Goal: Task Accomplishment & Management: Use online tool/utility

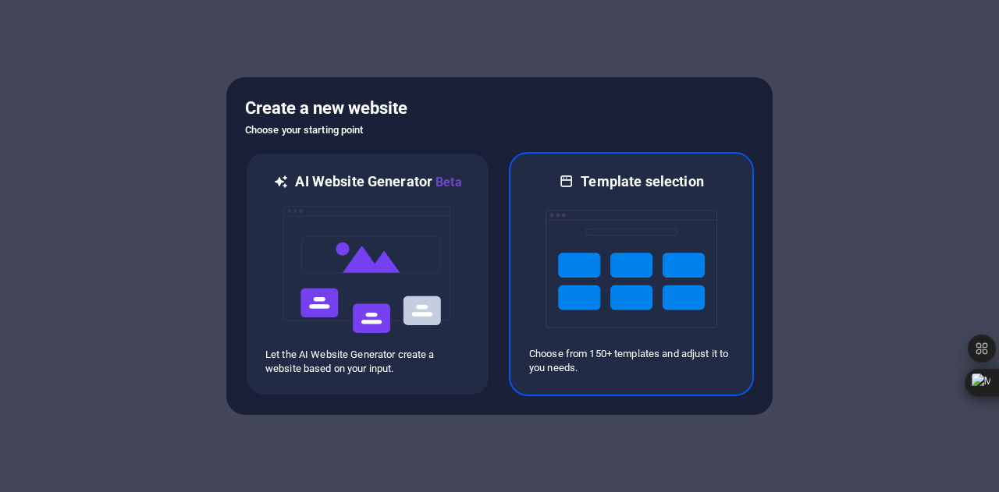
click at [646, 274] on div at bounding box center [631, 269] width 204 height 156
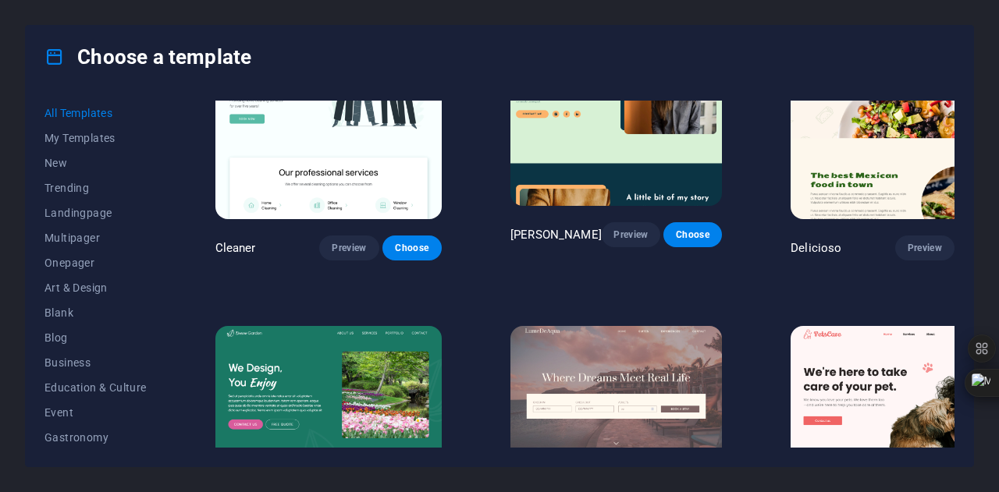
scroll to position [2310, 0]
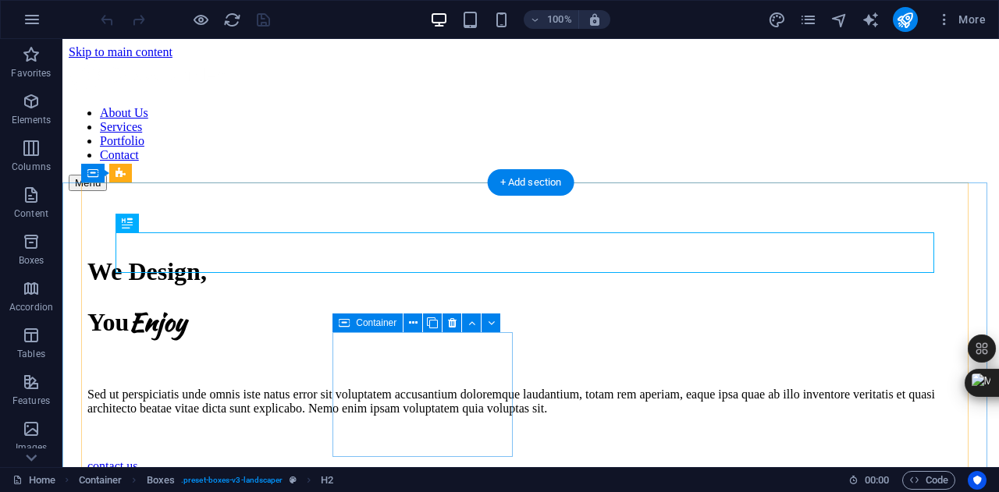
scroll to position [439, 0]
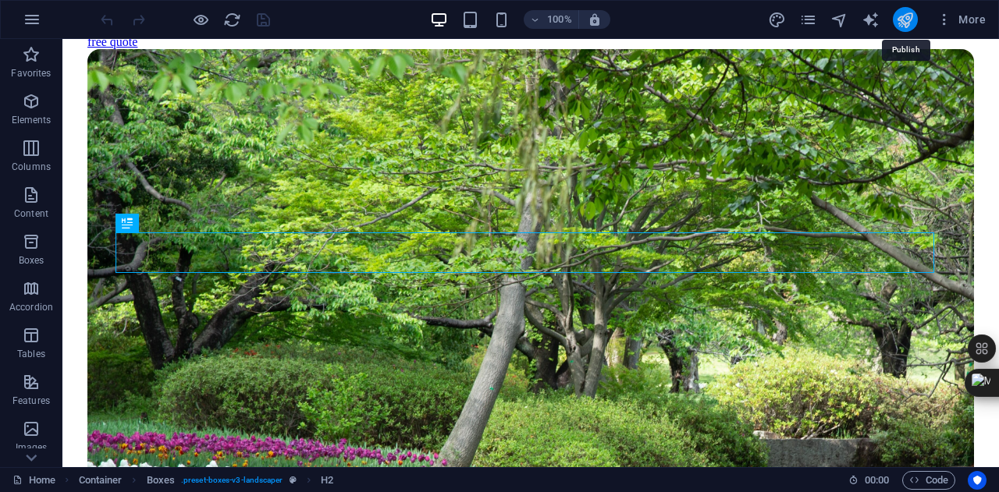
click at [911, 20] on icon "publish" at bounding box center [905, 20] width 18 height 18
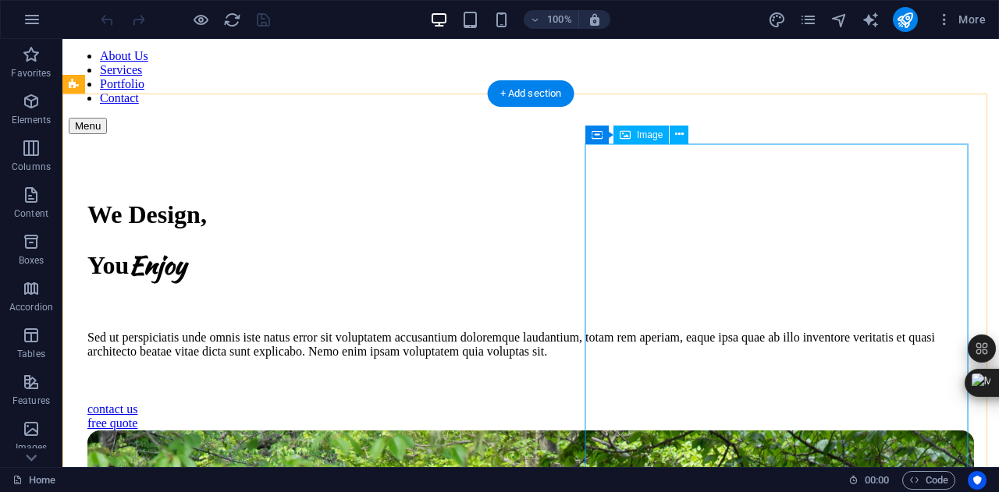
scroll to position [59, 0]
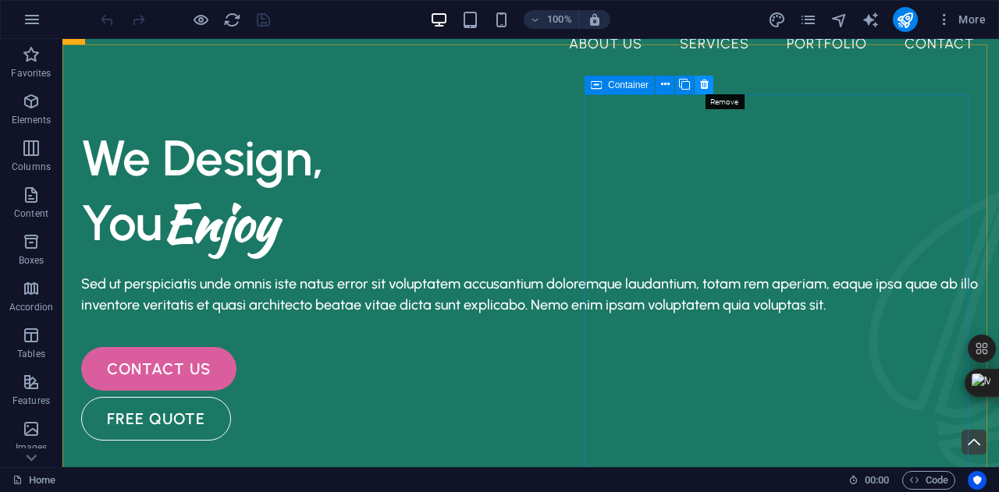
click at [702, 89] on icon at bounding box center [704, 84] width 9 height 16
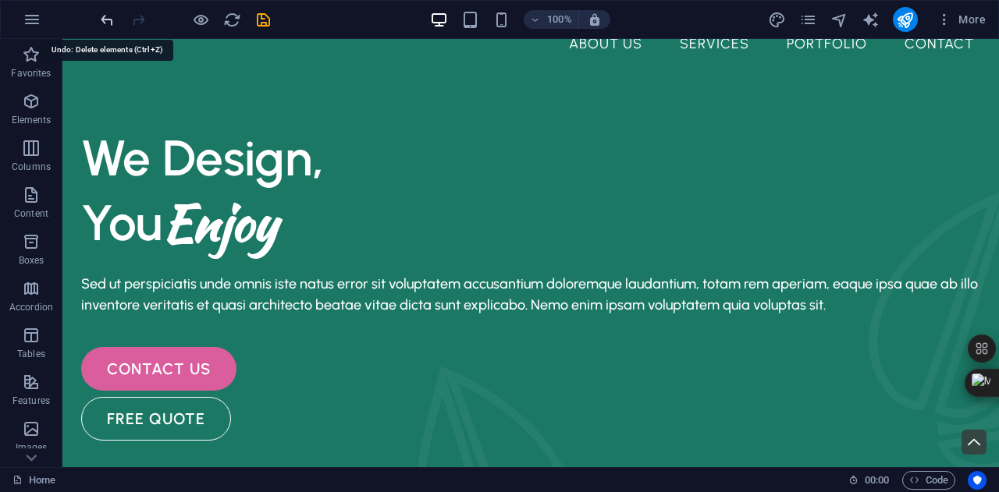
click at [102, 27] on icon "undo" at bounding box center [107, 20] width 18 height 18
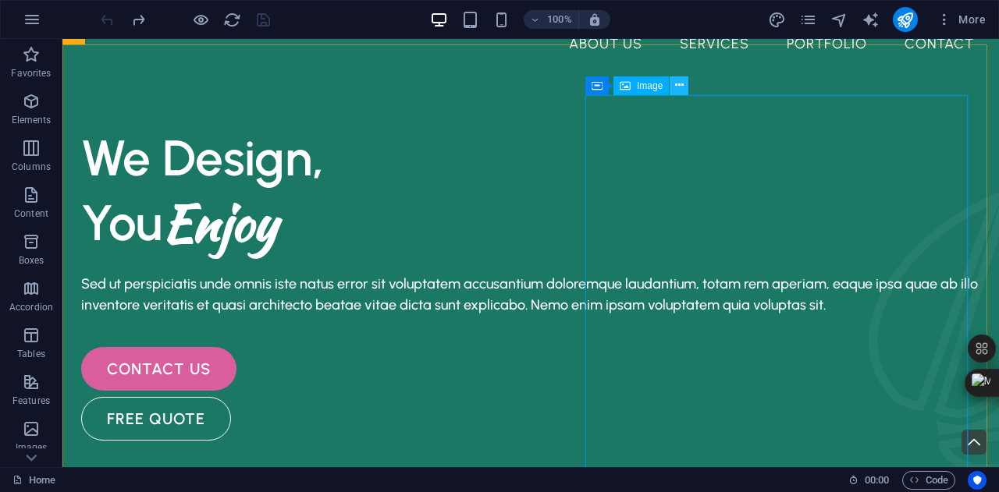
click at [674, 94] on button at bounding box center [679, 85] width 19 height 19
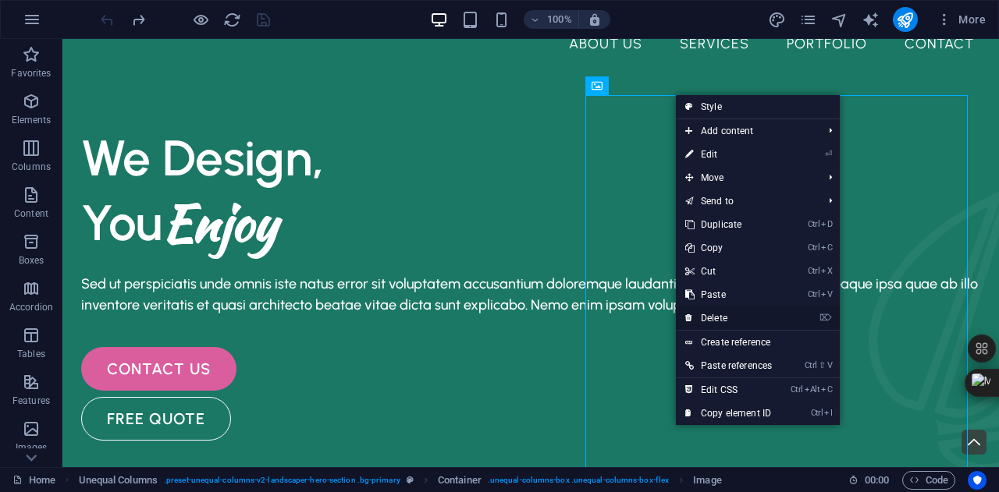
click at [704, 317] on link "⌦ Delete" at bounding box center [728, 318] width 105 height 23
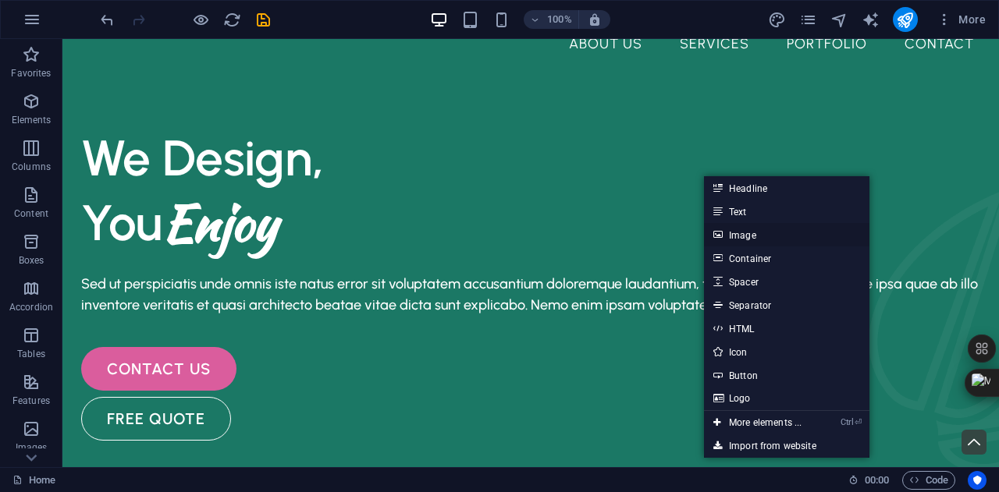
click at [769, 237] on link "Image" at bounding box center [786, 234] width 165 height 23
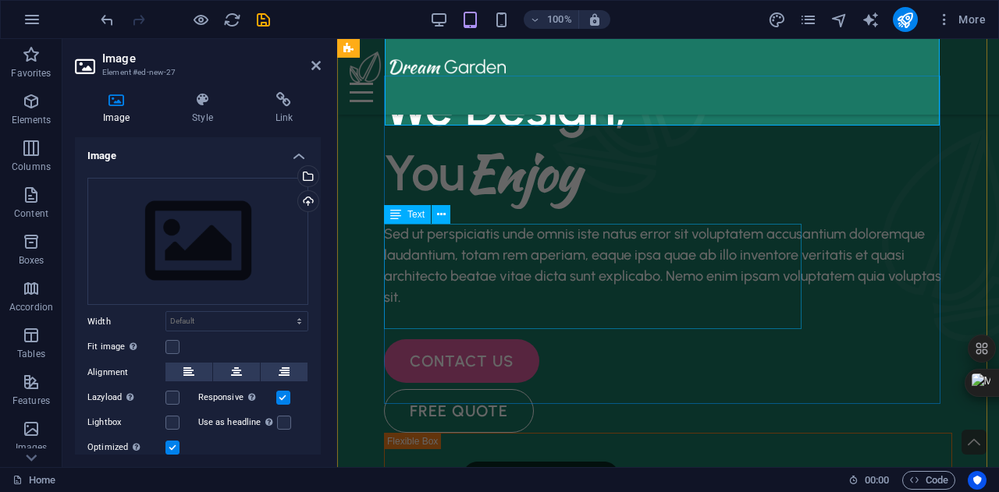
scroll to position [98, 0]
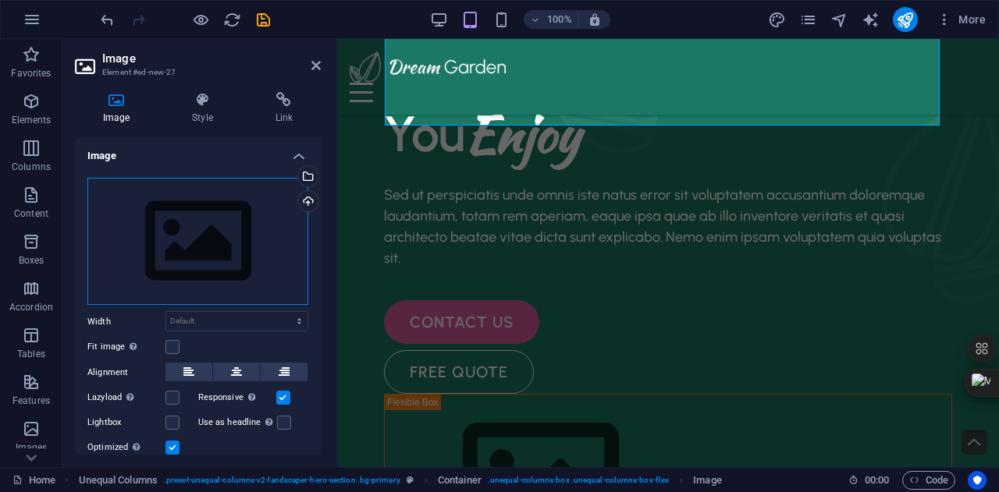
click at [192, 241] on div "Drag files here, click to choose files or select files from Files or our free s…" at bounding box center [197, 242] width 221 height 128
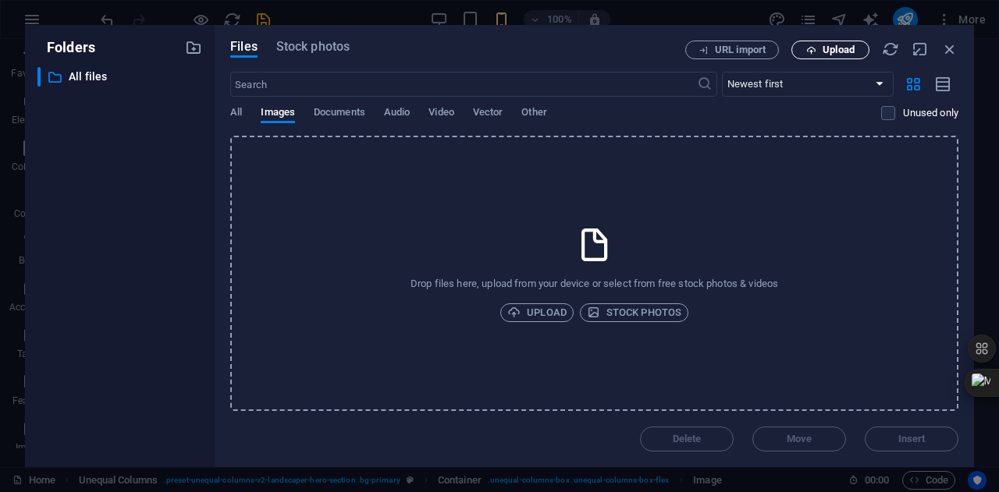
click at [805, 56] on button "Upload" at bounding box center [830, 50] width 78 height 19
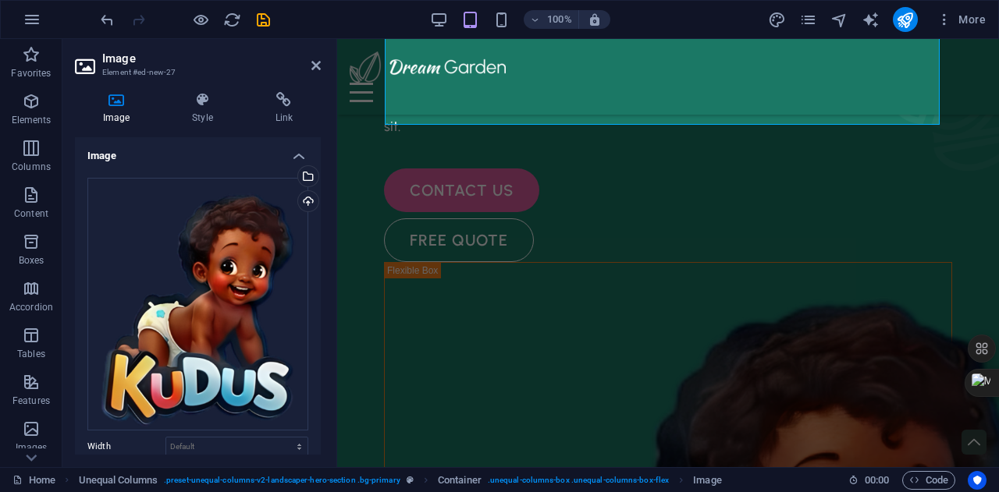
scroll to position [647, 0]
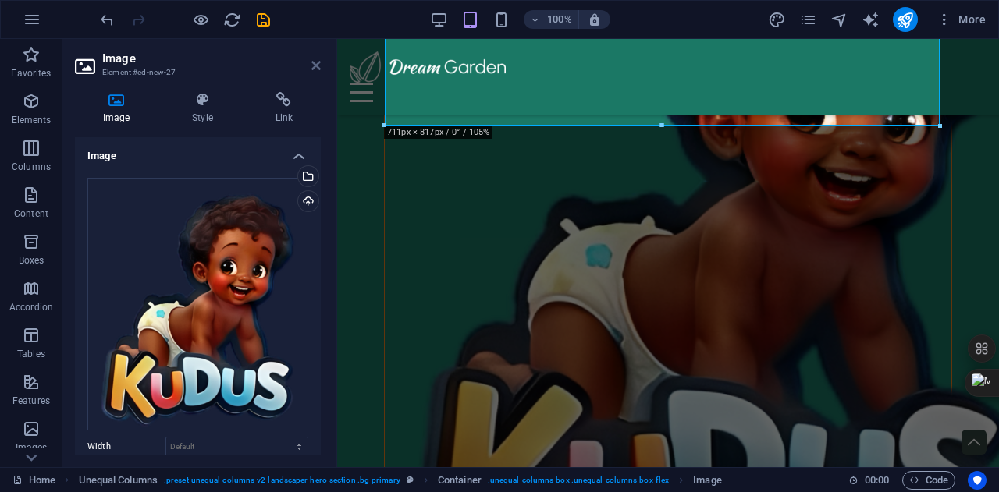
click at [316, 69] on icon at bounding box center [315, 65] width 9 height 12
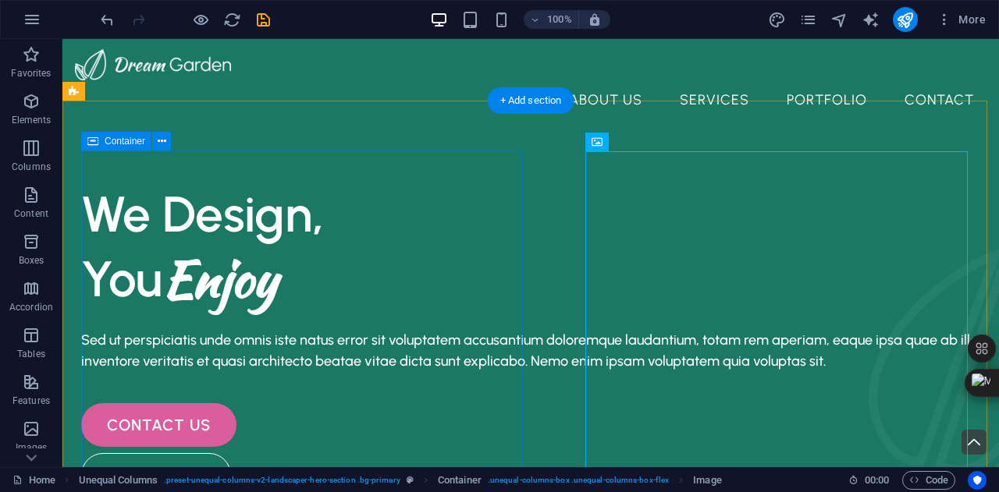
scroll to position [2, 0]
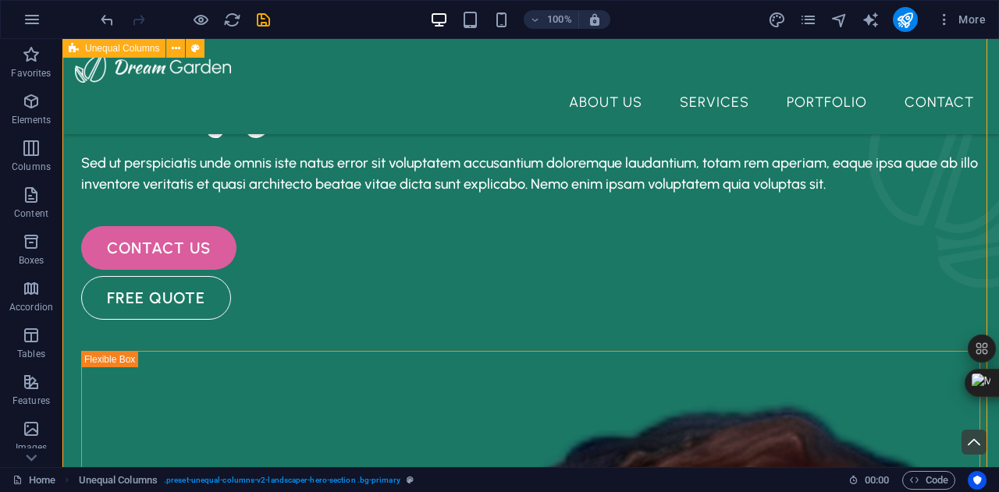
scroll to position [147, 0]
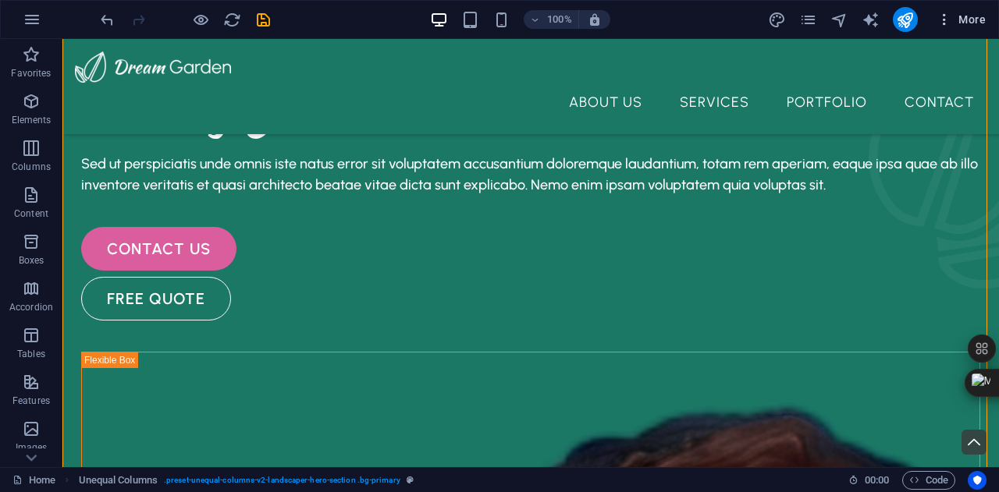
click at [959, 17] on span "More" at bounding box center [960, 20] width 49 height 16
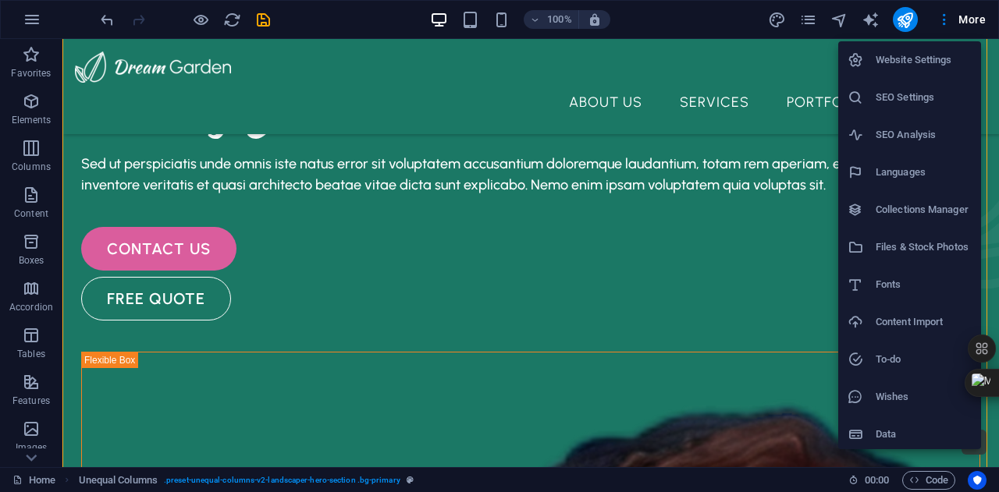
click at [922, 61] on h6 "Website Settings" at bounding box center [924, 60] width 96 height 19
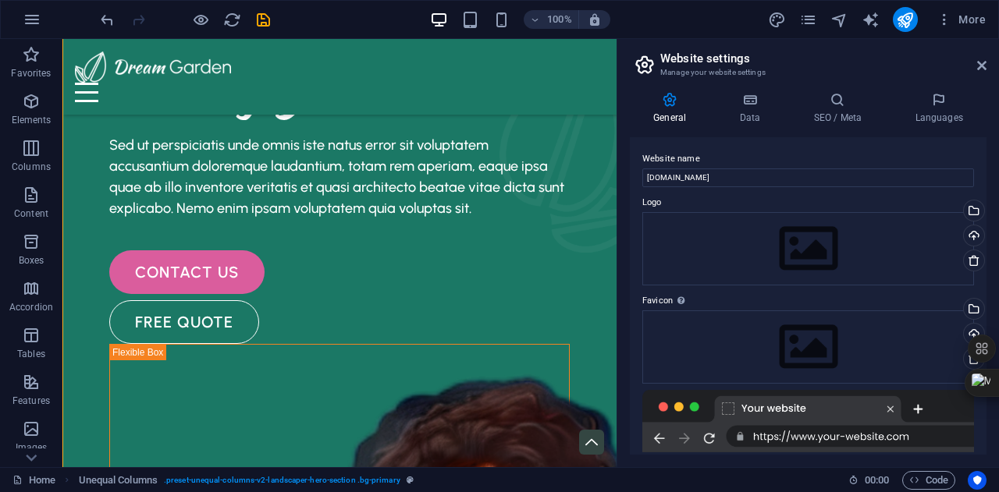
scroll to position [140, 0]
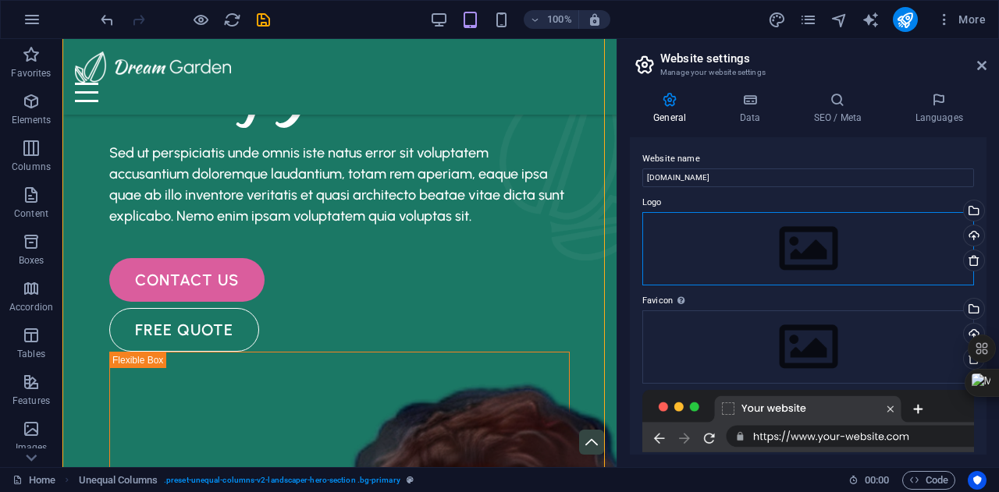
click at [750, 239] on div "Drag files here, click to choose files or select files from Files or our free s…" at bounding box center [808, 248] width 332 height 73
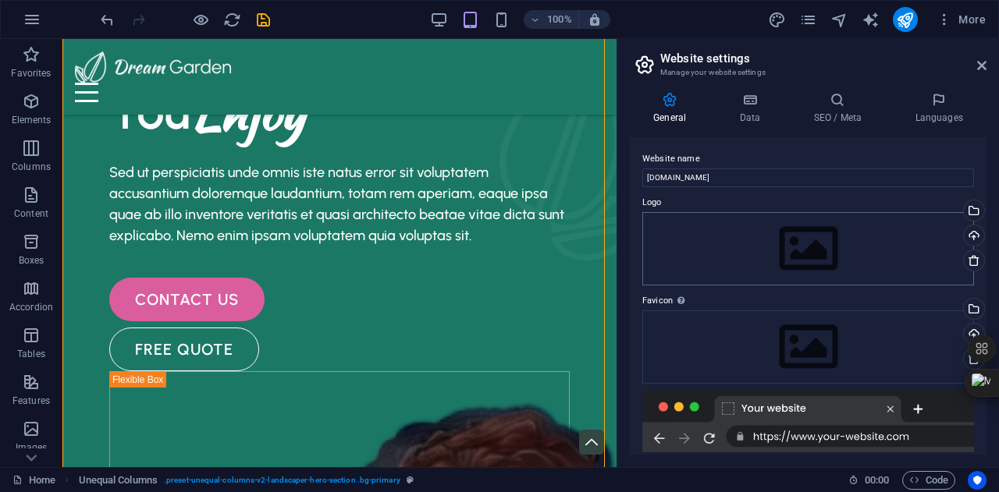
scroll to position [159, 0]
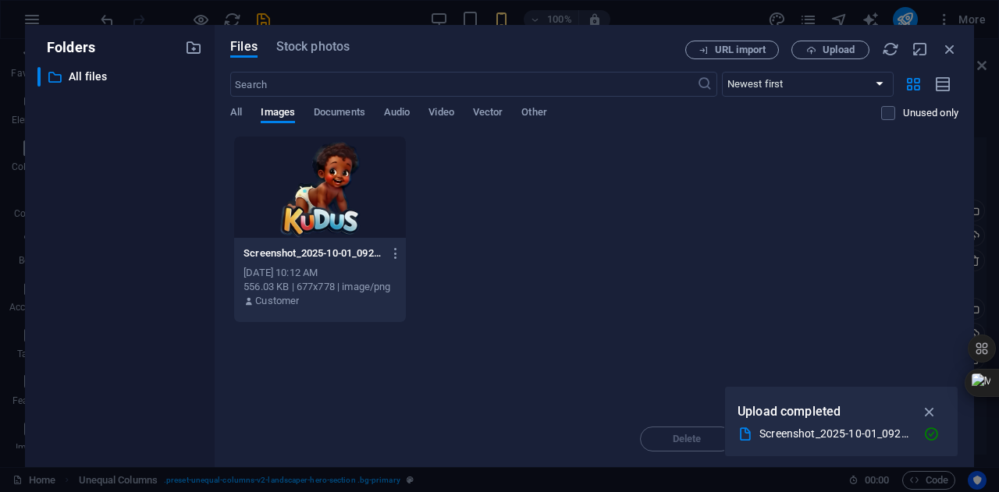
click at [343, 198] on div at bounding box center [320, 187] width 172 height 101
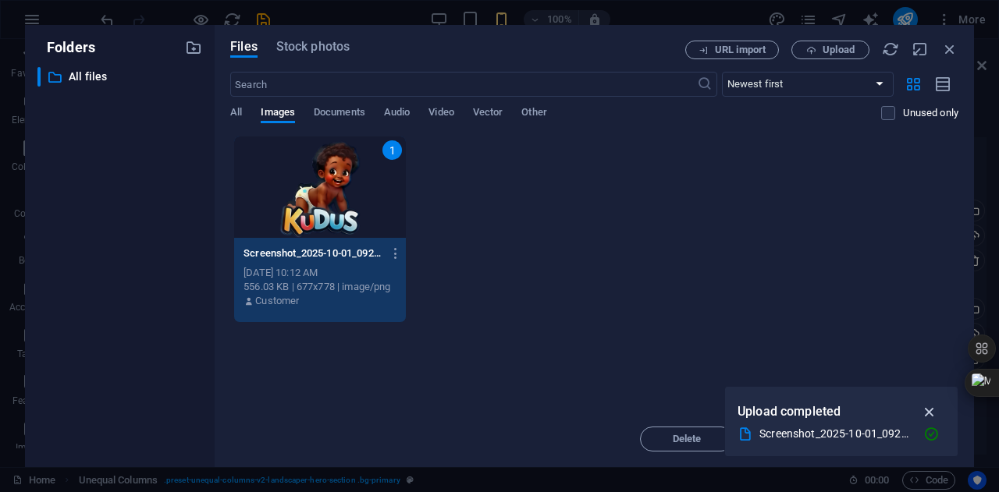
click at [933, 409] on icon "button" at bounding box center [930, 411] width 18 height 17
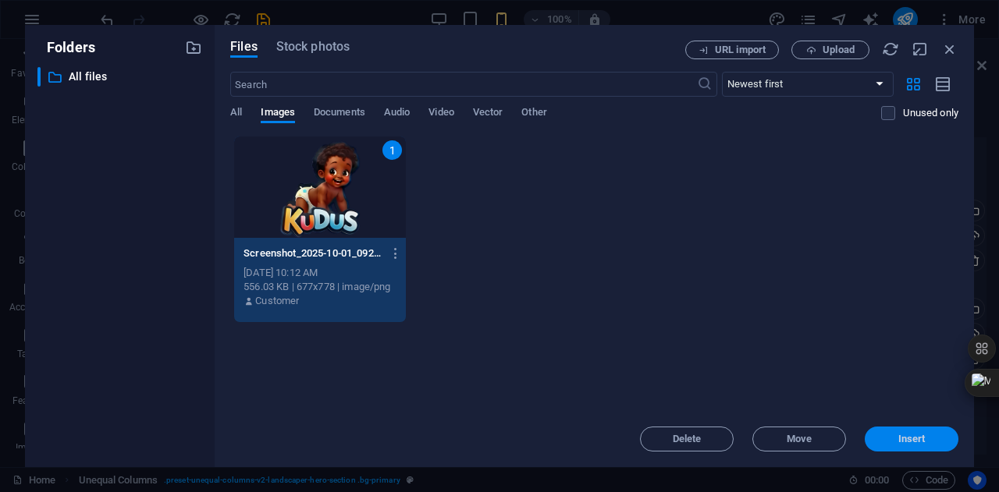
click at [932, 433] on button "Insert" at bounding box center [912, 439] width 94 height 25
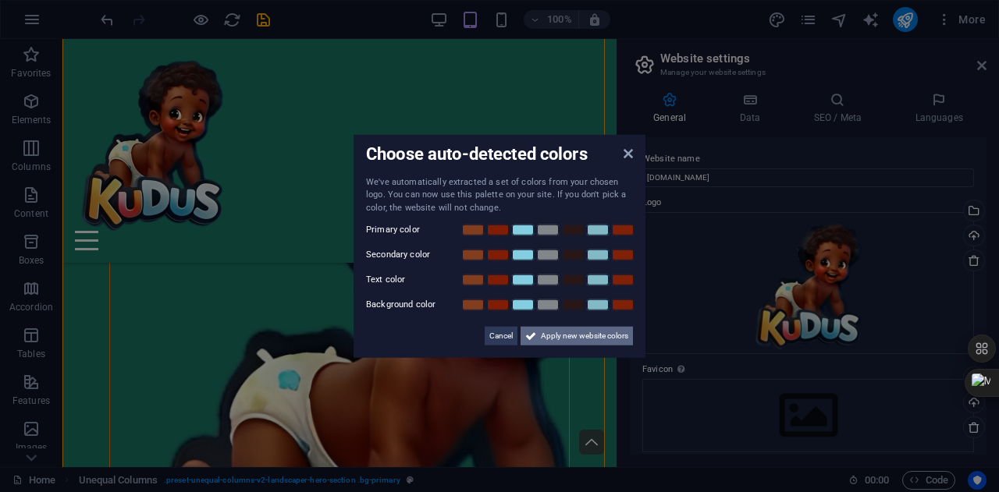
click at [596, 336] on span "Apply new website colors" at bounding box center [584, 336] width 87 height 19
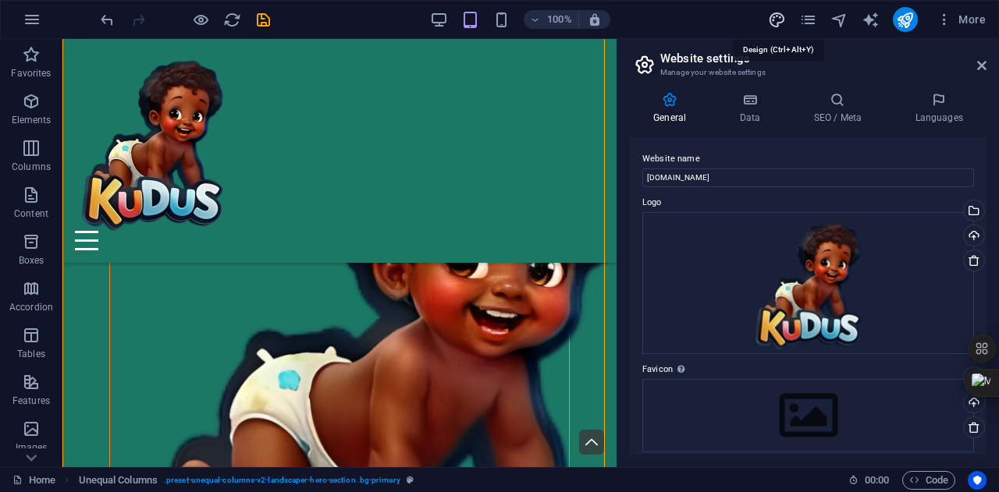
click at [779, 12] on icon "design" at bounding box center [777, 20] width 18 height 18
select select "px"
select select "500"
select select "px"
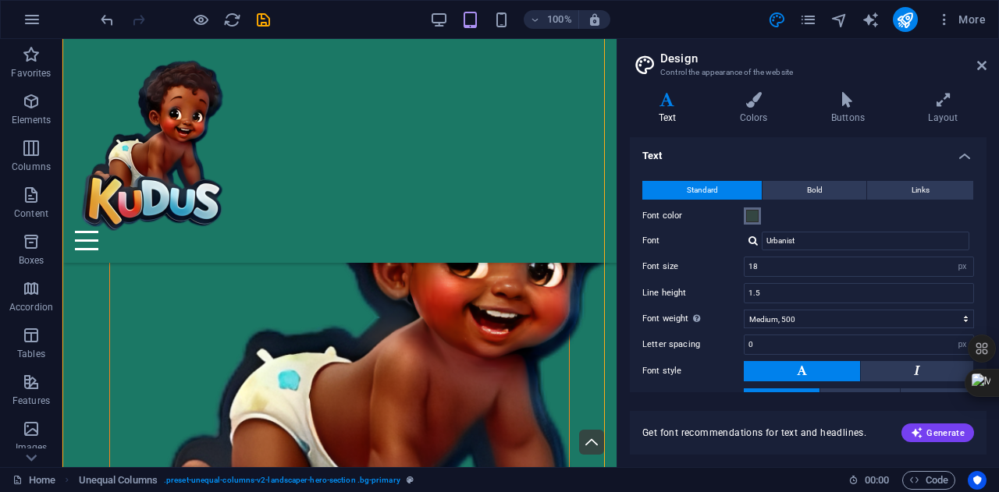
click at [753, 216] on span at bounding box center [752, 216] width 12 height 12
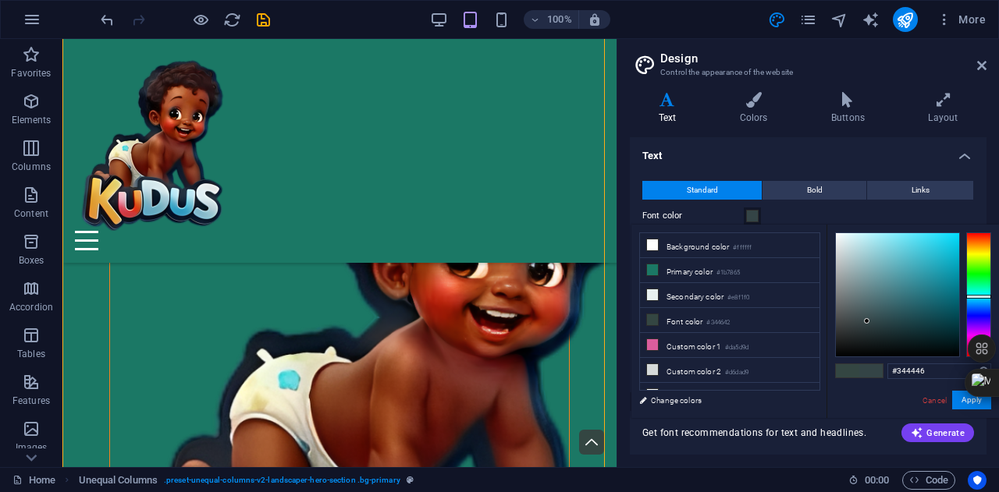
click at [982, 297] on div at bounding box center [978, 297] width 25 height 4
click at [923, 268] on div at bounding box center [897, 294] width 123 height 123
drag, startPoint x: 923, startPoint y: 268, endPoint x: 949, endPoint y: 275, distance: 26.5
click at [949, 275] on div at bounding box center [948, 274] width 5 height 5
drag, startPoint x: 947, startPoint y: 273, endPoint x: 950, endPoint y: 254, distance: 18.9
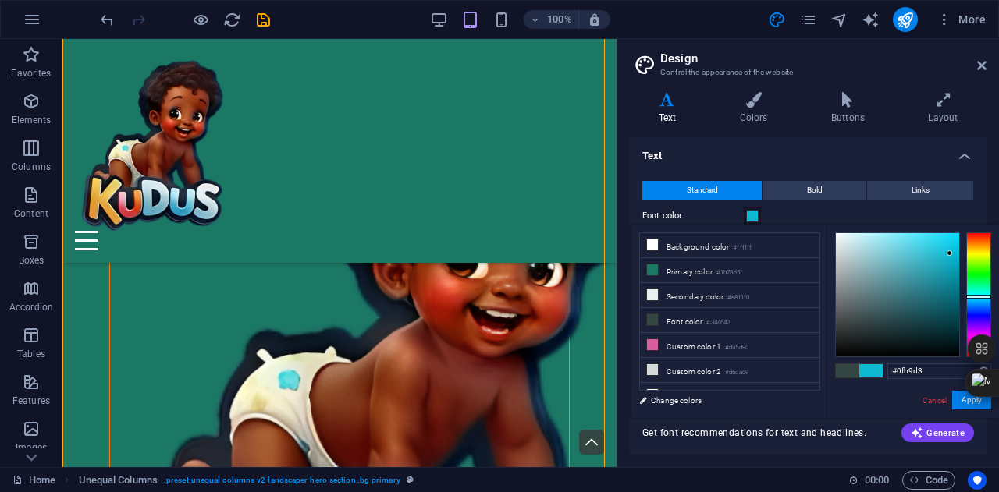
click at [950, 254] on div at bounding box center [949, 252] width 5 height 5
type input "#0fb8d1"
drag, startPoint x: 929, startPoint y: 374, endPoint x: 888, endPoint y: 371, distance: 40.7
click at [888, 371] on input "#0fb8d1" at bounding box center [939, 372] width 104 height 16
click at [970, 403] on button "Apply" at bounding box center [971, 400] width 39 height 19
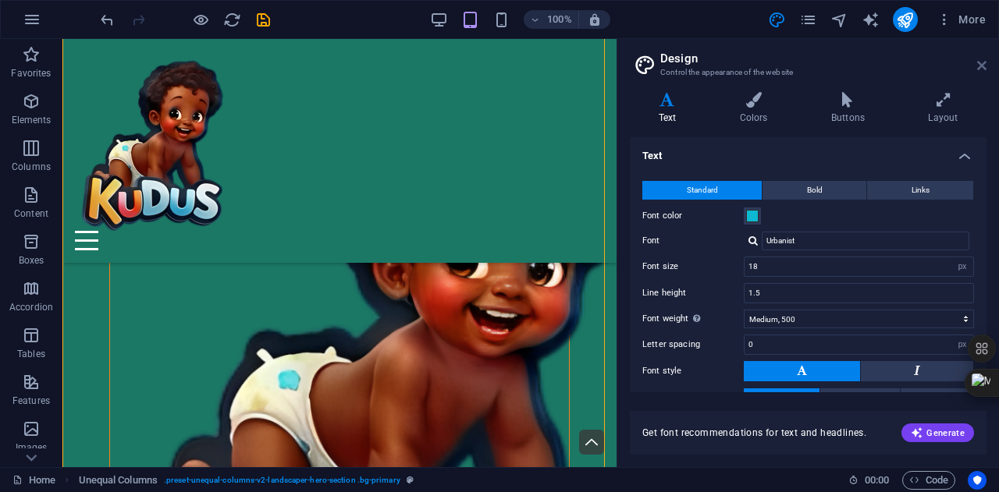
click at [978, 62] on icon at bounding box center [981, 65] width 9 height 12
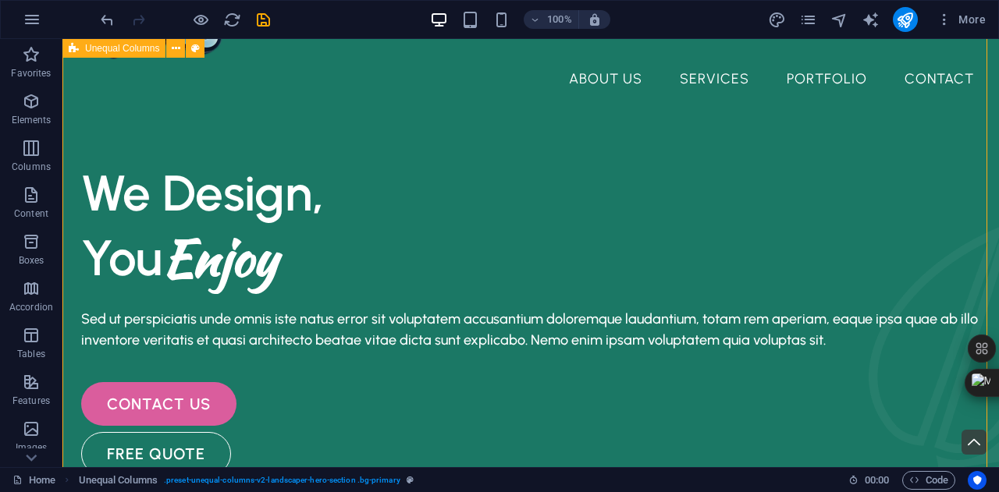
scroll to position [165, 0]
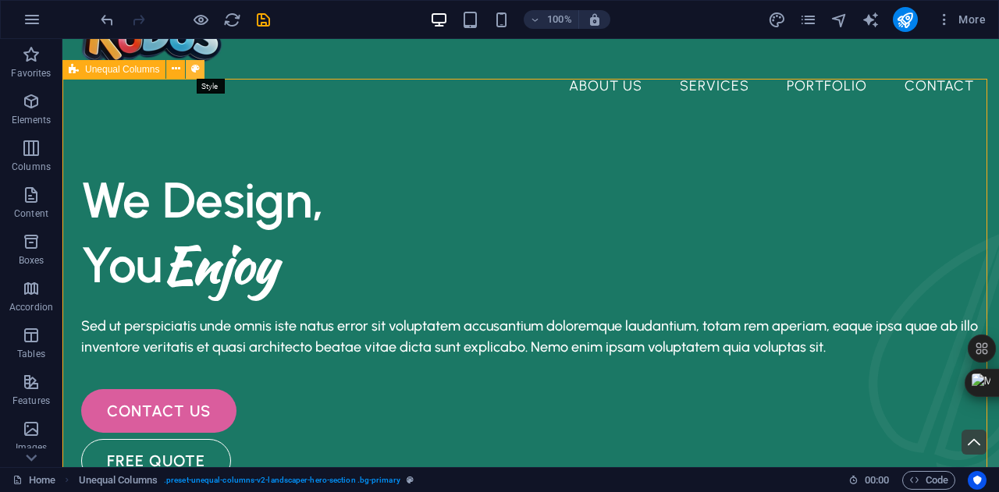
click at [193, 70] on icon at bounding box center [195, 69] width 9 height 16
select select "%"
select select "px"
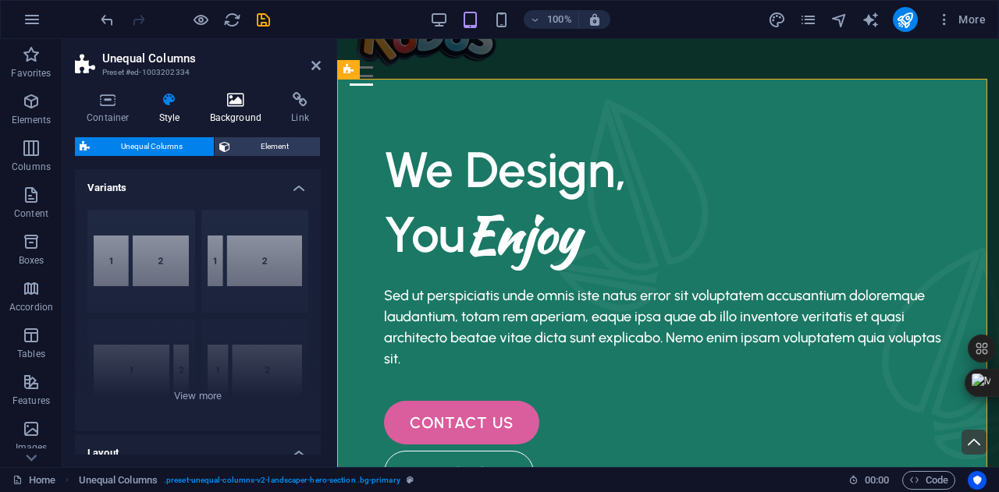
click at [233, 119] on h4 "Background" at bounding box center [239, 108] width 82 height 33
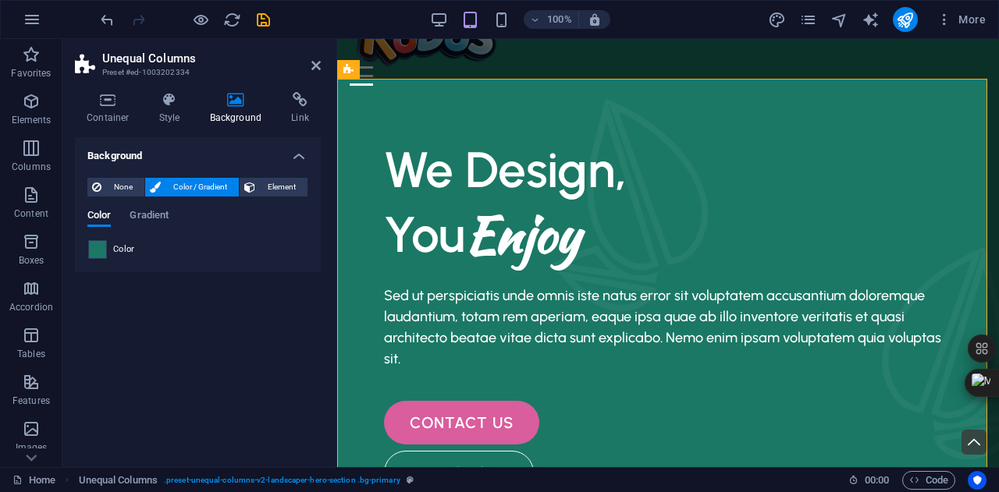
click at [97, 249] on span at bounding box center [97, 249] width 17 height 17
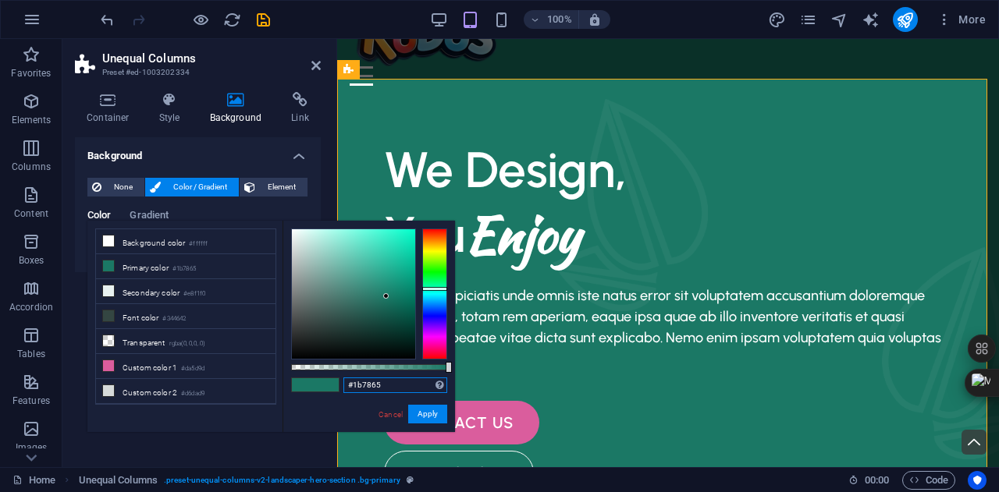
click at [380, 385] on input "#1b7865" at bounding box center [395, 386] width 104 height 16
type input "#"
paste input "#0fb8d1"
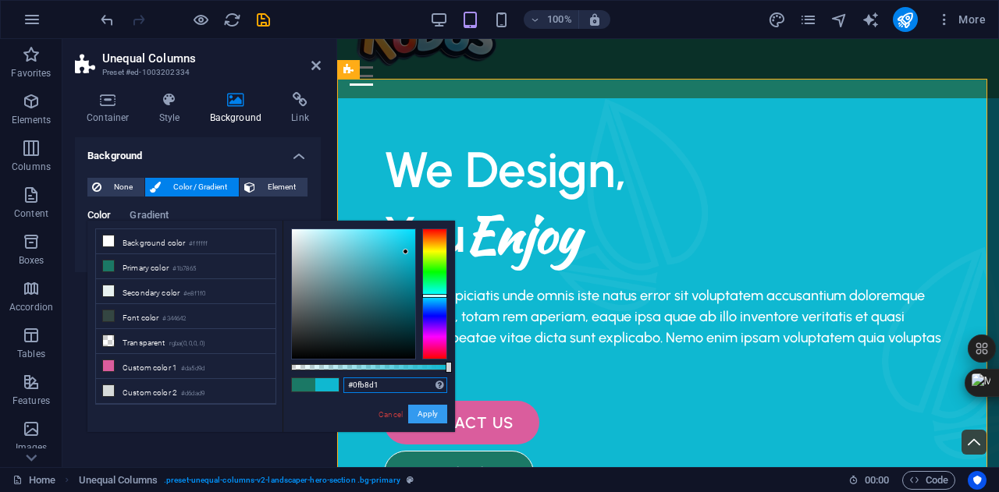
type input "#0fb8d1"
click at [423, 414] on button "Apply" at bounding box center [427, 414] width 39 height 19
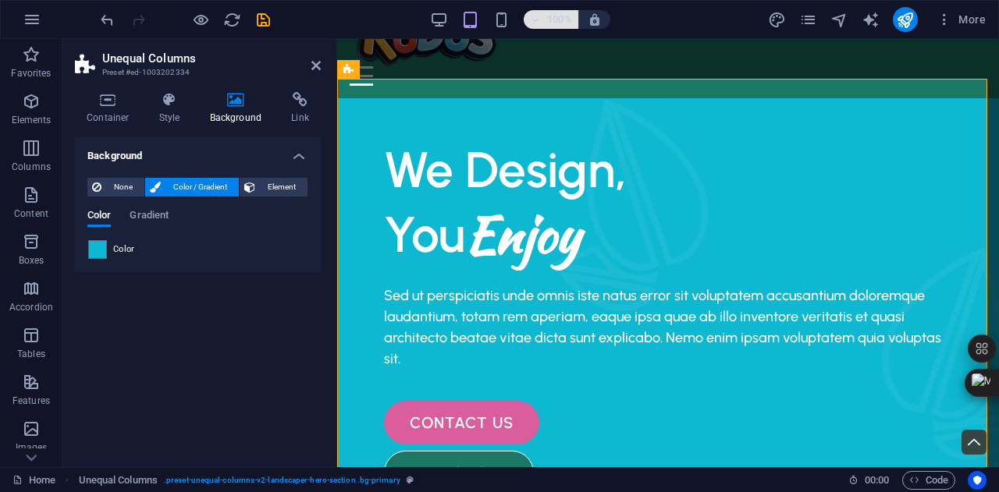
click at [553, 17] on h6 "100%" at bounding box center [559, 19] width 25 height 19
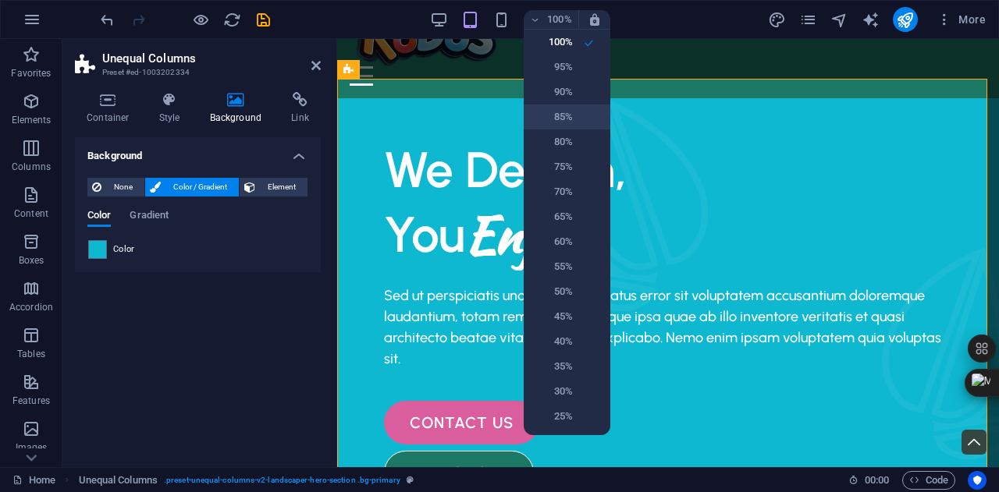
click at [552, 107] on li "85%" at bounding box center [567, 117] width 87 height 25
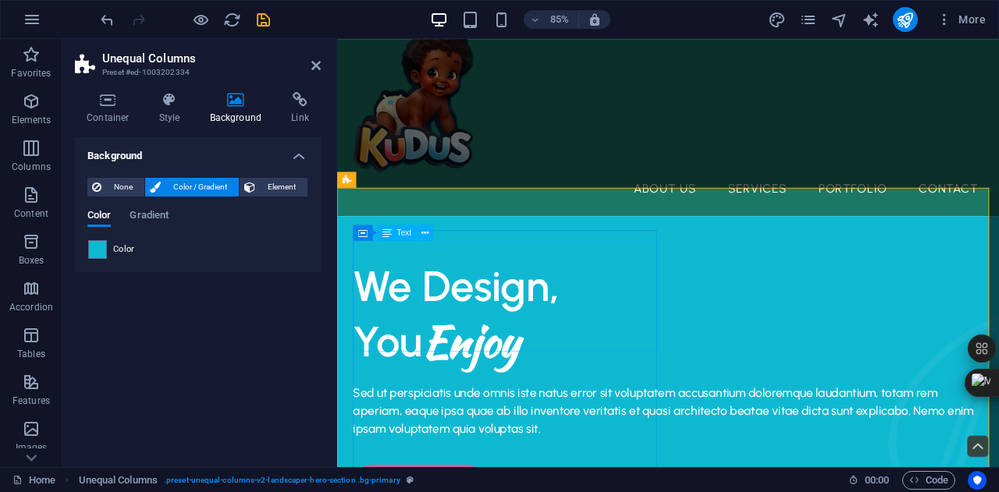
scroll to position [27, 0]
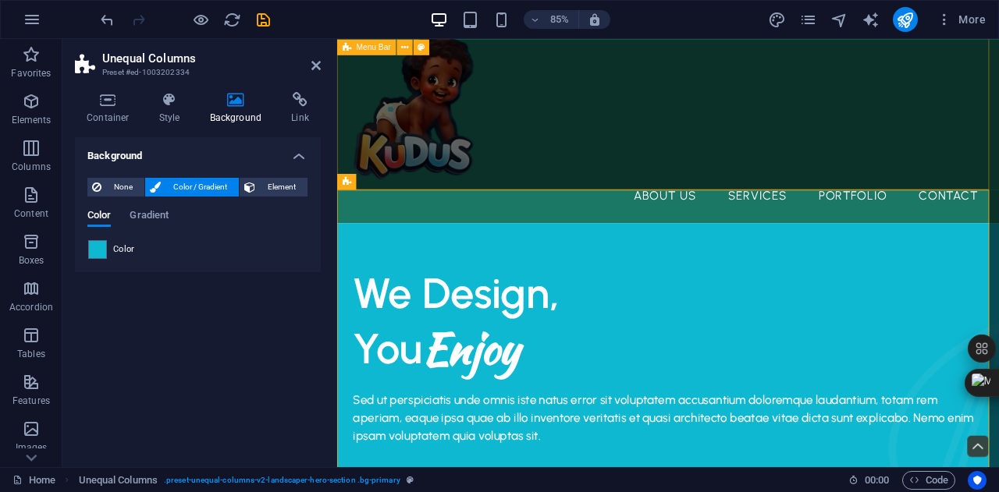
click at [638, 179] on div "About Us Services Portfolio Contact Menu" at bounding box center [726, 133] width 779 height 243
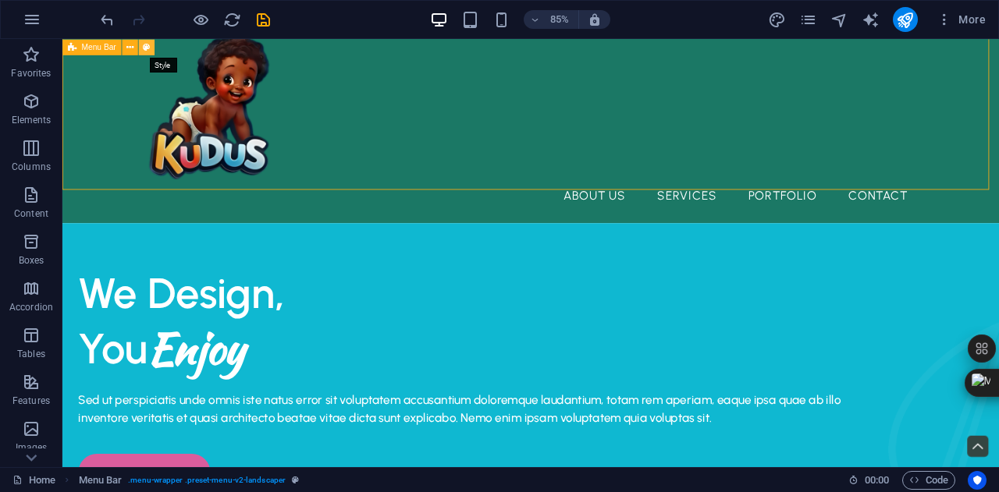
click at [150, 46] on icon at bounding box center [146, 47] width 7 height 14
select select "rem"
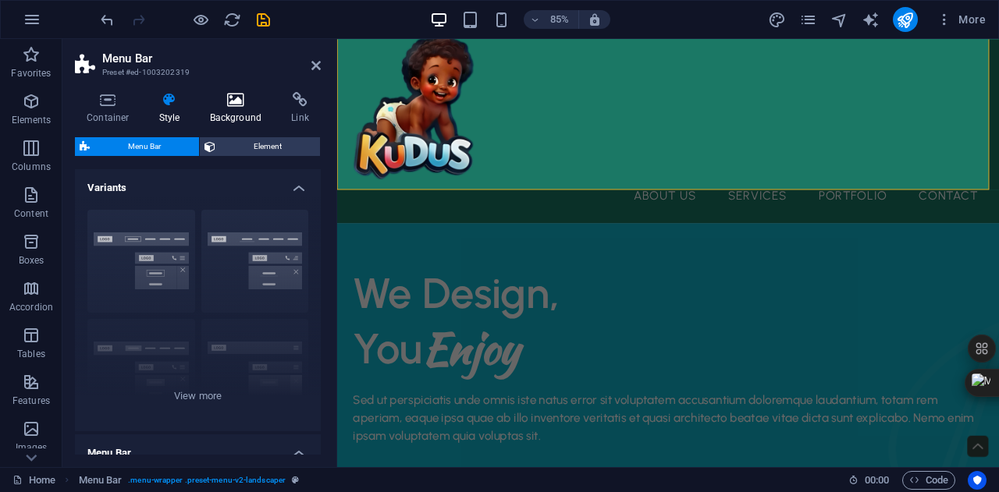
click at [231, 112] on h4 "Background" at bounding box center [239, 108] width 82 height 33
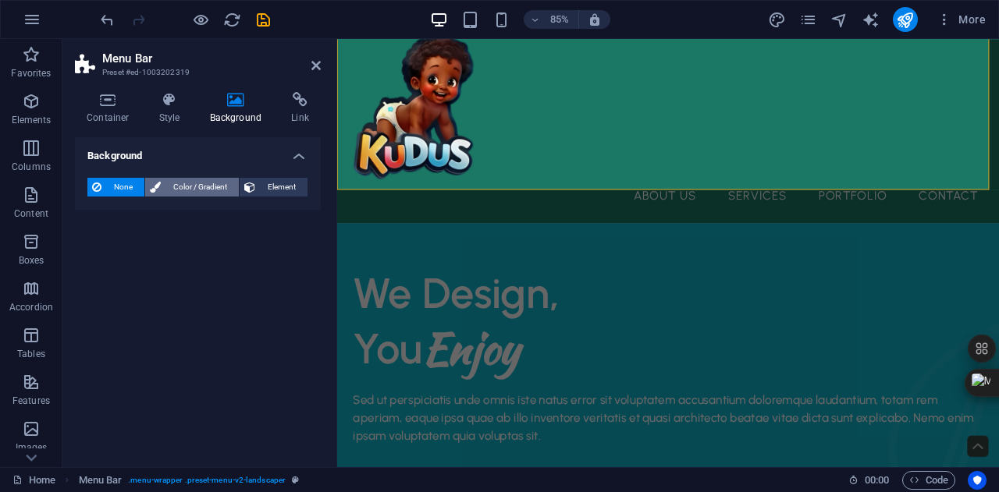
click at [162, 196] on button "Color / Gradient" at bounding box center [192, 187] width 94 height 19
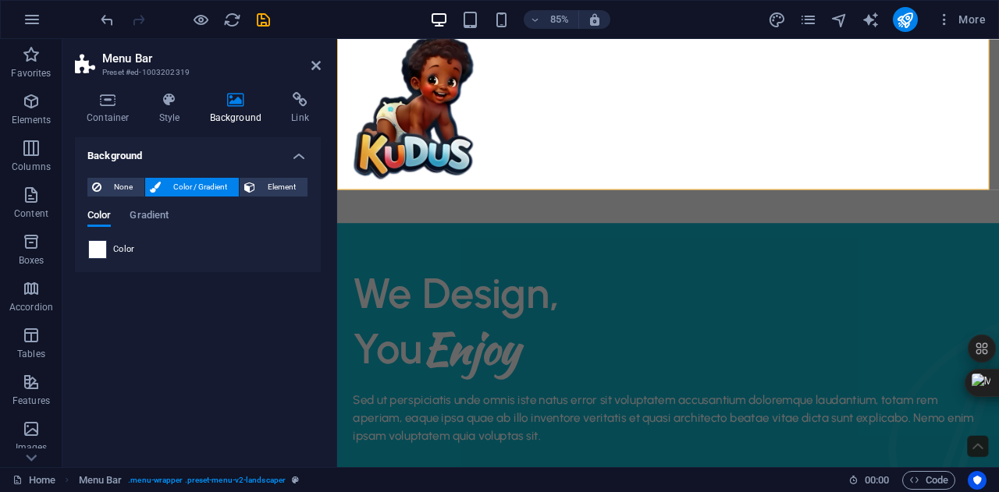
click at [100, 252] on span at bounding box center [97, 249] width 17 height 17
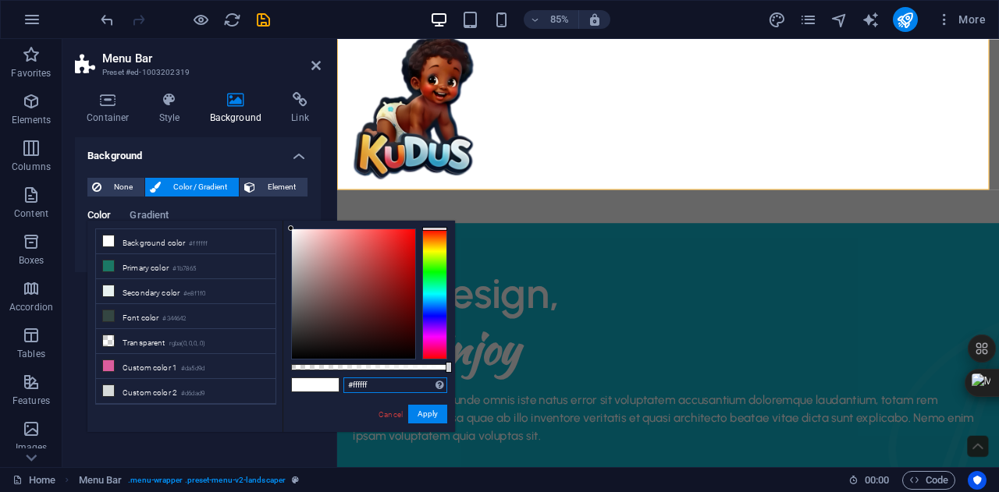
click at [403, 385] on input "#ffffff" at bounding box center [395, 386] width 104 height 16
type input "#"
paste input "#0fb8d1"
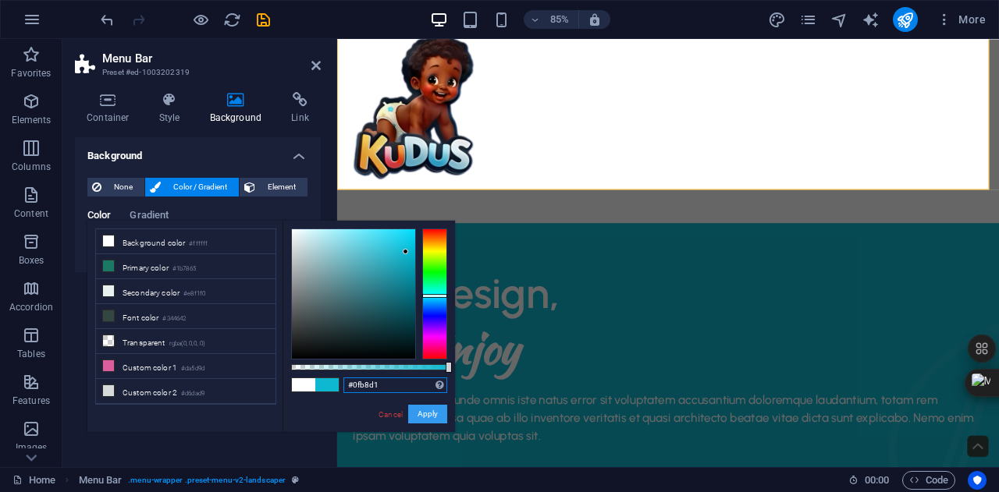
type input "#0fb8d1"
click at [428, 421] on button "Apply" at bounding box center [427, 414] width 39 height 19
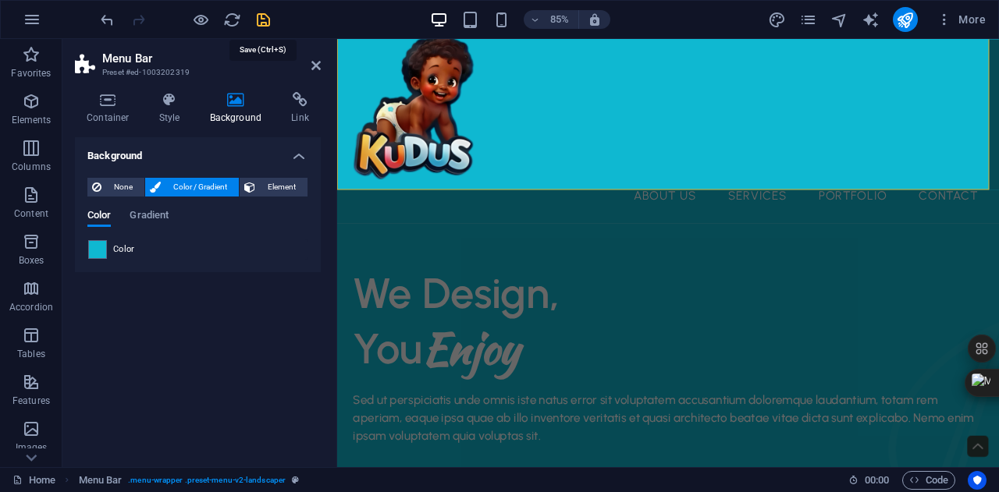
click at [262, 23] on icon "save" at bounding box center [263, 20] width 18 height 18
checkbox input "false"
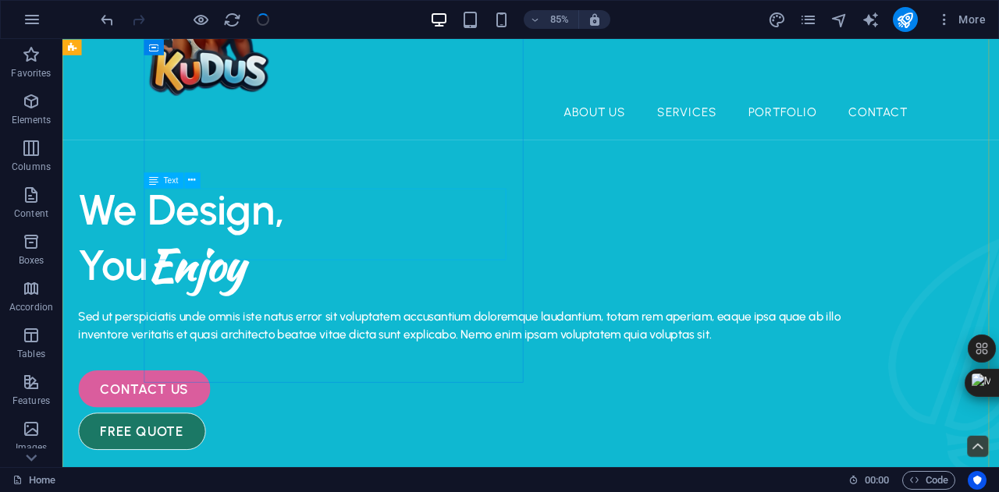
scroll to position [0, 0]
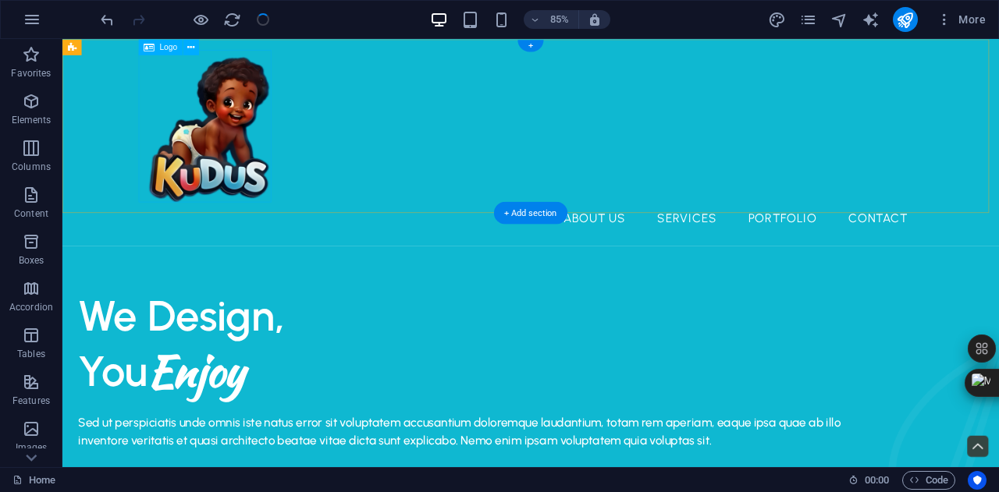
click at [188, 146] on div at bounding box center [613, 141] width 911 height 179
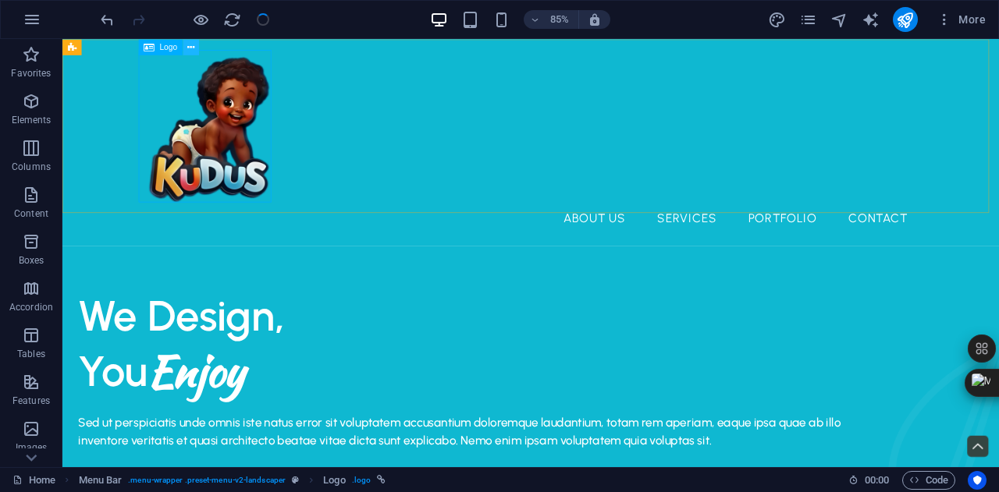
click at [190, 50] on icon at bounding box center [190, 47] width 7 height 14
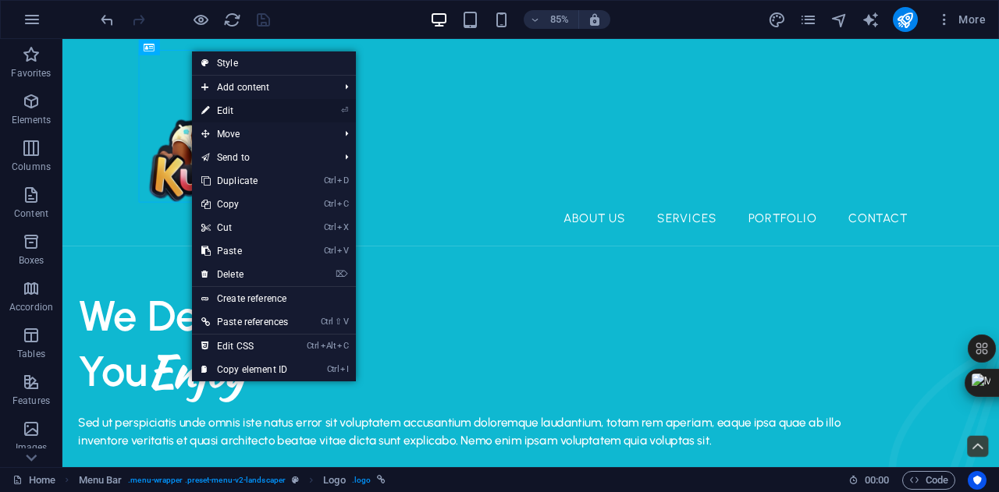
click at [242, 114] on link "⏎ Edit" at bounding box center [244, 110] width 105 height 23
select select "px"
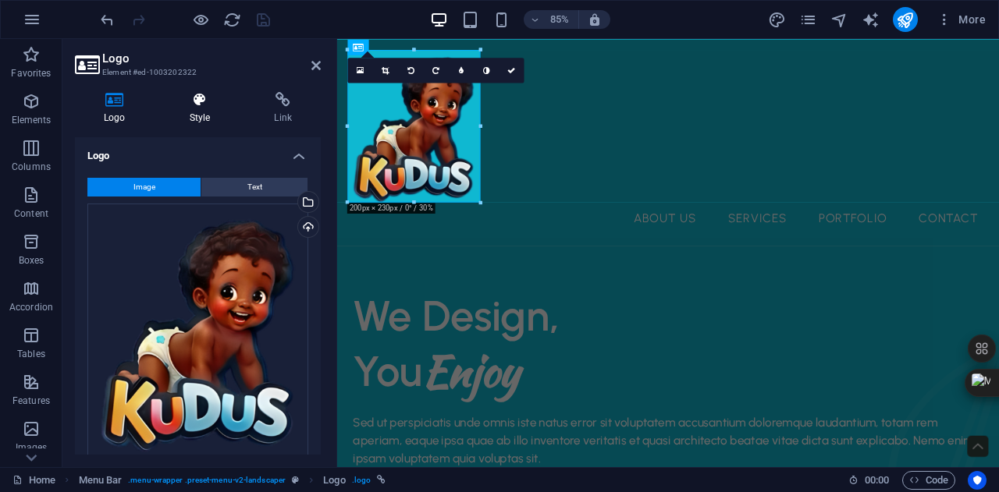
click at [189, 115] on h4 "Style" at bounding box center [203, 108] width 85 height 33
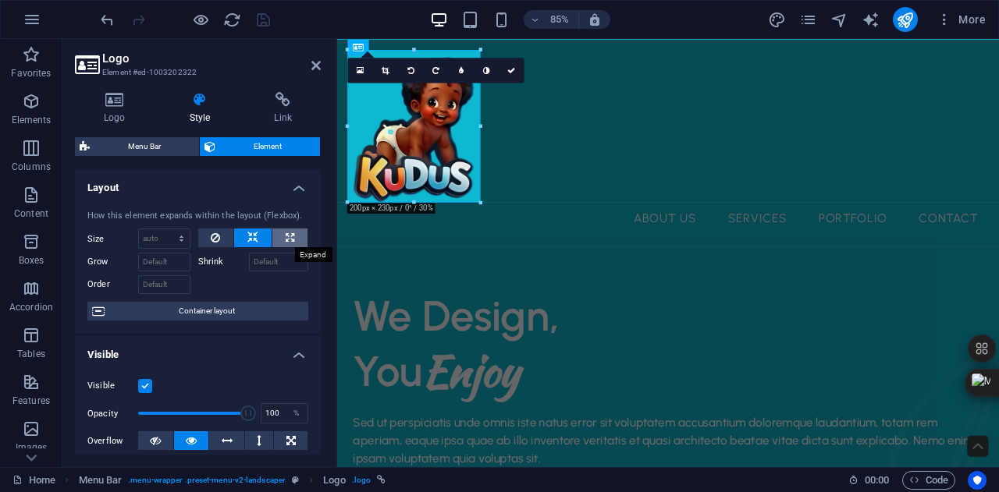
click at [289, 236] on icon at bounding box center [290, 238] width 9 height 19
type input "100"
select select "%"
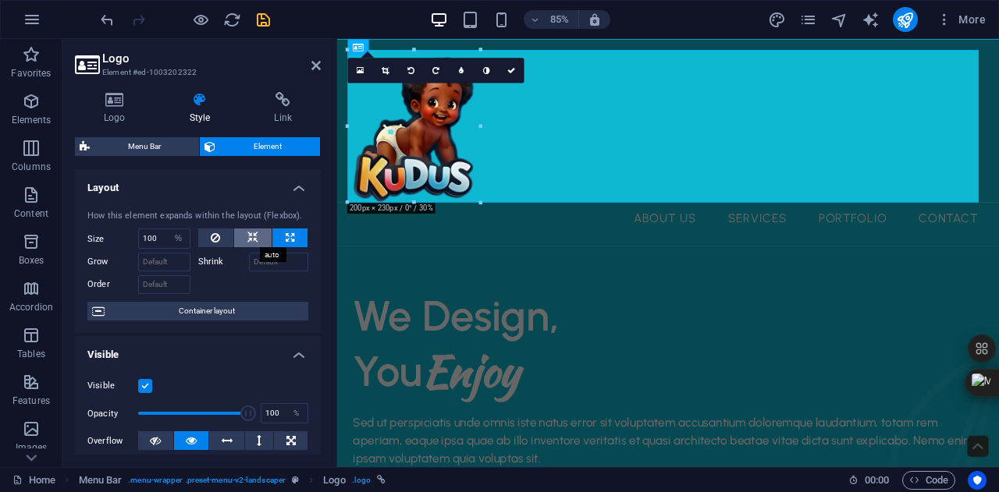
click at [247, 235] on icon at bounding box center [252, 238] width 11 height 19
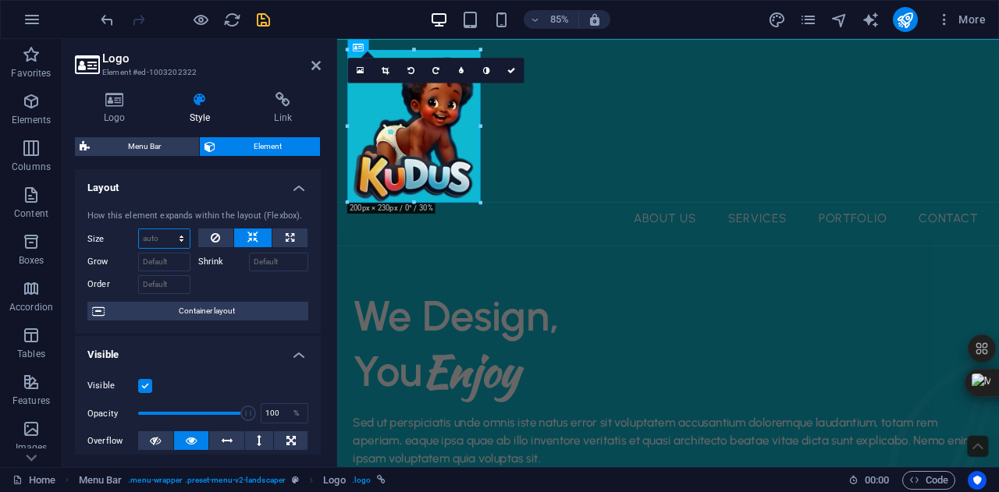
click at [173, 235] on select "Default auto px % 1/1 1/2 1/3 1/4 1/5 1/6 1/7 1/8 1/9 1/10" at bounding box center [164, 238] width 51 height 19
select select "1/7"
click at [165, 229] on select "Default auto px % 1/1 1/2 1/3 1/4 1/5 1/6 1/7 1/8 1/9 1/10" at bounding box center [164, 238] width 51 height 19
type input "14.28"
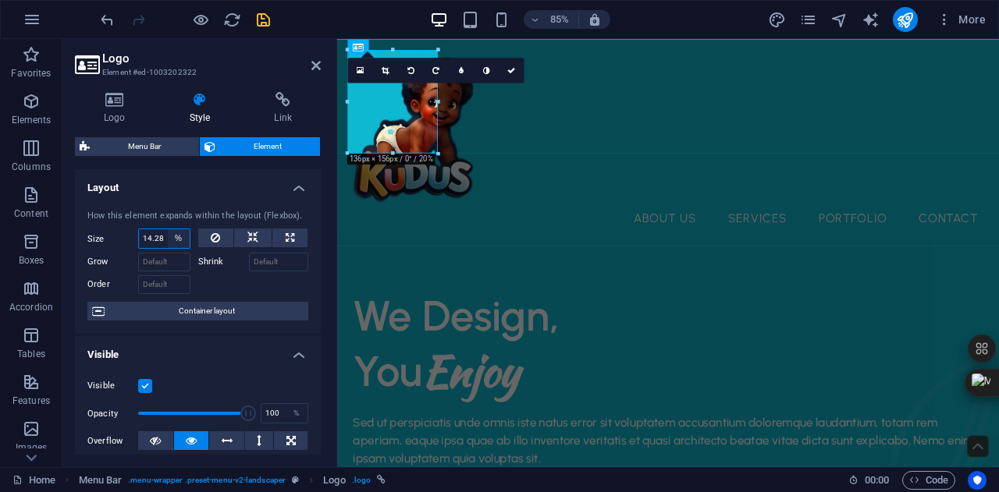
click at [172, 234] on select "Default auto px % 1/1 1/2 1/3 1/4 1/5 1/6 1/7 1/8 1/9 1/10" at bounding box center [179, 238] width 22 height 19
select select "1/9"
click at [168, 229] on select "Default auto px % 1/1 1/2 1/3 1/4 1/5 1/6 1/7 1/8 1/9 1/10" at bounding box center [179, 238] width 22 height 19
type input "11.11"
click at [169, 247] on select "Default auto px % 1/1 1/2 1/3 1/4 1/5 1/6 1/7 1/8 1/9 1/10" at bounding box center [179, 238] width 22 height 19
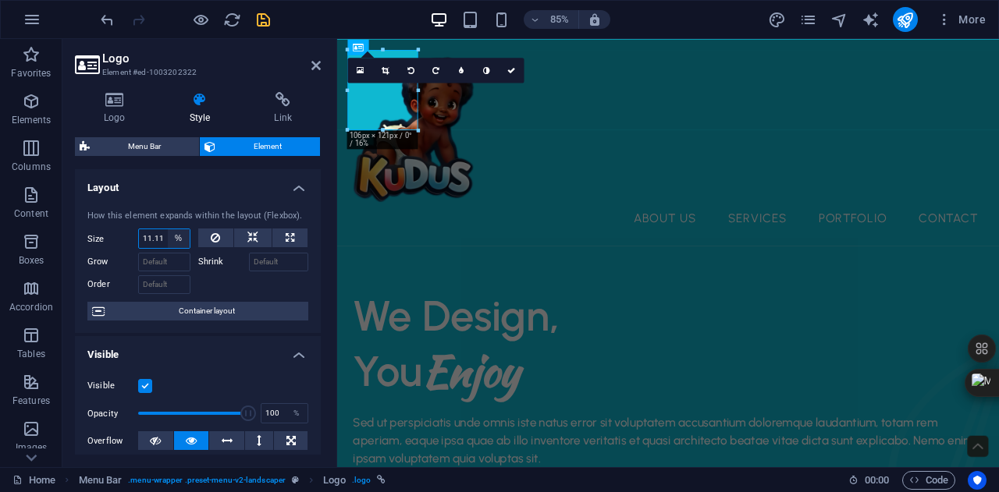
select select "1/10"
click at [168, 229] on select "Default auto px % 1/1 1/2 1/3 1/4 1/5 1/6 1/7 1/8 1/9 1/10" at bounding box center [179, 238] width 22 height 19
type input "10"
select select "%"
click at [509, 65] on link at bounding box center [511, 70] width 25 height 25
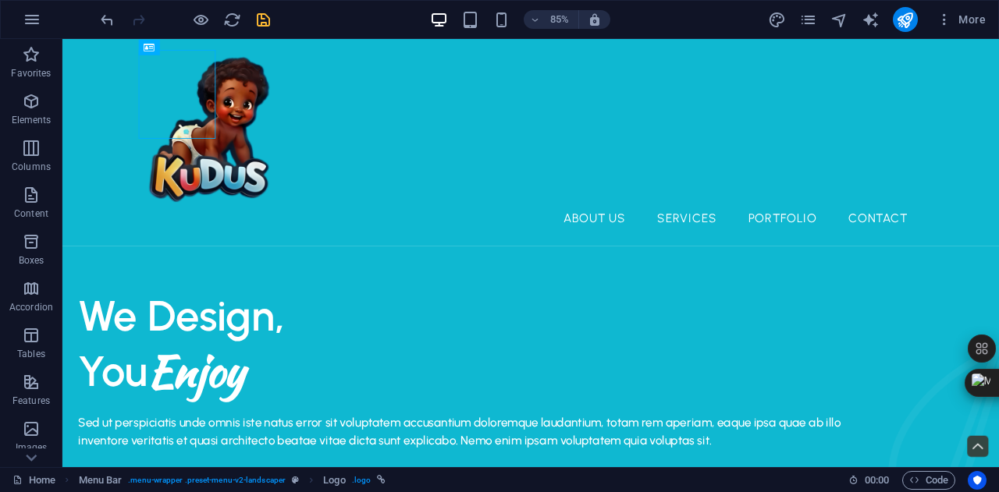
click at [262, 26] on div at bounding box center [185, 19] width 175 height 25
click at [262, 26] on icon "save" at bounding box center [263, 20] width 18 height 18
checkbox input "false"
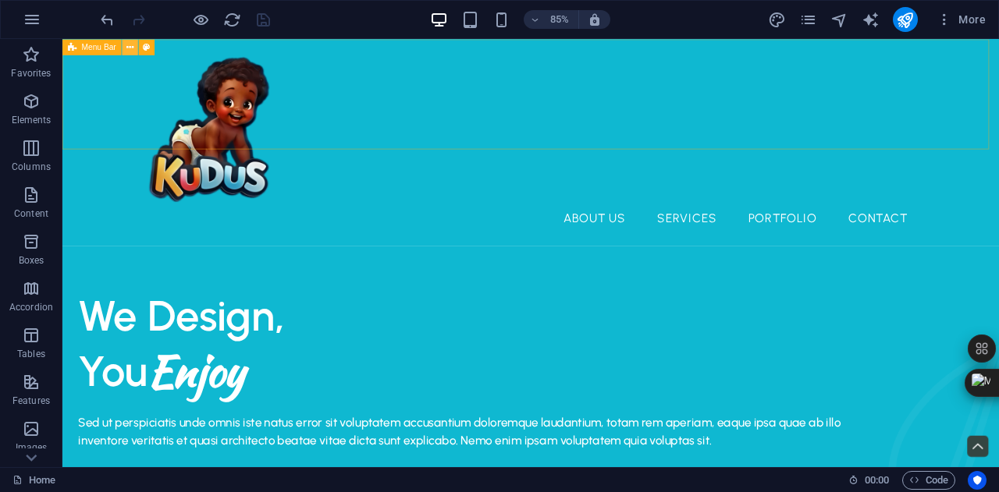
click at [135, 43] on button at bounding box center [131, 47] width 16 height 16
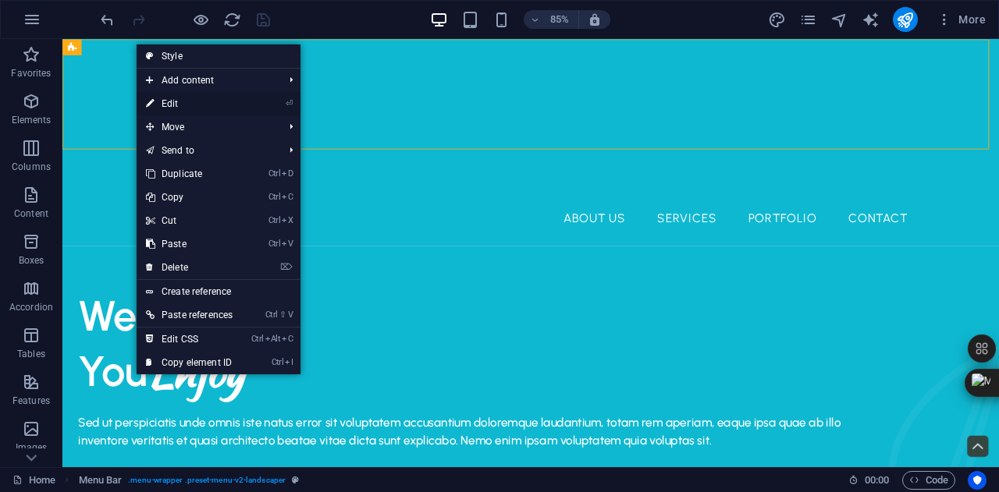
click at [203, 96] on link "⏎ Edit" at bounding box center [189, 103] width 105 height 23
select select "rem"
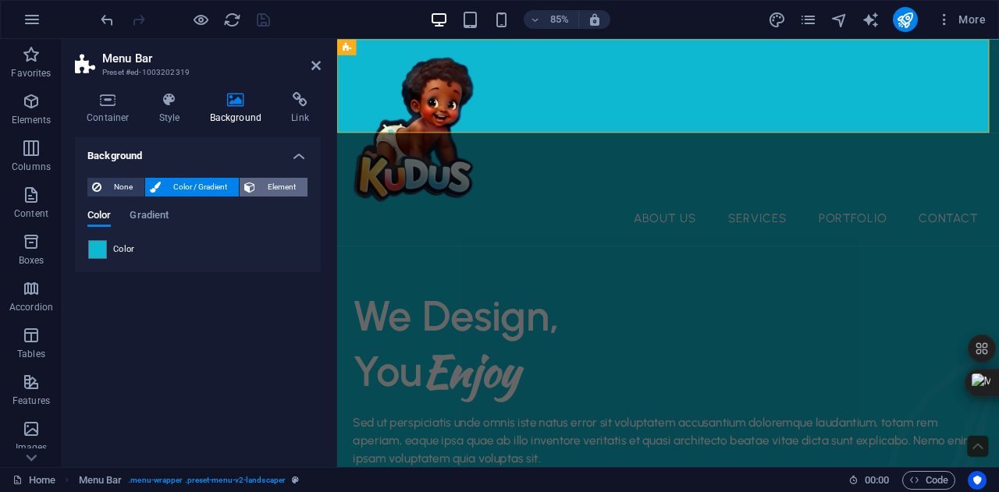
click at [292, 182] on span "Element" at bounding box center [281, 187] width 43 height 19
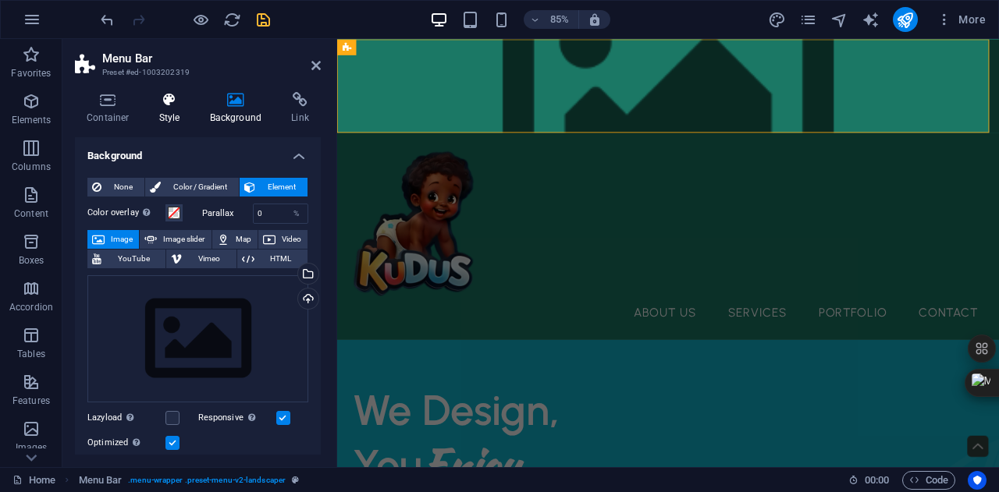
click at [169, 112] on h4 "Style" at bounding box center [172, 108] width 51 height 33
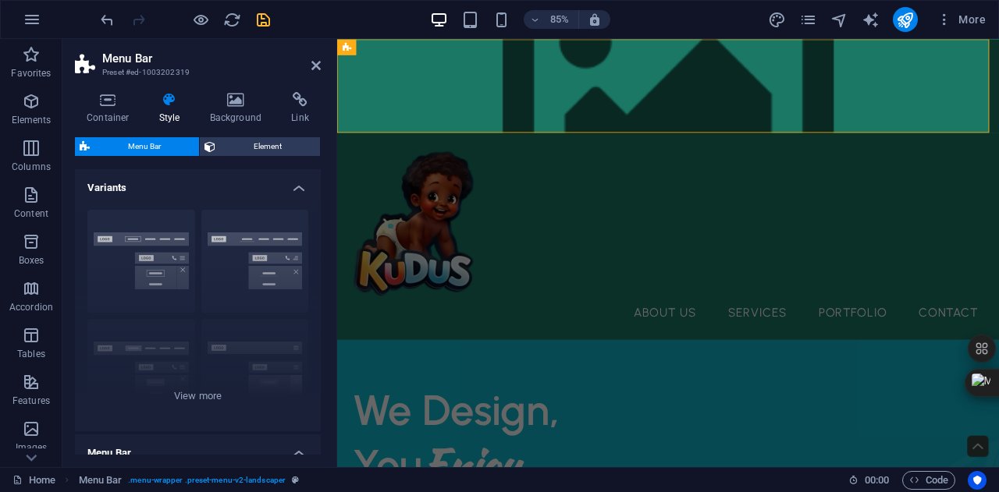
click at [169, 112] on h4 "Style" at bounding box center [172, 108] width 51 height 33
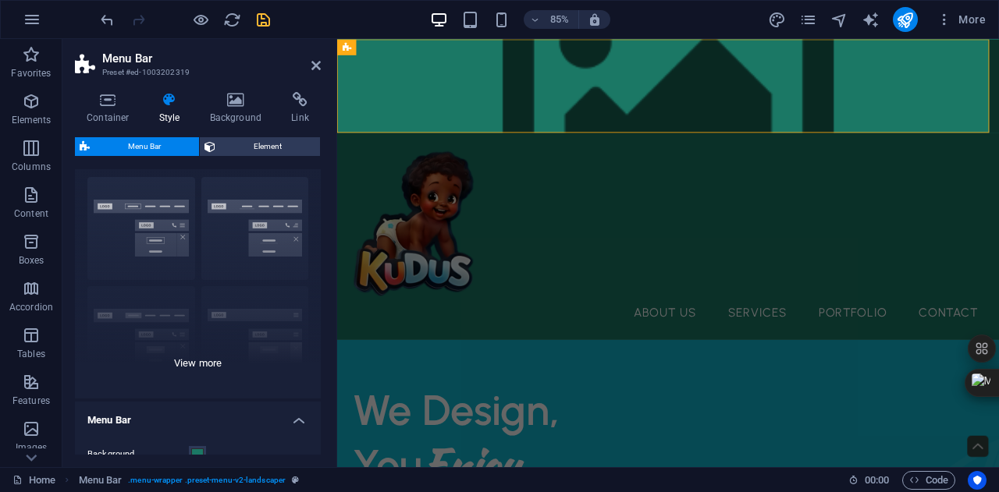
scroll to position [30, 0]
click at [175, 357] on div "Border Centered Default Fixed Loki Trigger Wide XXL" at bounding box center [198, 284] width 246 height 234
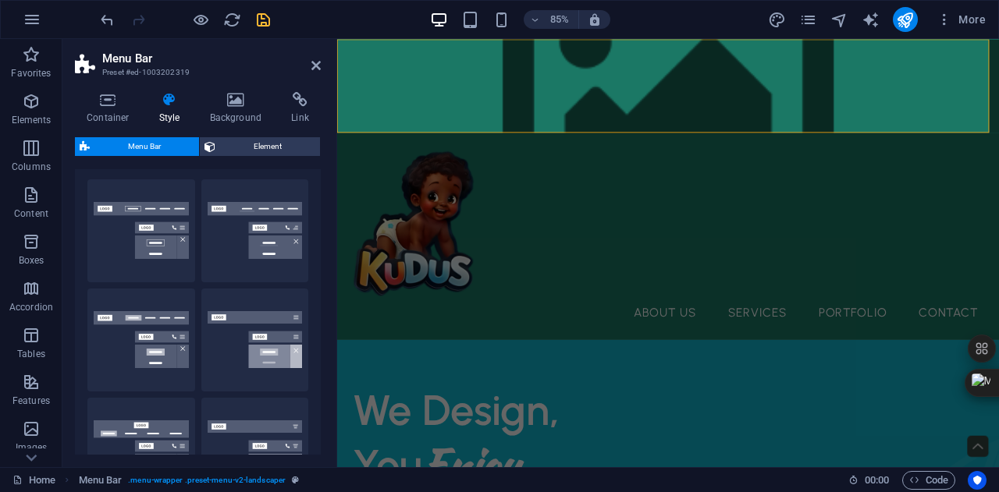
drag, startPoint x: 561, startPoint y: 261, endPoint x: 468, endPoint y: 114, distance: 174.3
click at [235, 232] on button "Centered" at bounding box center [255, 230] width 108 height 103
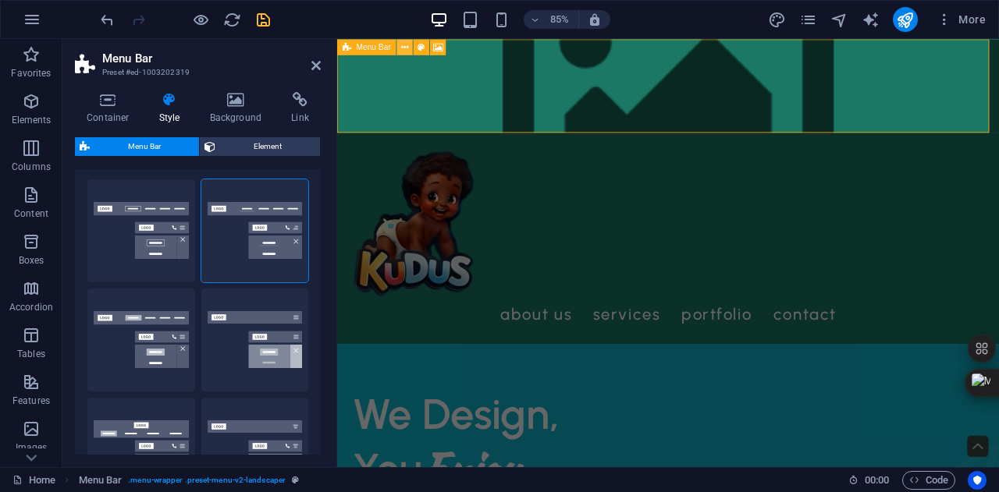
click at [411, 41] on button at bounding box center [405, 47] width 16 height 16
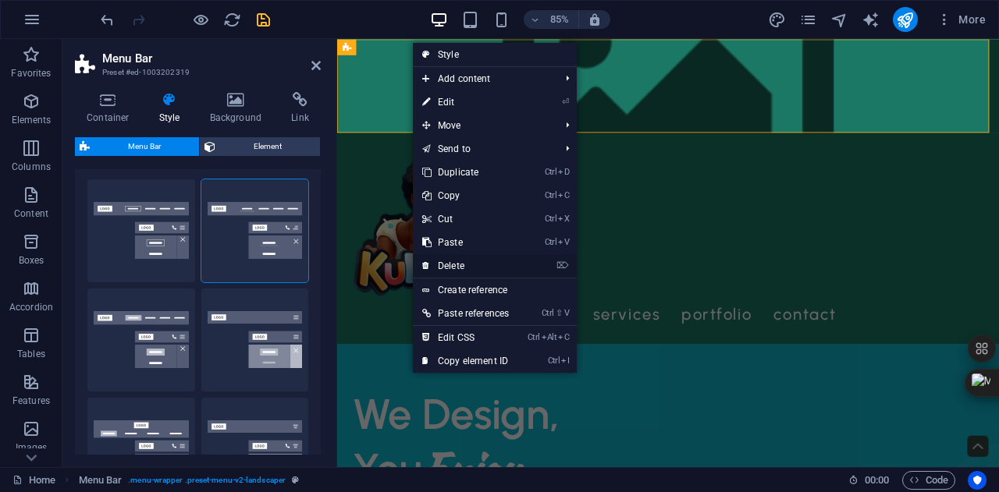
click at [444, 258] on link "⌦ Delete" at bounding box center [465, 265] width 105 height 23
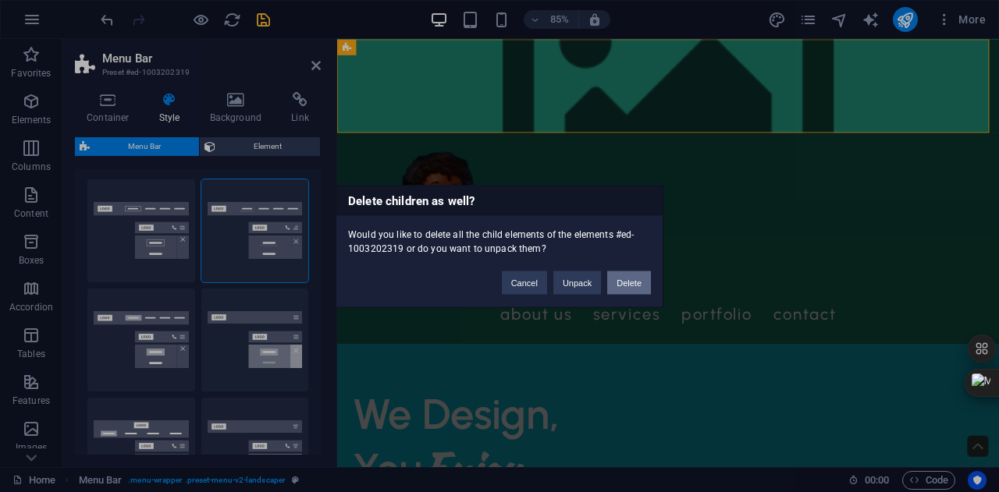
click at [624, 275] on button "Delete" at bounding box center [629, 282] width 44 height 23
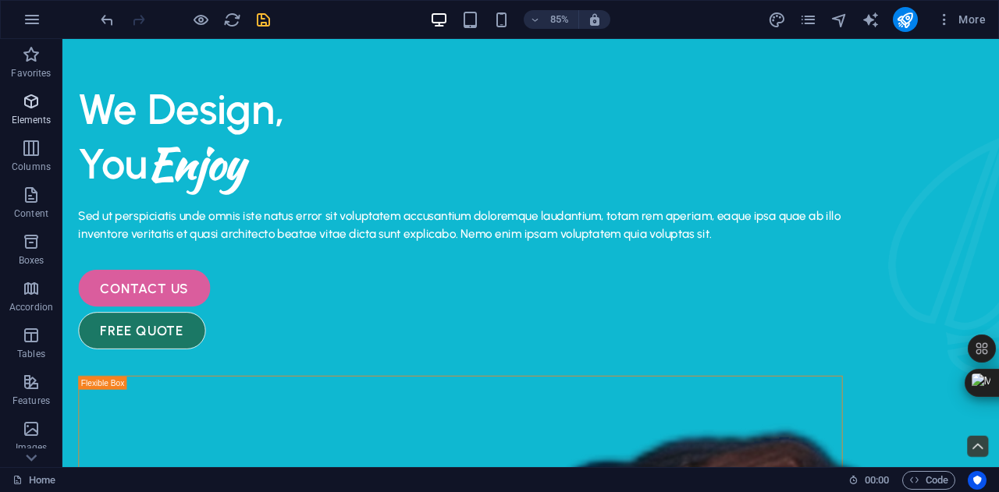
click at [36, 106] on icon "button" at bounding box center [31, 101] width 19 height 19
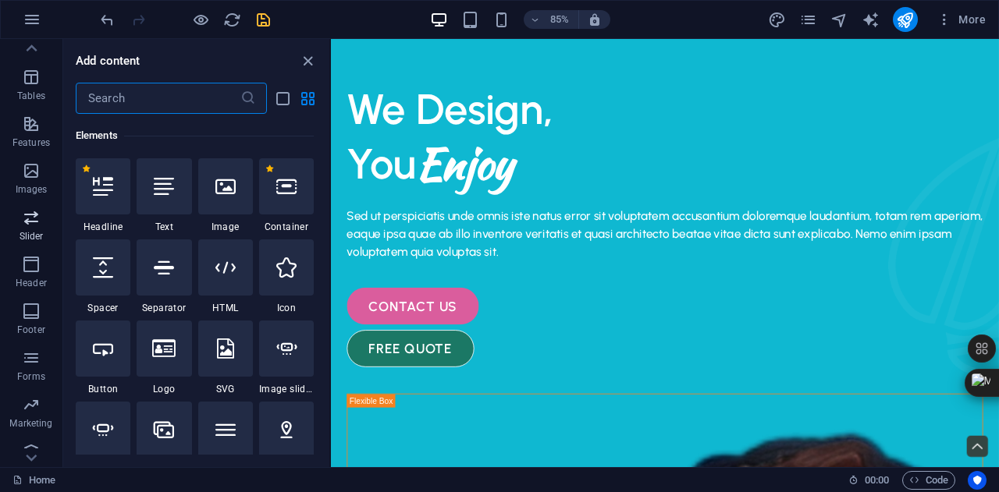
scroll to position [274, 0]
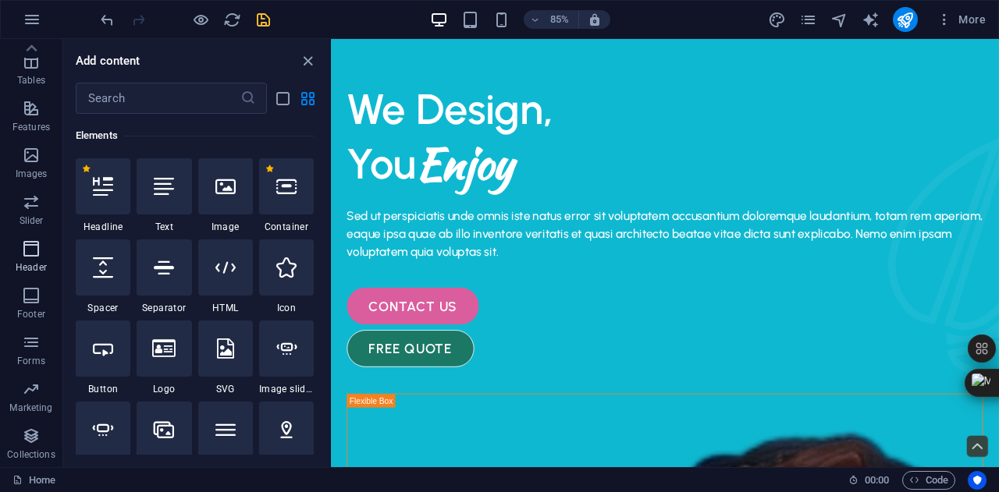
click at [31, 249] on icon "button" at bounding box center [31, 249] width 19 height 19
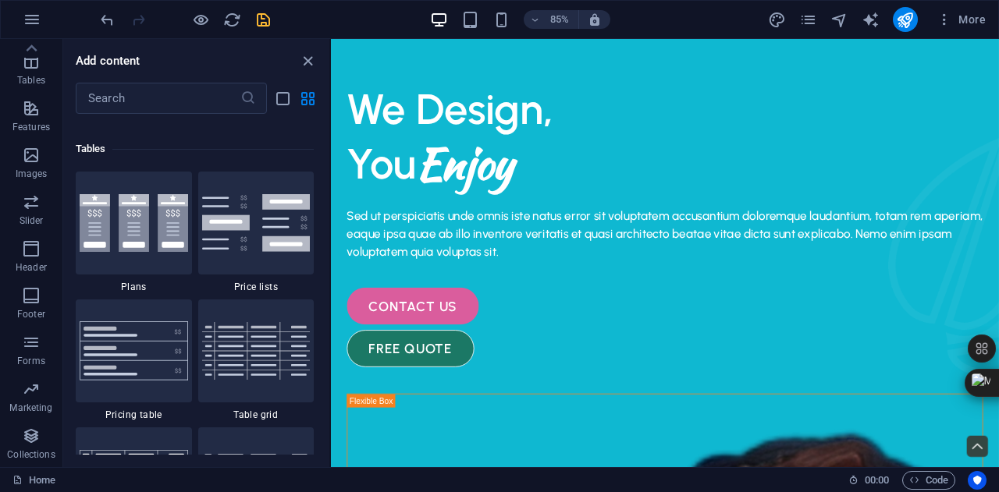
scroll to position [9397, 0]
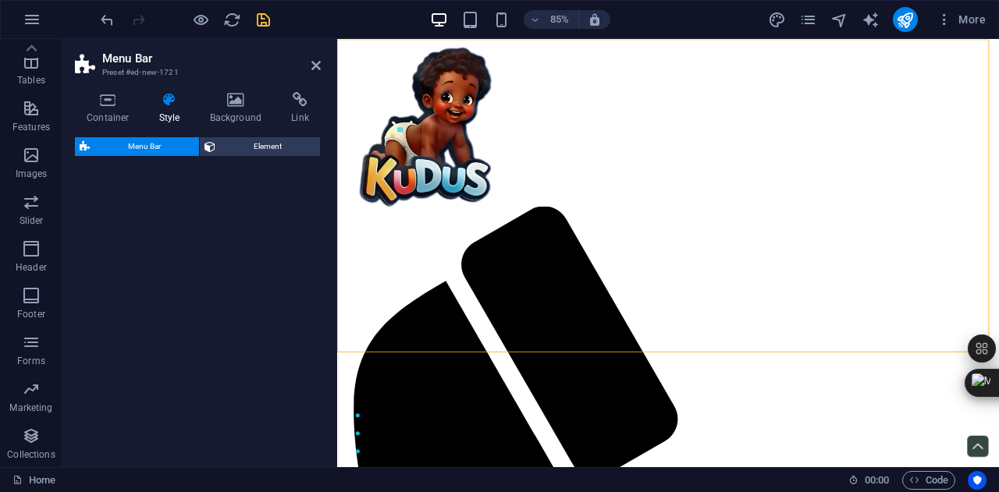
select select "rem"
select select "preset-menu-v2-centered"
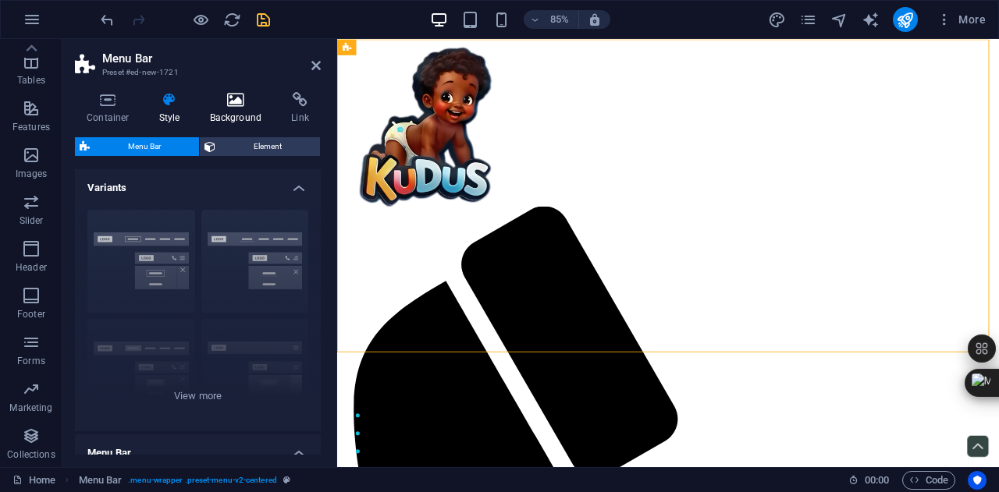
click at [224, 101] on icon at bounding box center [236, 100] width 76 height 16
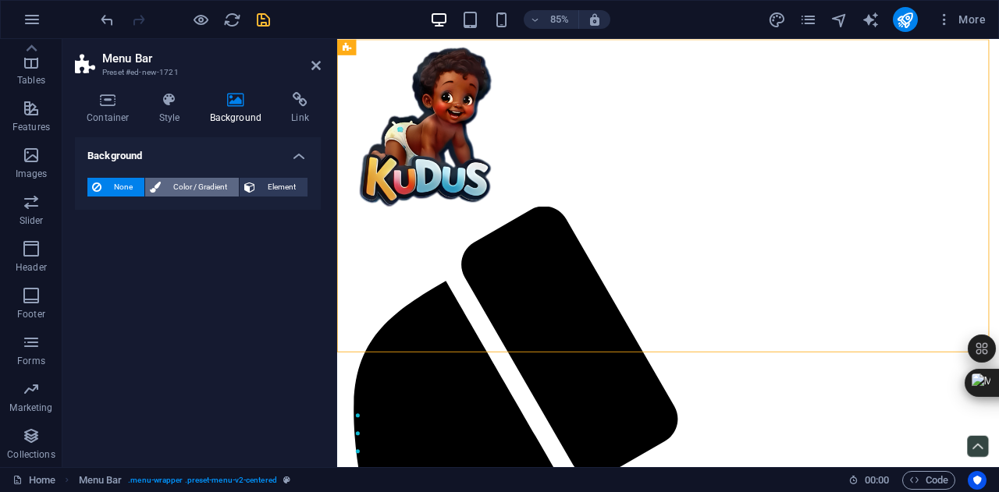
click at [170, 191] on span "Color / Gradient" at bounding box center [199, 187] width 69 height 19
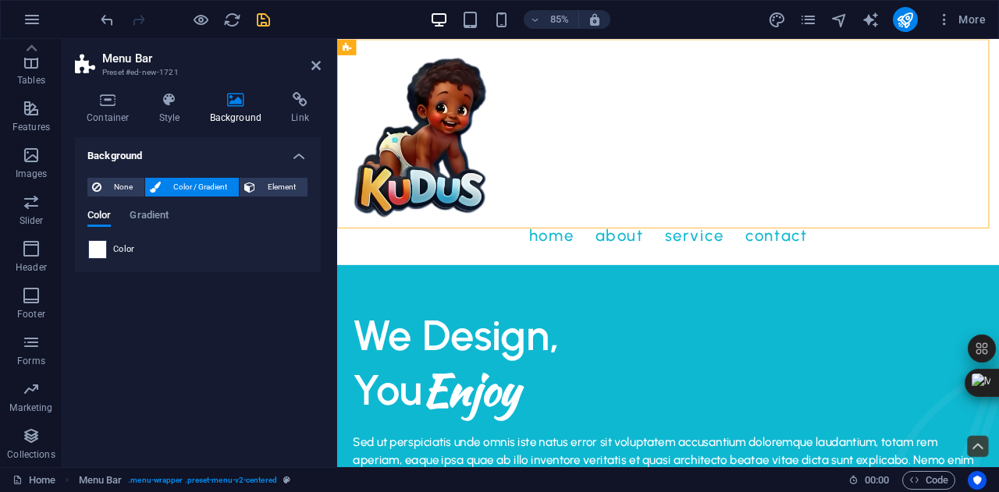
click at [98, 248] on span at bounding box center [97, 249] width 17 height 17
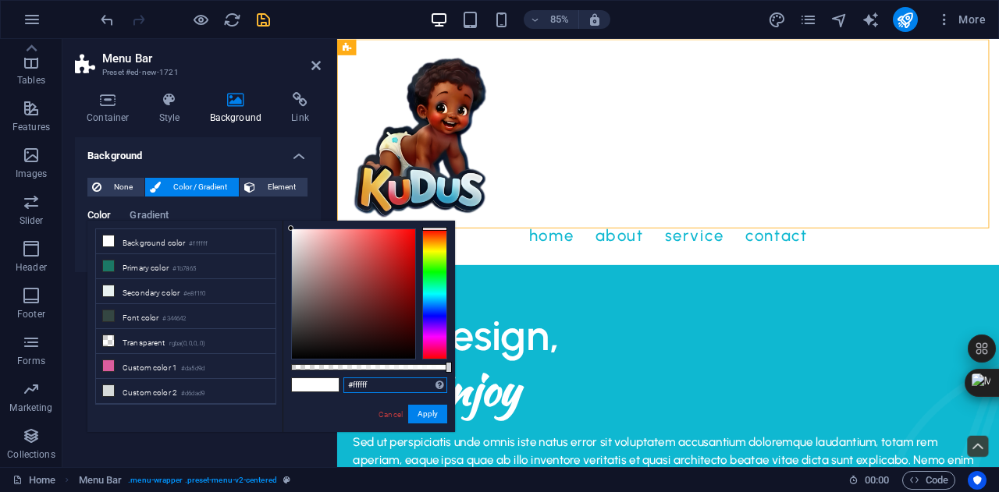
click at [381, 382] on input "#ffffff" at bounding box center [395, 386] width 104 height 16
type input "#"
paste input "#0fb8d1"
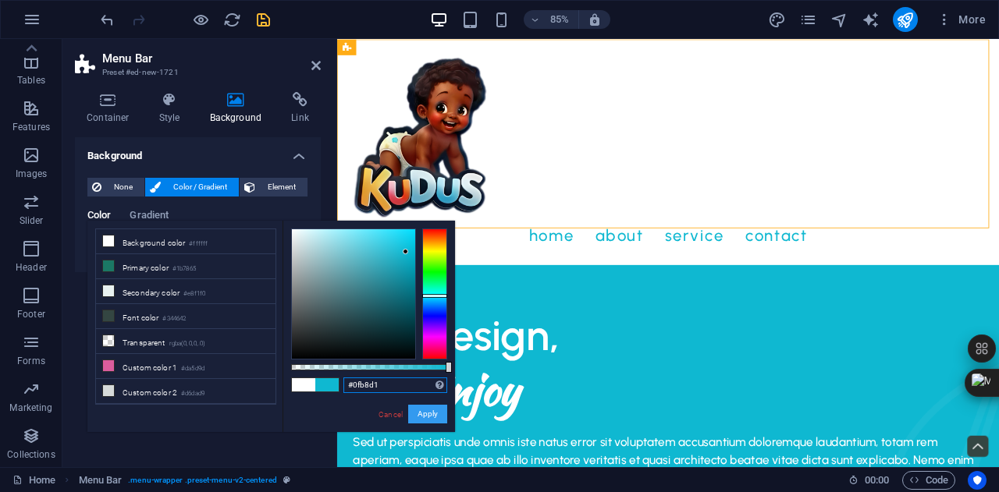
type input "#0fb8d1"
click at [418, 410] on button "Apply" at bounding box center [427, 414] width 39 height 19
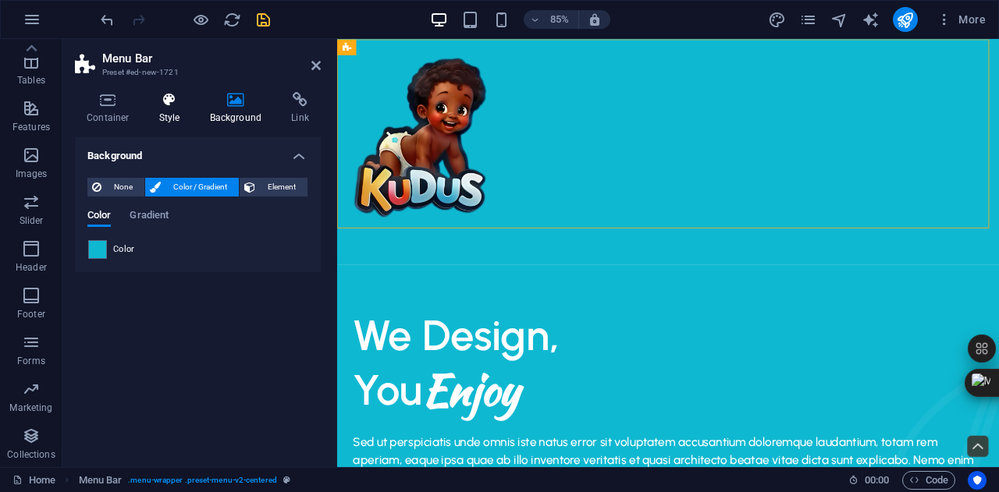
click at [155, 121] on h4 "Style" at bounding box center [172, 108] width 51 height 33
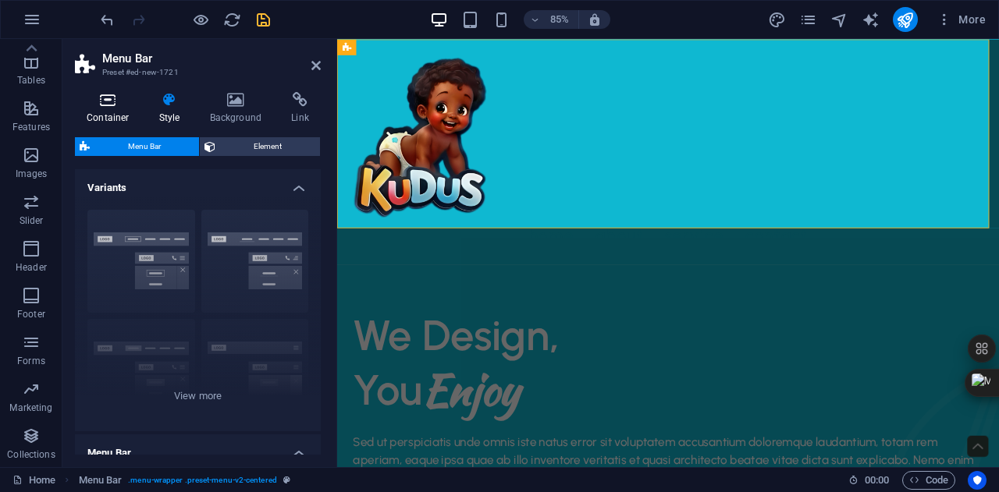
click at [100, 98] on icon at bounding box center [108, 100] width 66 height 16
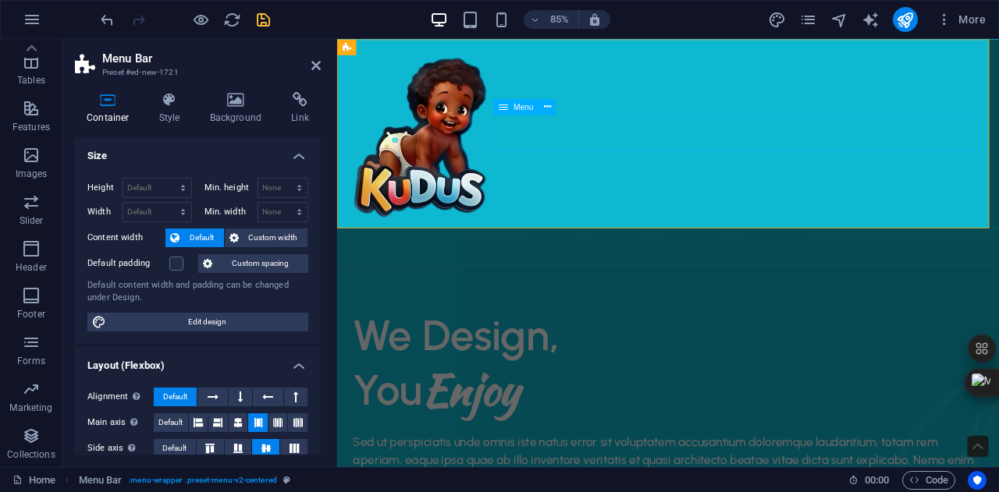
click at [724, 249] on nav "Home About Service Contact" at bounding box center [727, 271] width 754 height 44
click at [551, 108] on button at bounding box center [547, 107] width 16 height 16
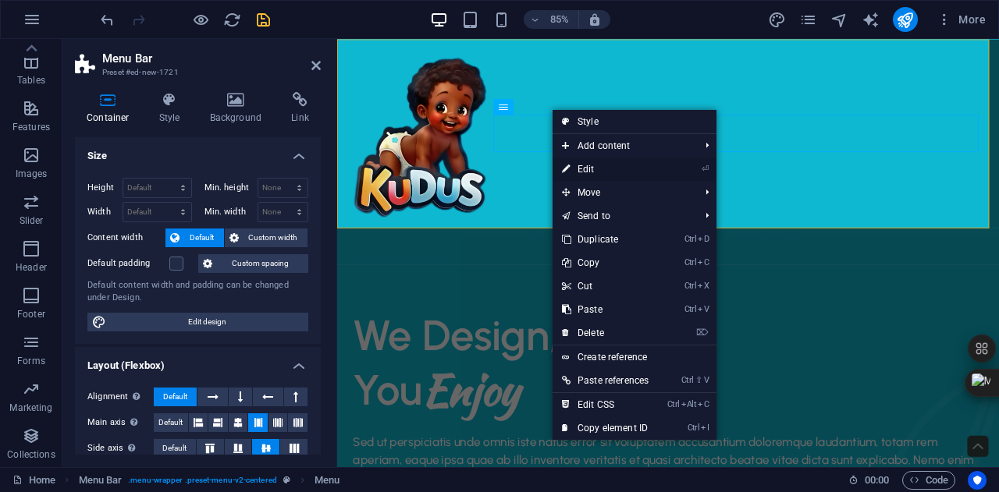
click at [609, 165] on link "⏎ Edit" at bounding box center [604, 169] width 105 height 23
select select
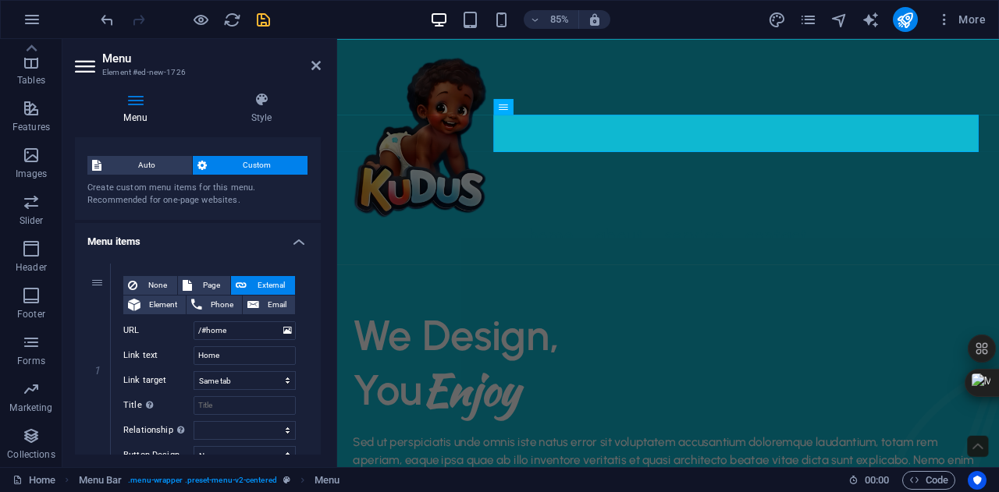
scroll to position [21, 0]
drag, startPoint x: 272, startPoint y: 91, endPoint x: 258, endPoint y: 98, distance: 15.4
click at [258, 98] on div "Menu Style Menu Auto Custom Create custom menu items for this menu. Recommended…" at bounding box center [197, 274] width 271 height 388
click at [258, 98] on icon at bounding box center [261, 100] width 119 height 16
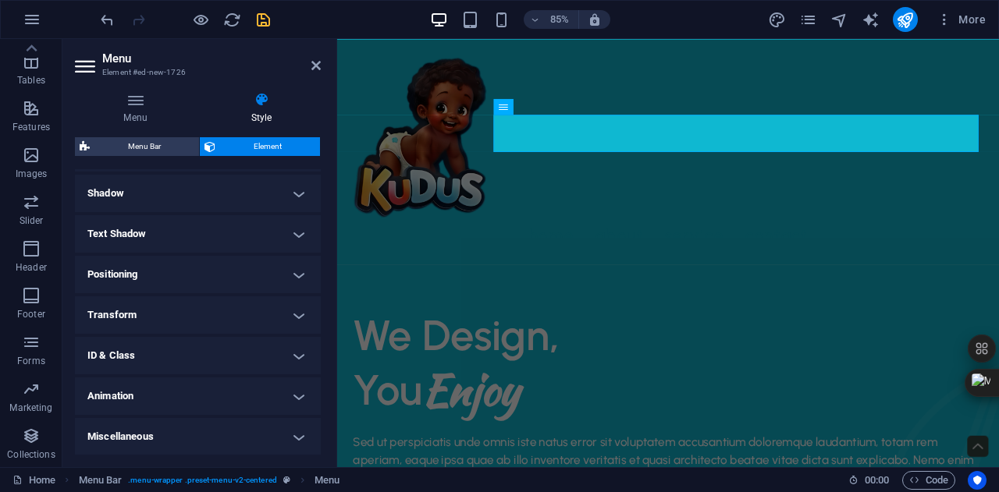
scroll to position [0, 0]
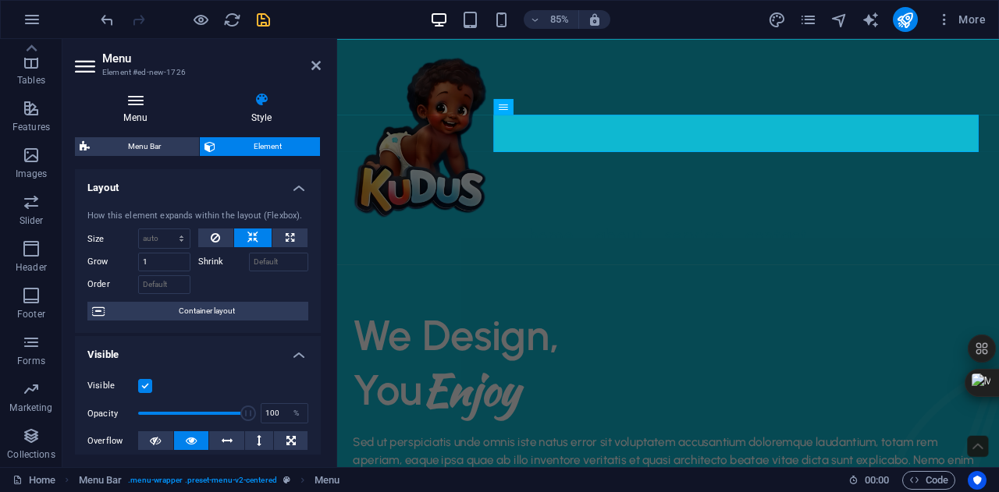
click at [137, 97] on icon at bounding box center [135, 100] width 121 height 16
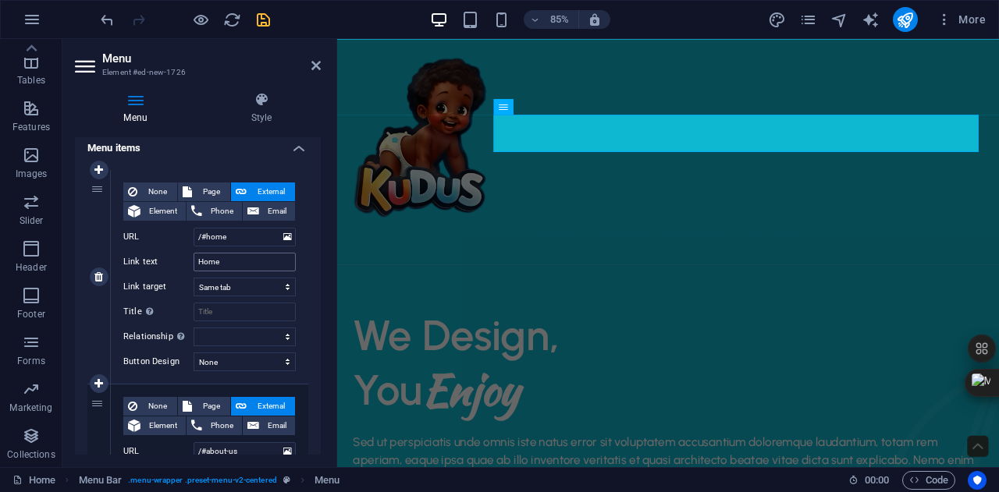
scroll to position [116, 0]
click at [833, 20] on icon "navigator" at bounding box center [839, 20] width 18 height 18
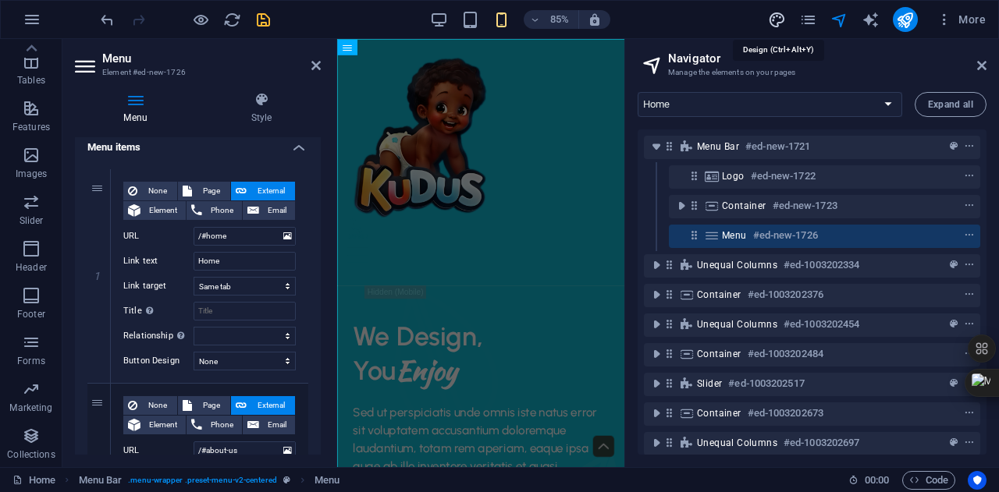
click at [783, 16] on icon "design" at bounding box center [777, 20] width 18 height 18
select select "px"
select select "500"
select select "px"
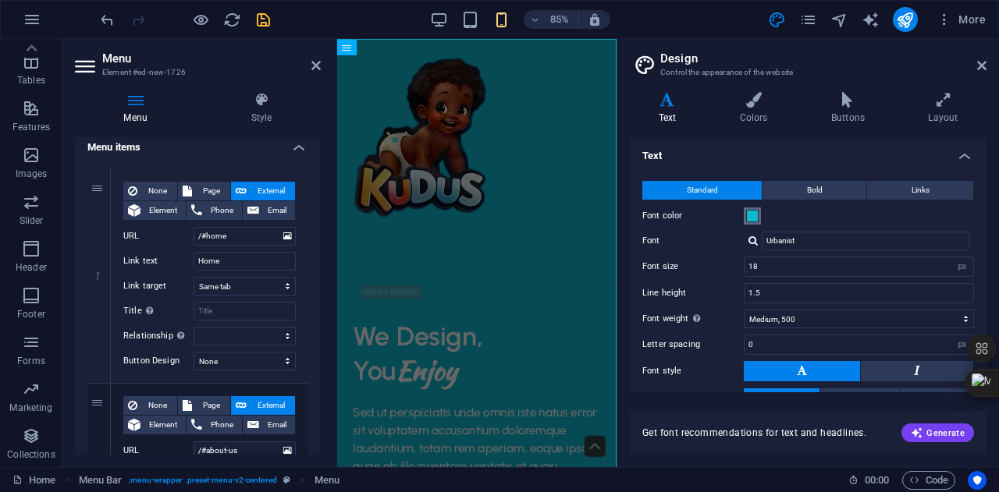
click at [753, 211] on span at bounding box center [752, 216] width 12 height 12
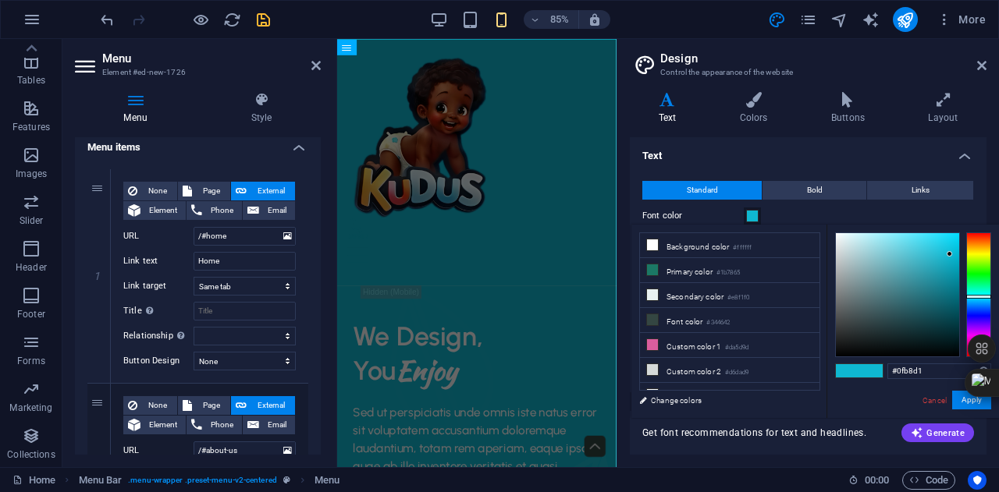
type input "#f3f7f8"
click at [837, 236] on div at bounding box center [897, 294] width 123 height 123
click at [967, 403] on button "Apply" at bounding box center [971, 400] width 39 height 19
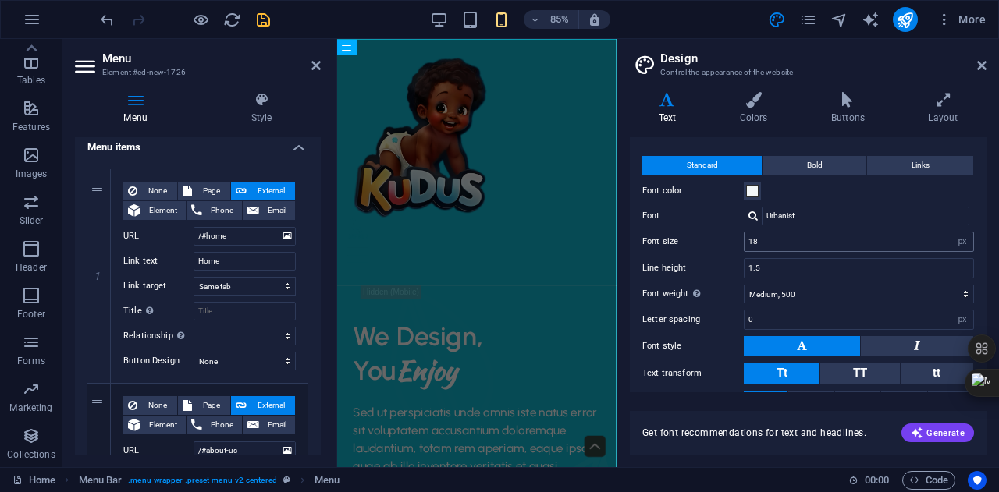
scroll to position [31, 0]
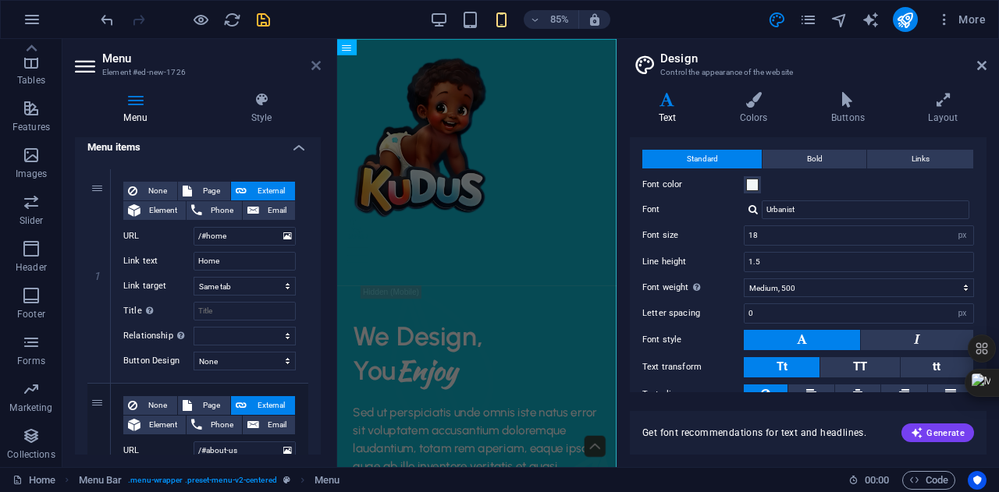
click at [315, 66] on icon at bounding box center [315, 65] width 9 height 12
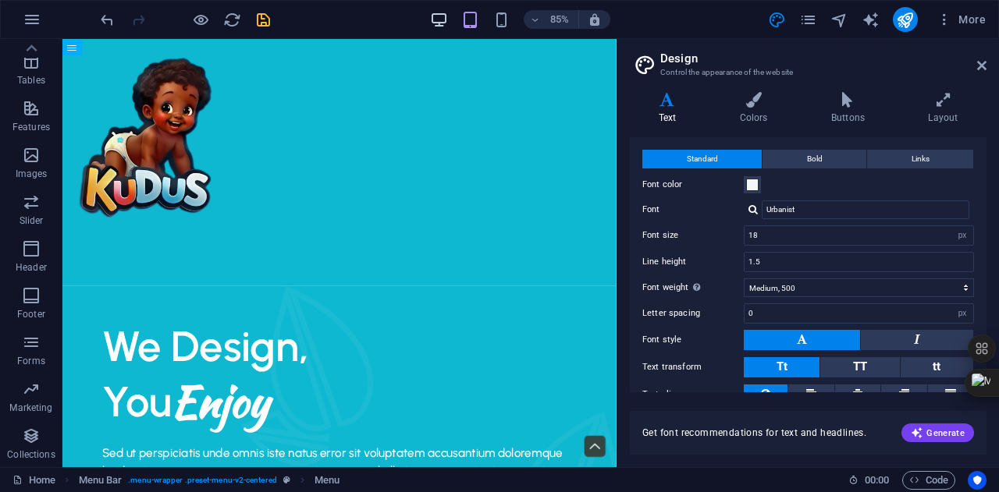
click at [444, 16] on div "85%" at bounding box center [520, 19] width 180 height 25
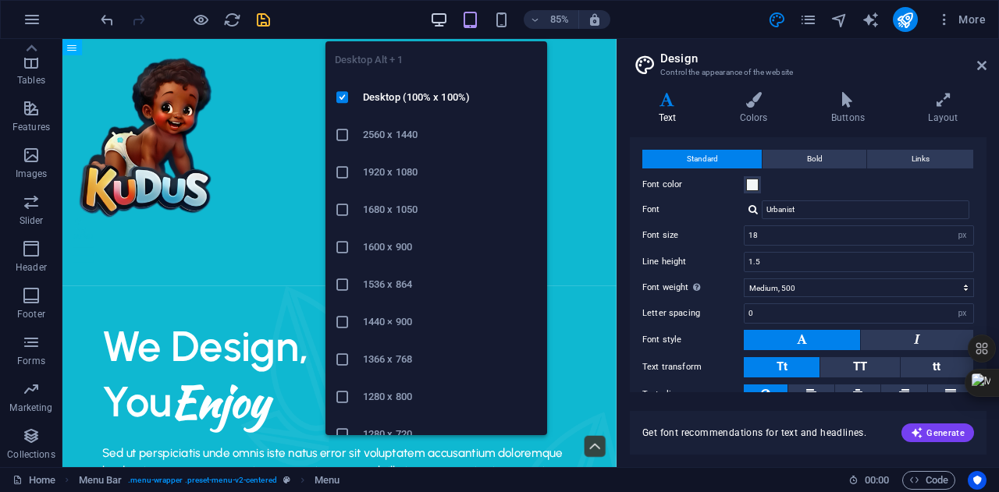
click at [444, 16] on icon "button" at bounding box center [439, 20] width 18 height 18
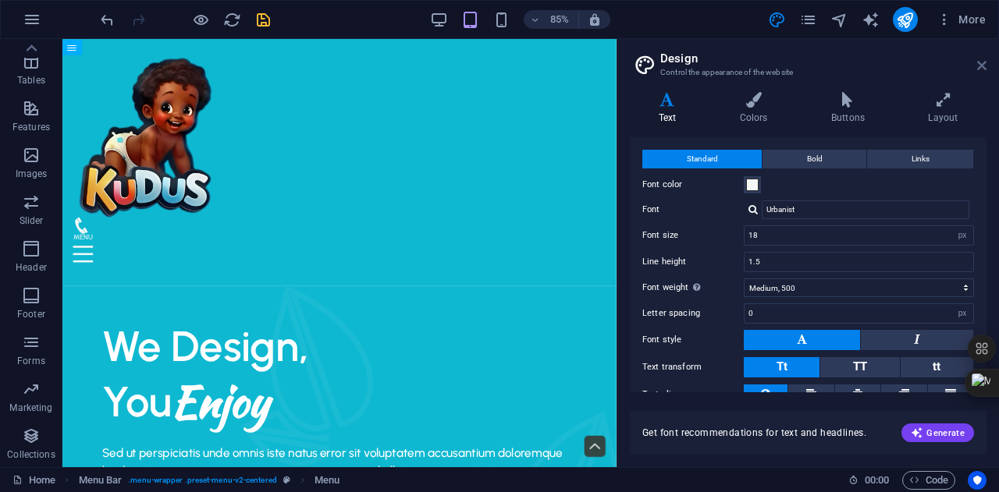
click at [979, 70] on icon at bounding box center [981, 65] width 9 height 12
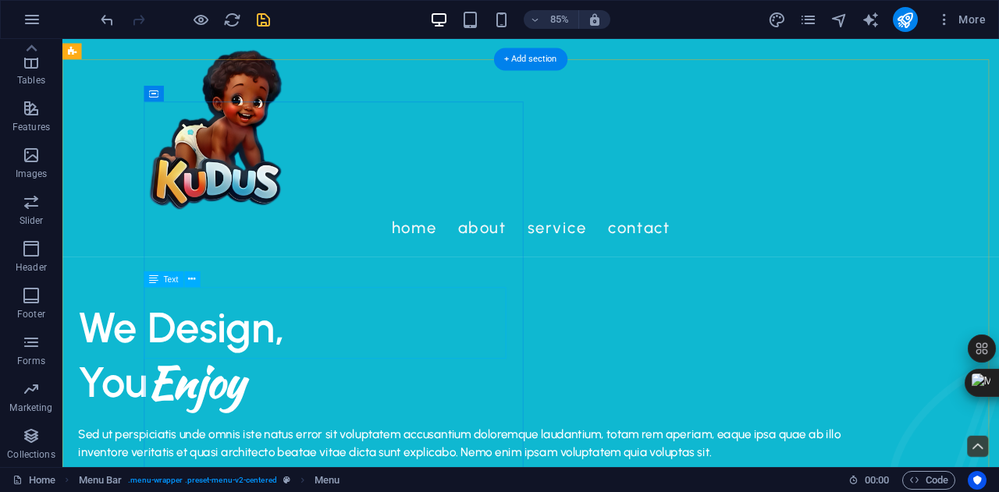
scroll to position [0, 0]
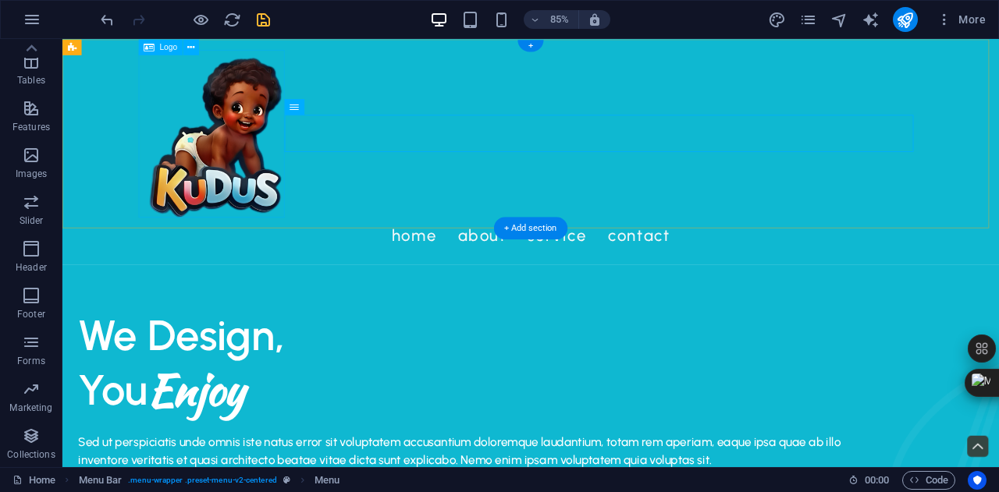
click at [286, 173] on div at bounding box center [613, 150] width 911 height 197
click at [187, 49] on button at bounding box center [191, 47] width 16 height 16
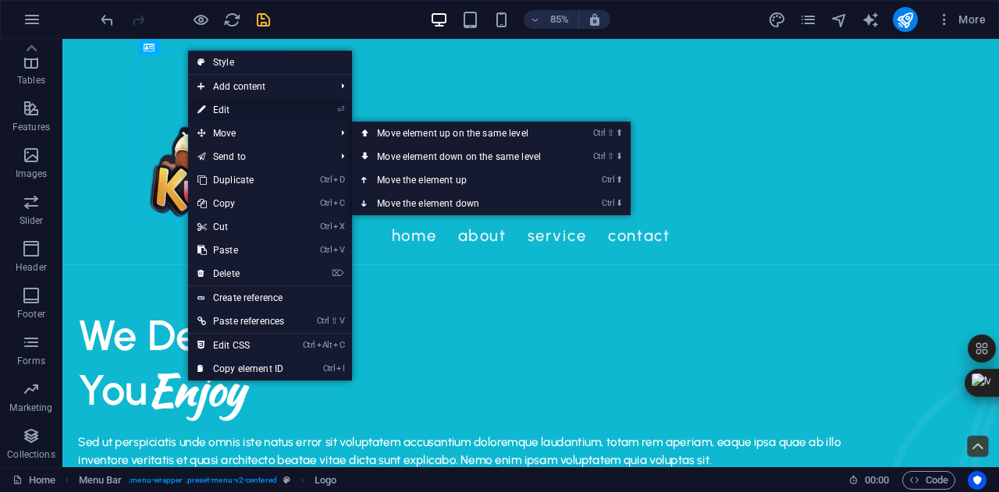
click at [249, 115] on link "⏎ Edit" at bounding box center [240, 109] width 105 height 23
select select "px"
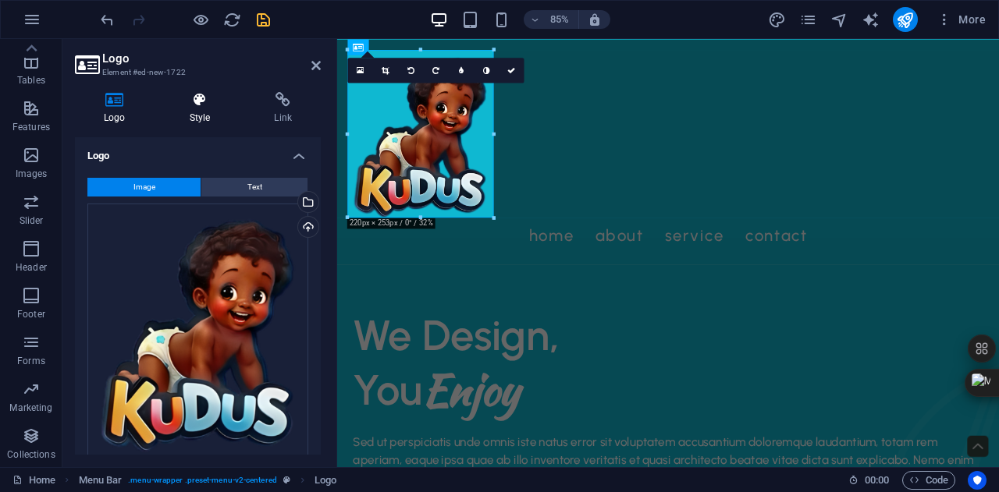
click at [205, 98] on icon at bounding box center [200, 100] width 79 height 16
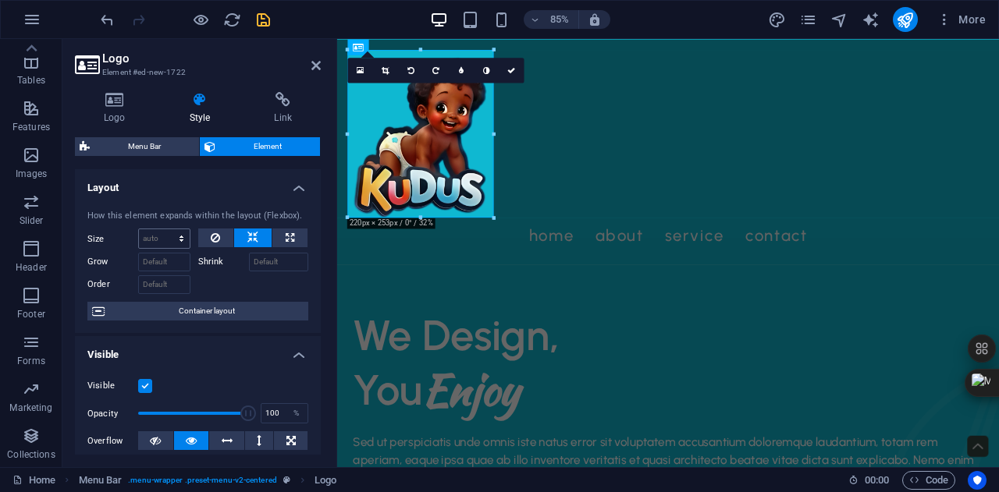
drag, startPoint x: 179, startPoint y: 228, endPoint x: 179, endPoint y: 239, distance: 10.9
click at [179, 239] on div "How this element expands within the layout (Flexbox). Size Default auto px % 1/…" at bounding box center [198, 265] width 246 height 137
click at [179, 239] on select "Default auto px % 1/1 1/2 1/3 1/4 1/5 1/6 1/7 1/8 1/9 1/10" at bounding box center [164, 238] width 51 height 19
select select "1/10"
click at [165, 229] on select "Default auto px % 1/1 1/2 1/3 1/4 1/5 1/6 1/7 1/8 1/9 1/10" at bounding box center [164, 238] width 51 height 19
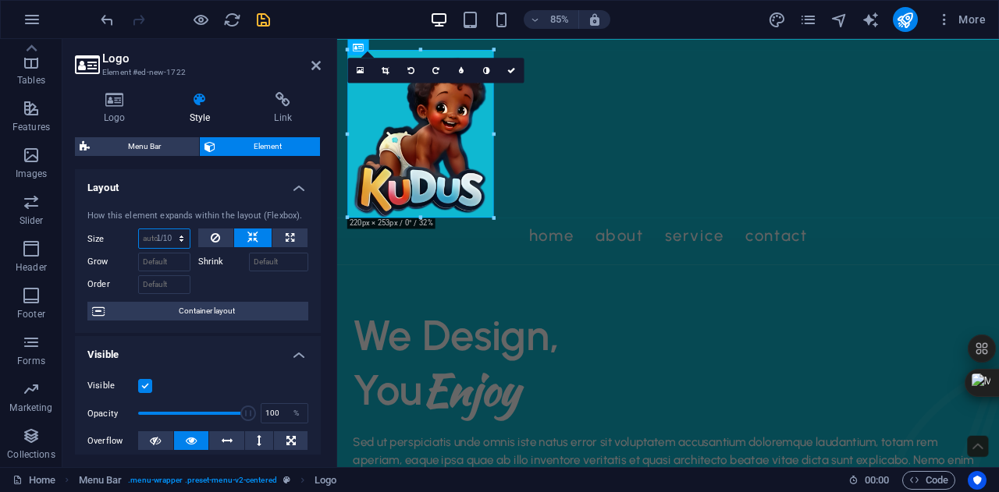
type input "10"
select select "%"
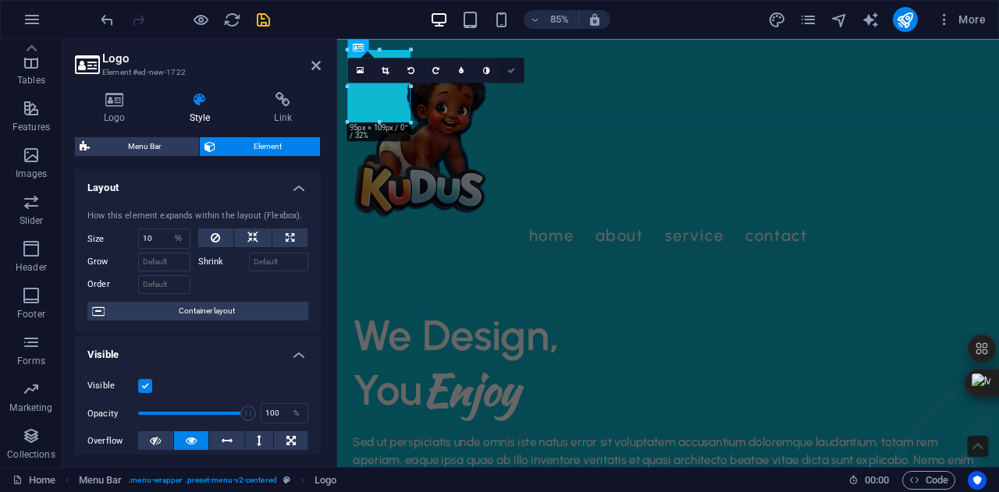
click at [511, 61] on link at bounding box center [511, 70] width 25 height 25
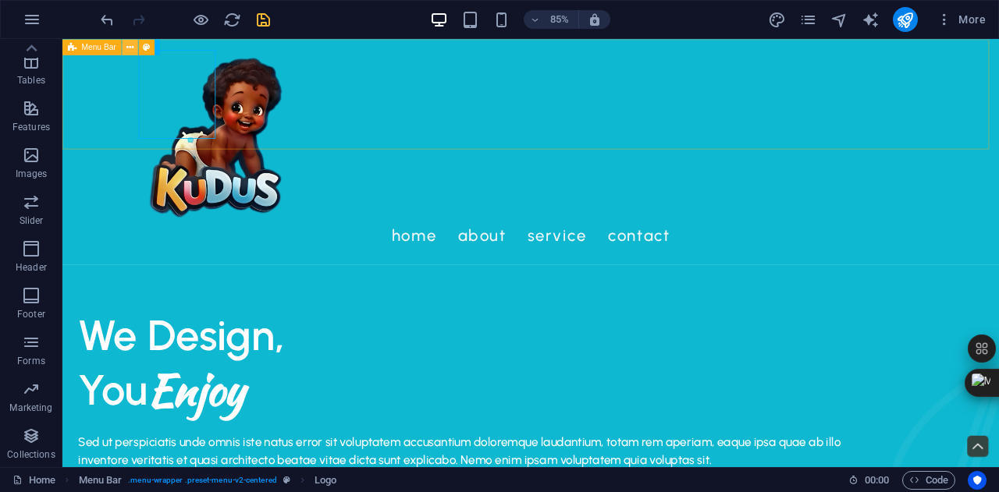
click at [130, 53] on icon at bounding box center [129, 47] width 7 height 14
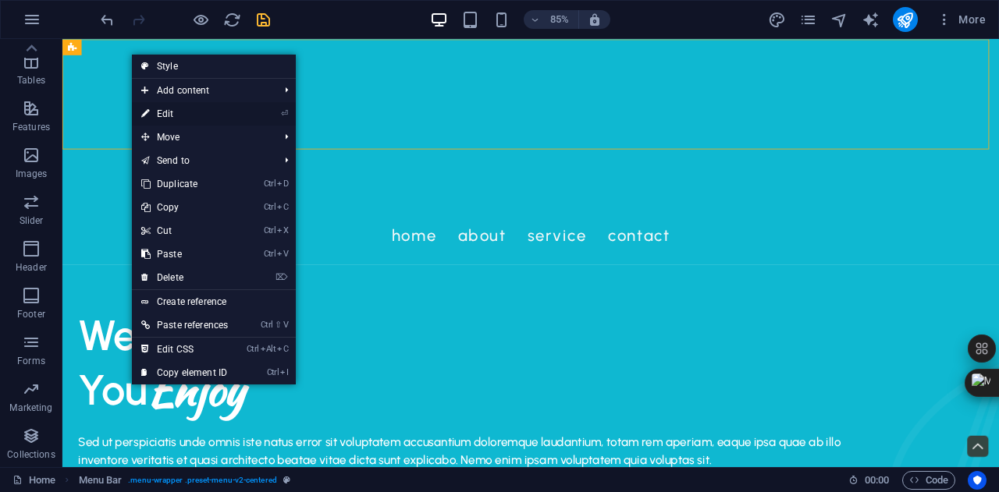
click at [184, 112] on link "⏎ Edit" at bounding box center [184, 113] width 105 height 23
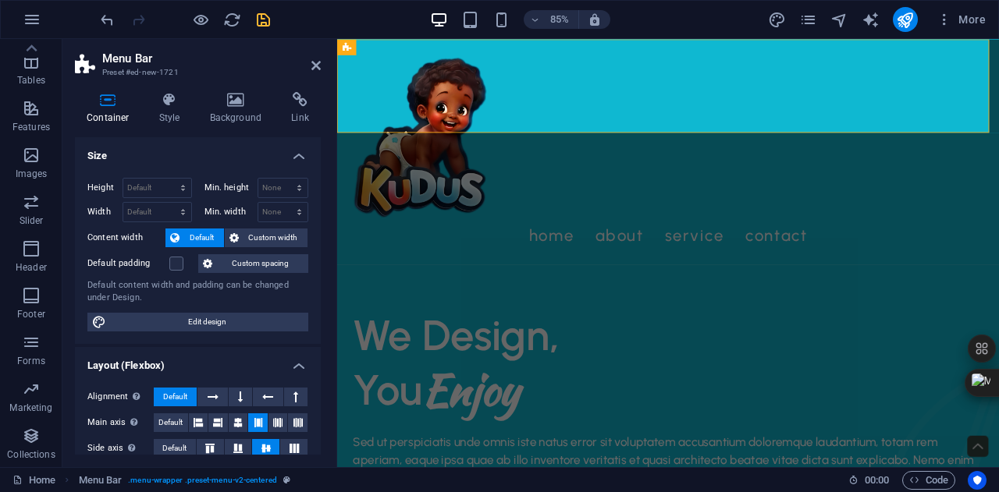
drag, startPoint x: 184, startPoint y: 112, endPoint x: 190, endPoint y: 301, distance: 189.7
click at [190, 301] on div "Container Style Background Link Size Height Default px rem % vh vw Min. height …" at bounding box center [198, 273] width 246 height 363
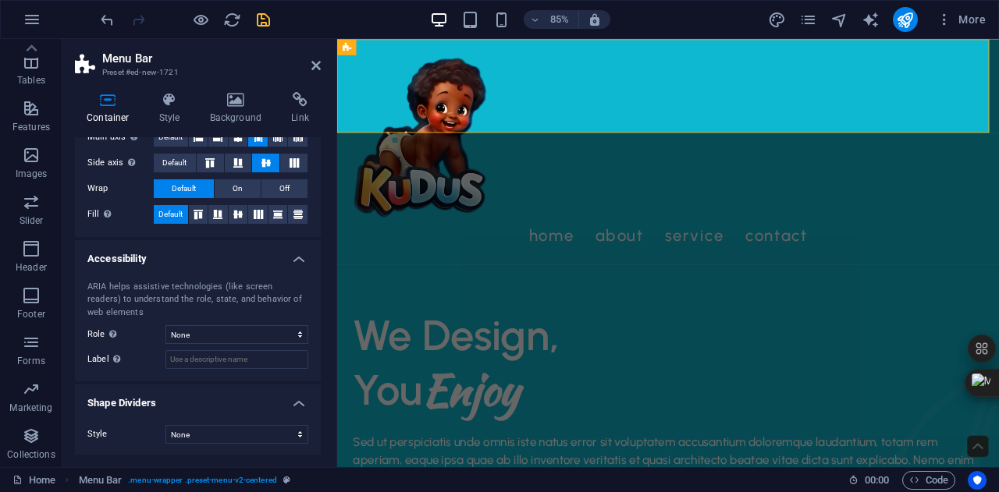
scroll to position [287, 0]
click at [173, 94] on icon at bounding box center [169, 100] width 44 height 16
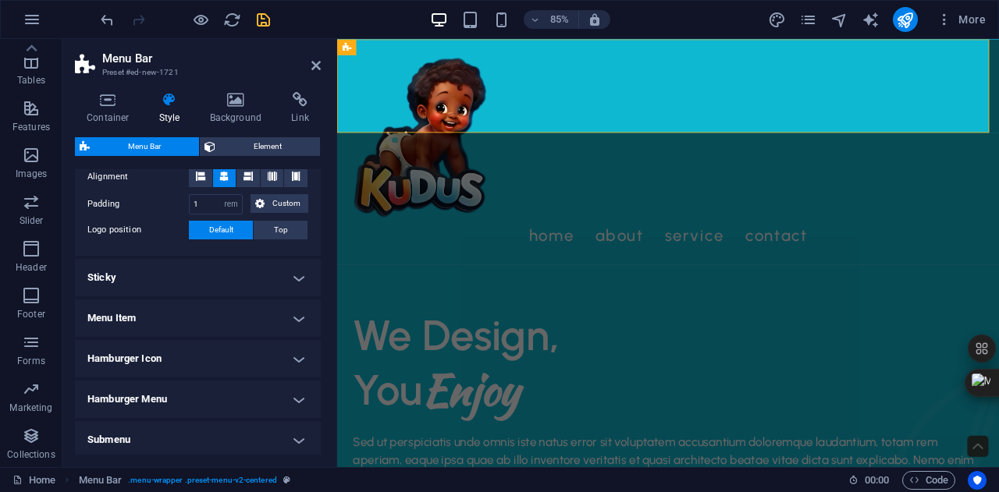
scroll to position [402, 0]
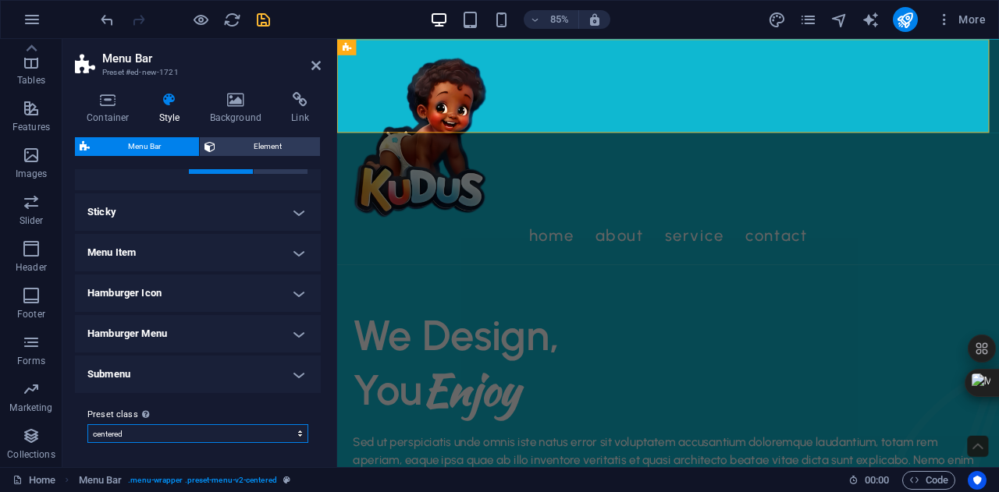
click at [207, 434] on select "landscaper landscaper-light centered Add preset class" at bounding box center [197, 434] width 221 height 19
click at [87, 425] on select "landscaper landscaper-light centered Add preset class" at bounding box center [197, 434] width 221 height 19
select select "preset-menu-v2-landscaper-light"
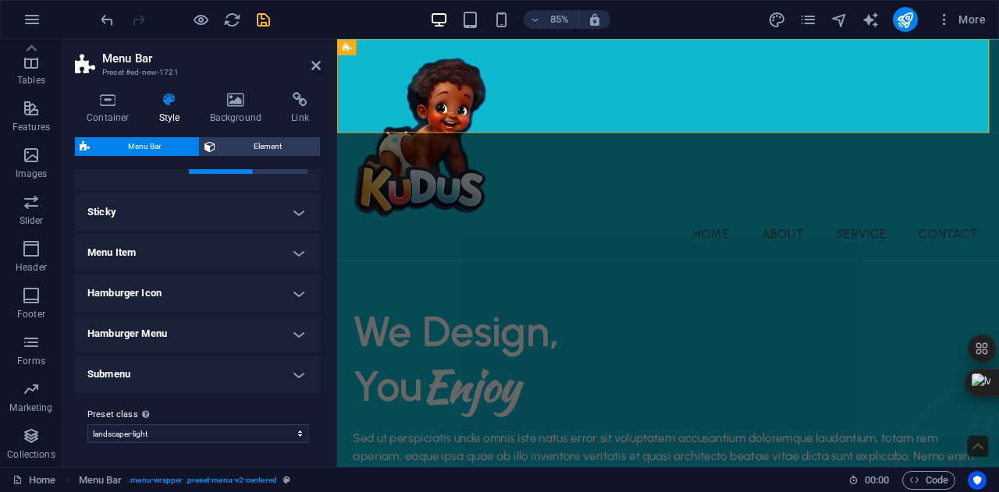
click at [222, 378] on h4 "Submenu" at bounding box center [198, 374] width 246 height 37
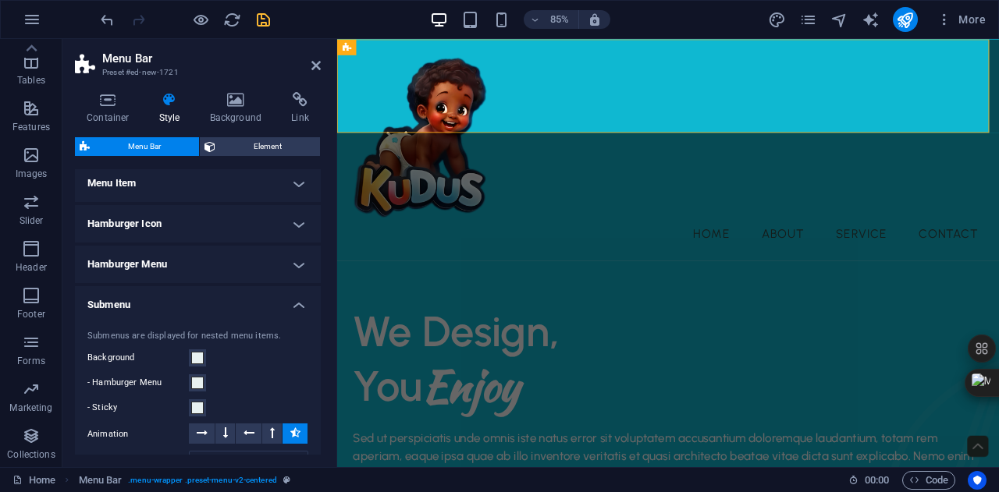
scroll to position [449, 0]
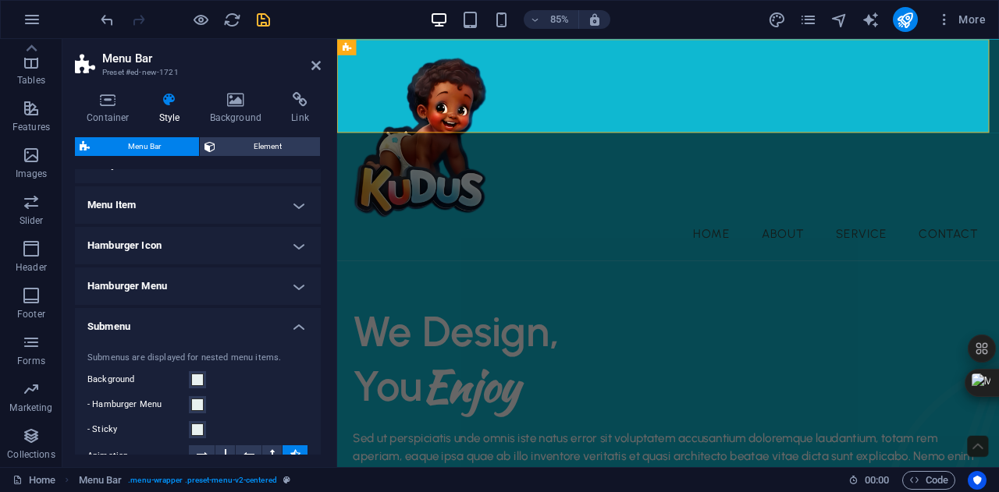
click at [247, 268] on h4 "Hamburger Menu" at bounding box center [198, 286] width 246 height 37
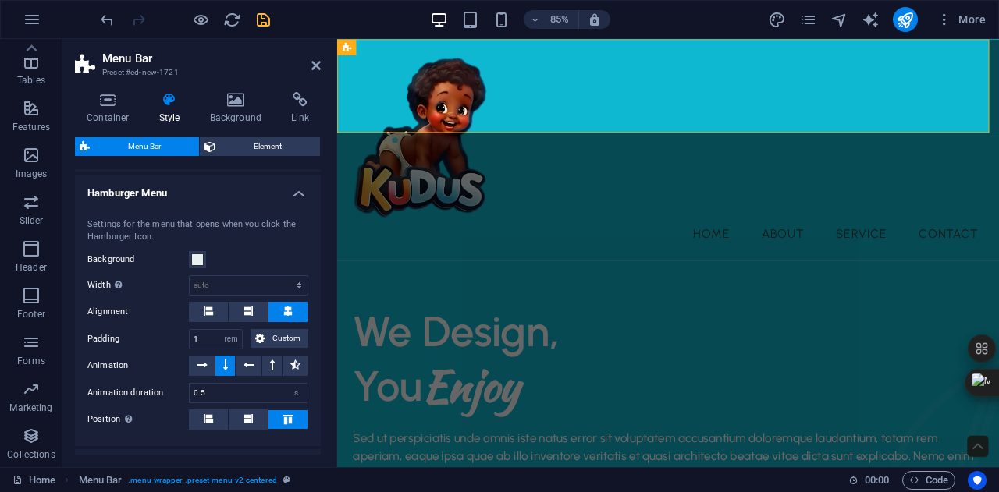
scroll to position [543, 0]
click at [301, 357] on button at bounding box center [294, 365] width 25 height 20
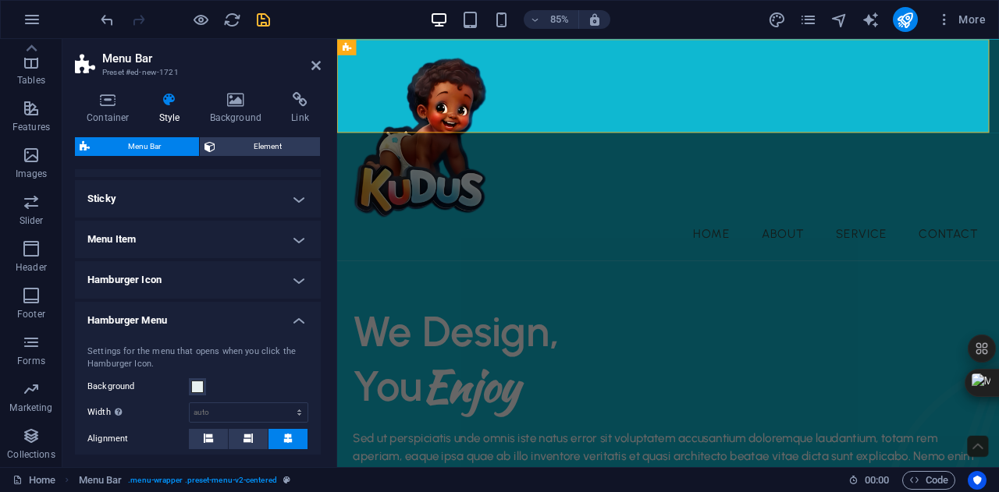
scroll to position [412, 0]
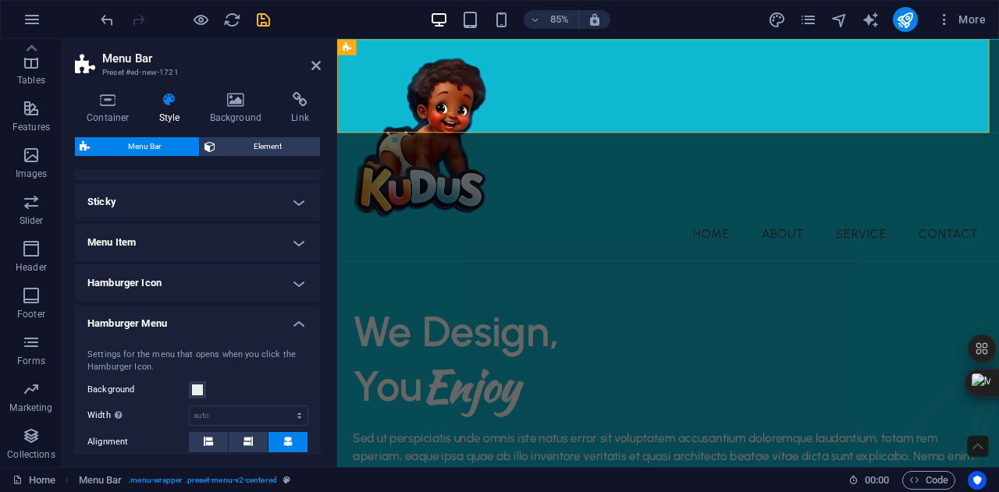
click at [231, 286] on h4 "Hamburger Icon" at bounding box center [198, 283] width 246 height 37
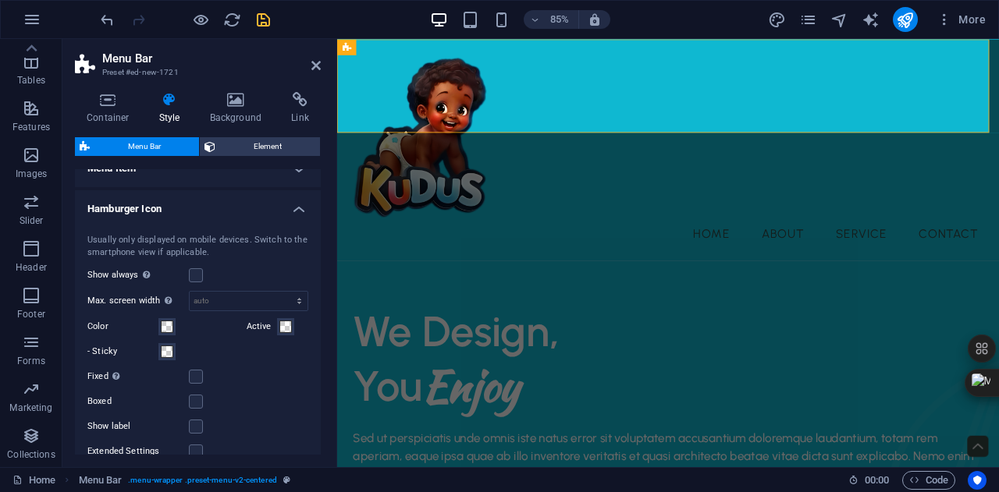
scroll to position [489, 0]
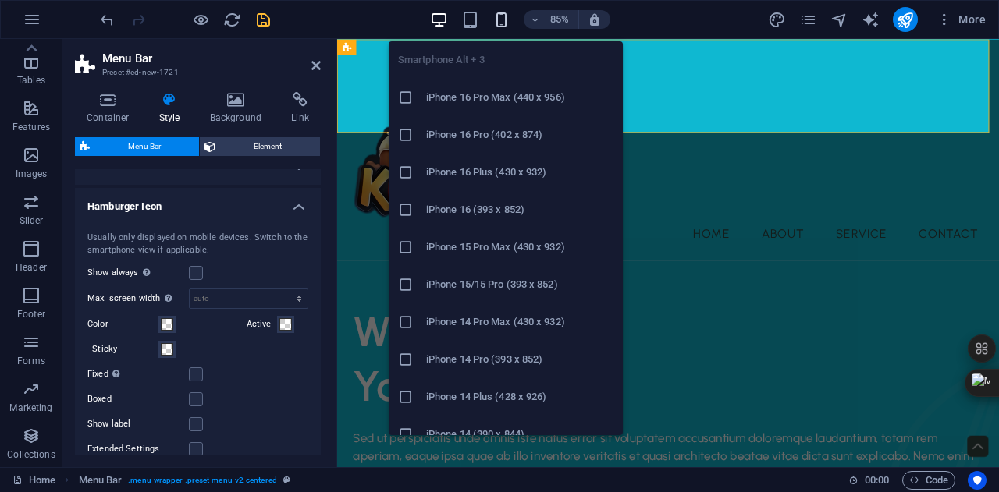
drag, startPoint x: 509, startPoint y: 10, endPoint x: 504, endPoint y: 17, distance: 8.4
click at [504, 17] on icon "button" at bounding box center [501, 20] width 18 height 18
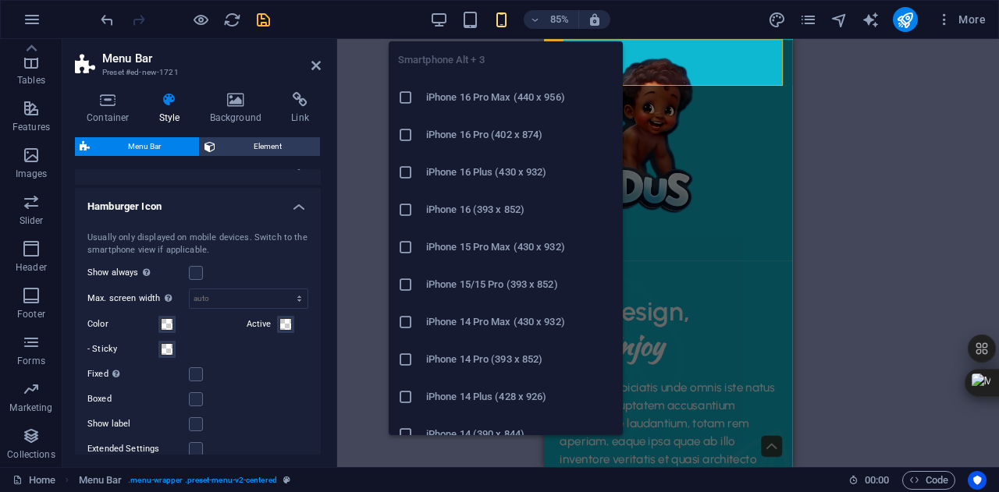
type input "100"
select select "%"
click at [504, 17] on icon "button" at bounding box center [501, 20] width 18 height 18
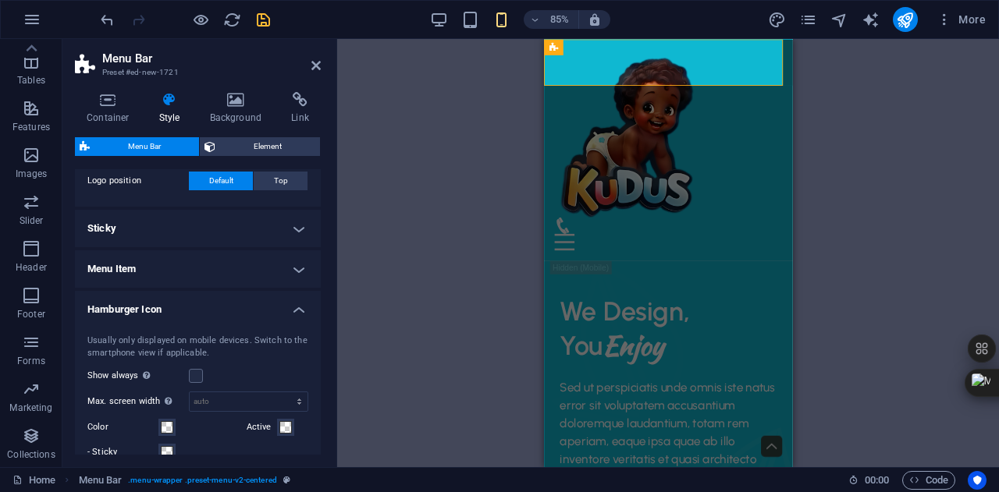
scroll to position [382, 0]
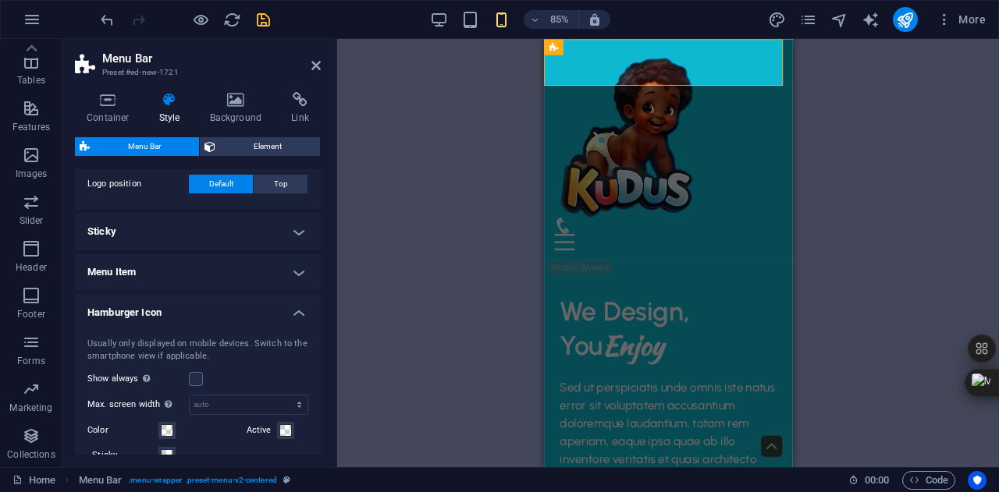
click at [219, 249] on h4 "Sticky" at bounding box center [198, 231] width 246 height 37
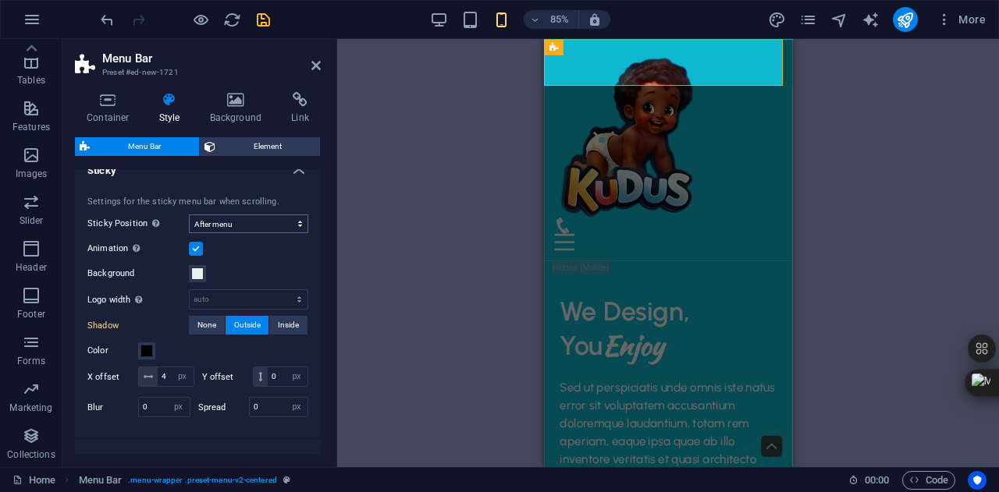
scroll to position [444, 0]
click at [279, 219] on select "Off Instant After menu After banner When scrolling up" at bounding box center [248, 223] width 119 height 19
select select "sticky_reverse"
click at [189, 214] on select "Off Instant After menu After banner When scrolling up" at bounding box center [248, 223] width 119 height 19
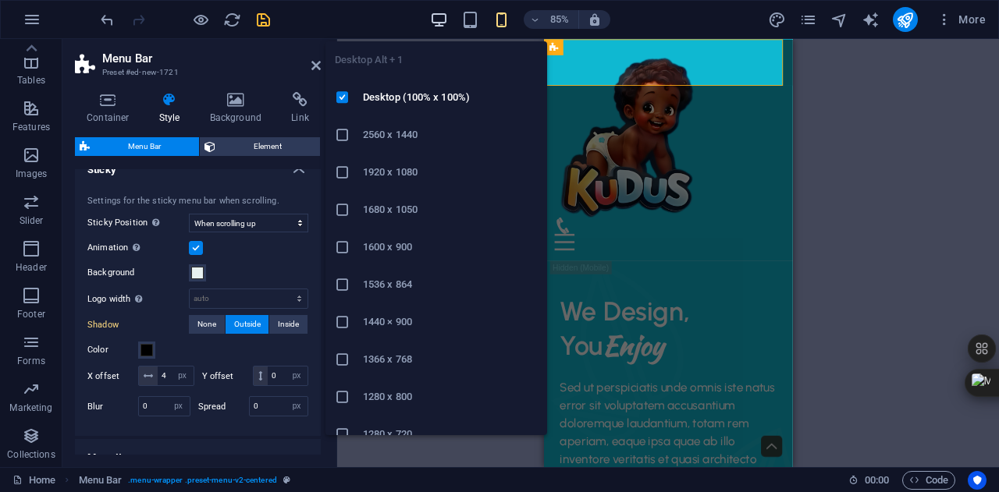
click at [433, 16] on icon "button" at bounding box center [439, 20] width 18 height 18
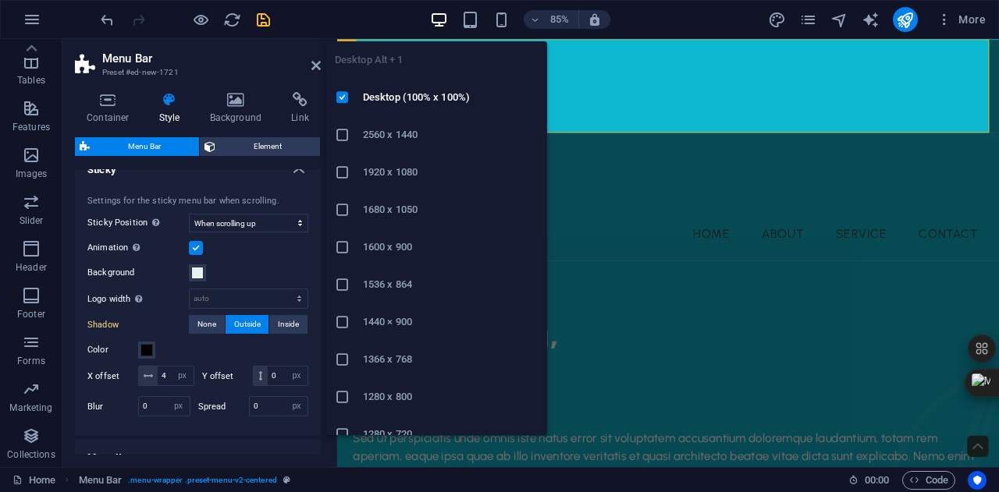
type input "2"
select select "DISABLED_OPTION_VALUE"
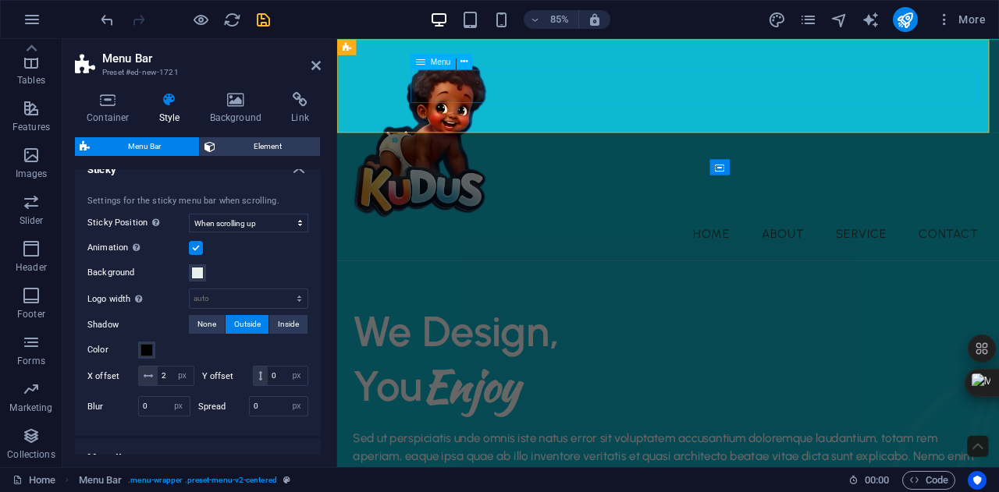
click at [777, 249] on nav "Home About Service Contact" at bounding box center [727, 268] width 754 height 39
select select
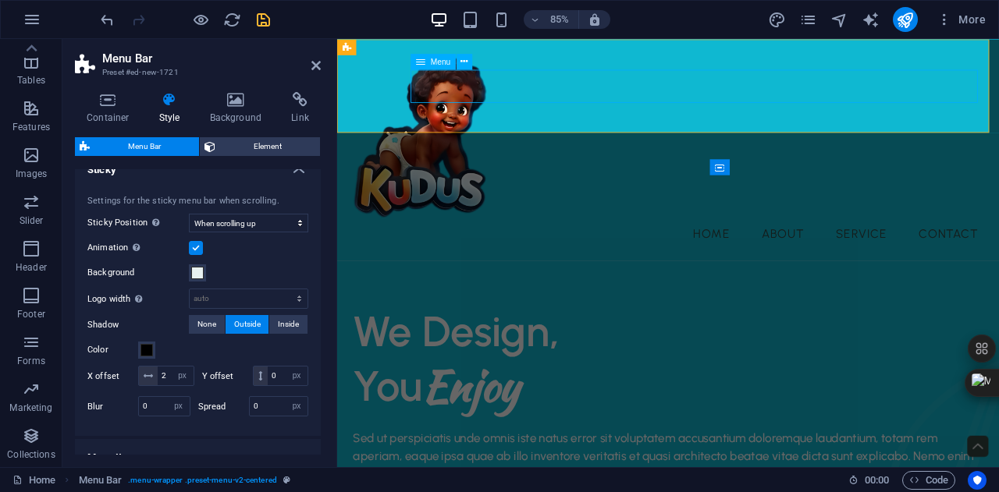
select select
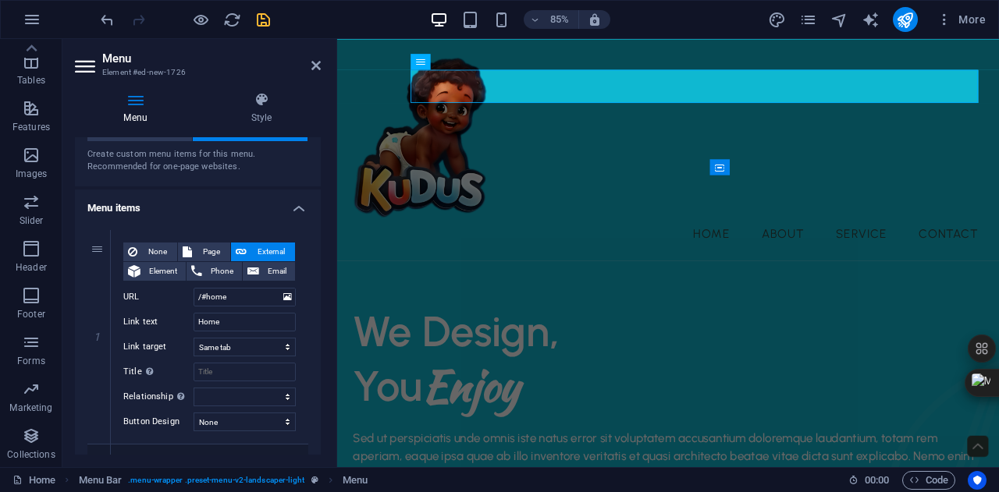
scroll to position [56, 0]
click at [769, 249] on nav "Home About Service Contact" at bounding box center [727, 268] width 754 height 39
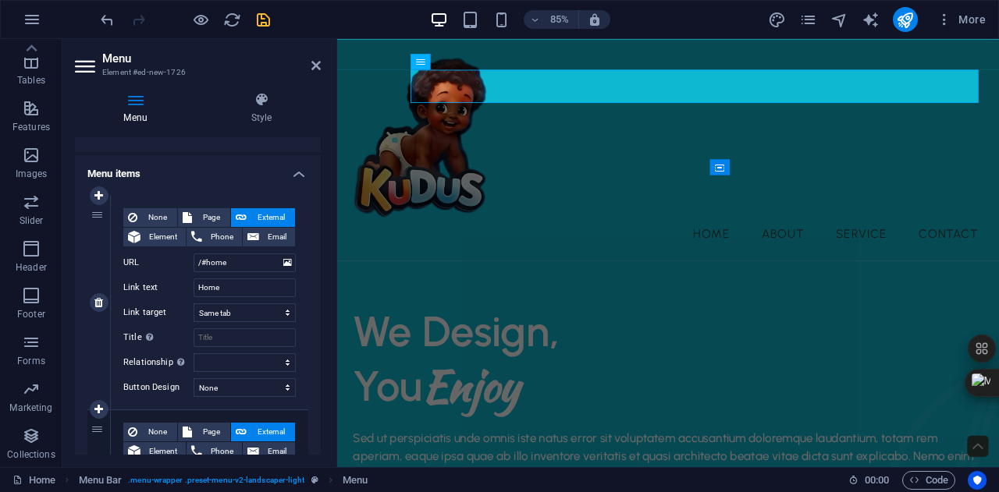
scroll to position [0, 0]
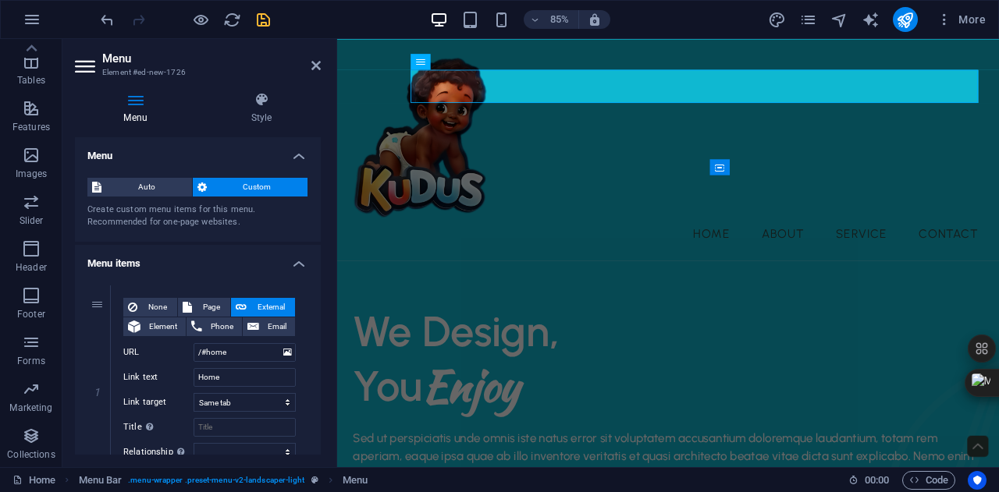
click at [211, 181] on span "Custom" at bounding box center [257, 187] width 92 height 19
click at [178, 178] on span "Auto" at bounding box center [146, 187] width 81 height 19
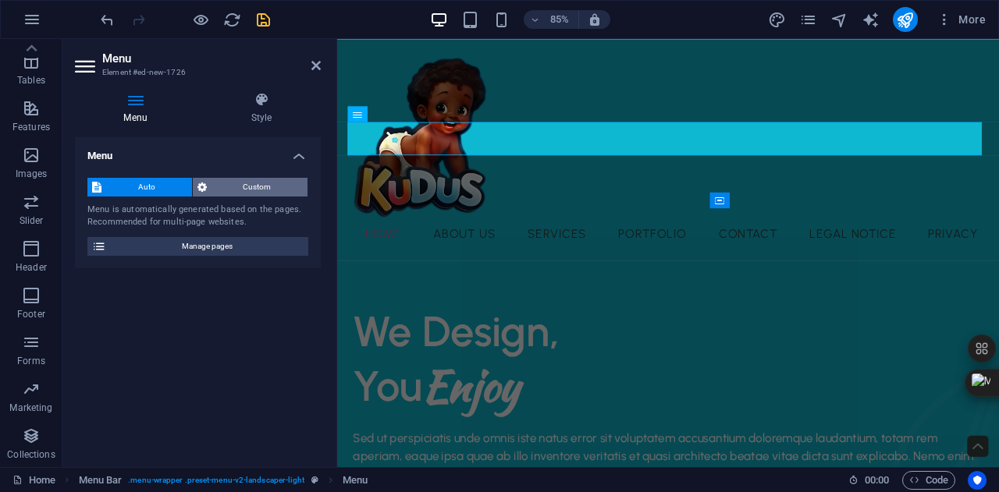
click at [251, 193] on span "Custom" at bounding box center [257, 187] width 92 height 19
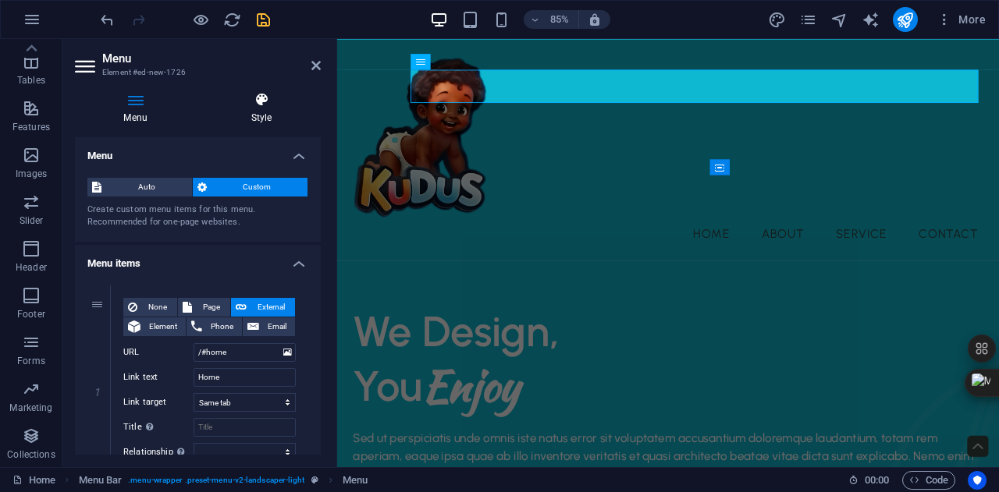
click at [271, 101] on icon at bounding box center [261, 100] width 119 height 16
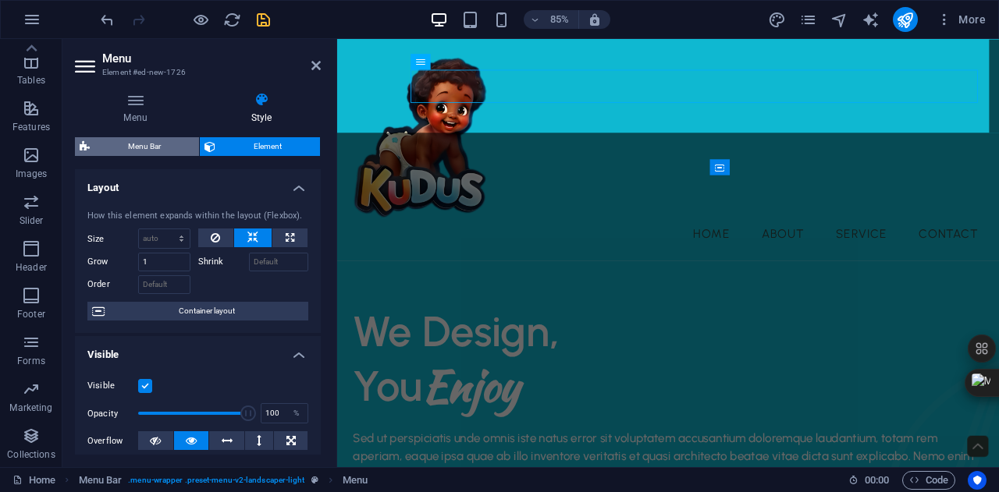
click at [169, 146] on span "Menu Bar" at bounding box center [144, 146] width 100 height 19
select select "rem"
select select "sticky_reverse"
select select "px"
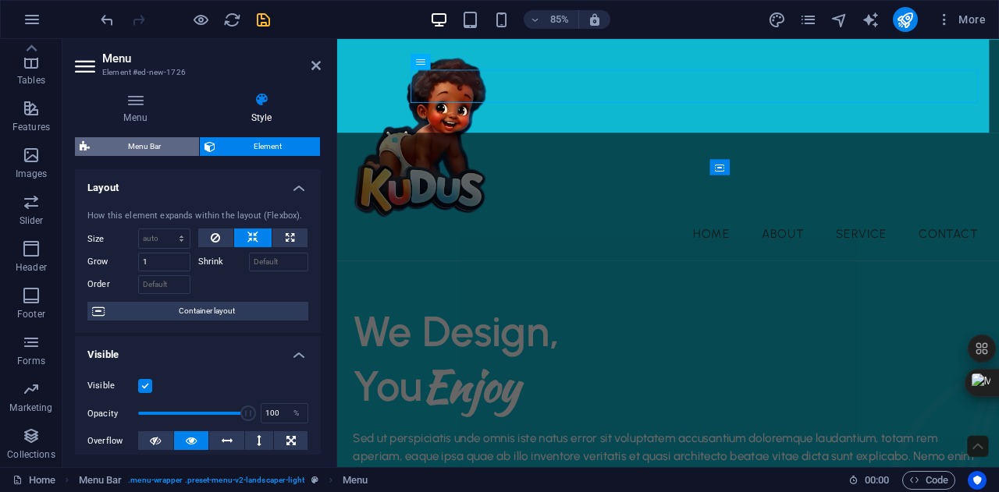
select select "px"
select select "rem"
select select "px"
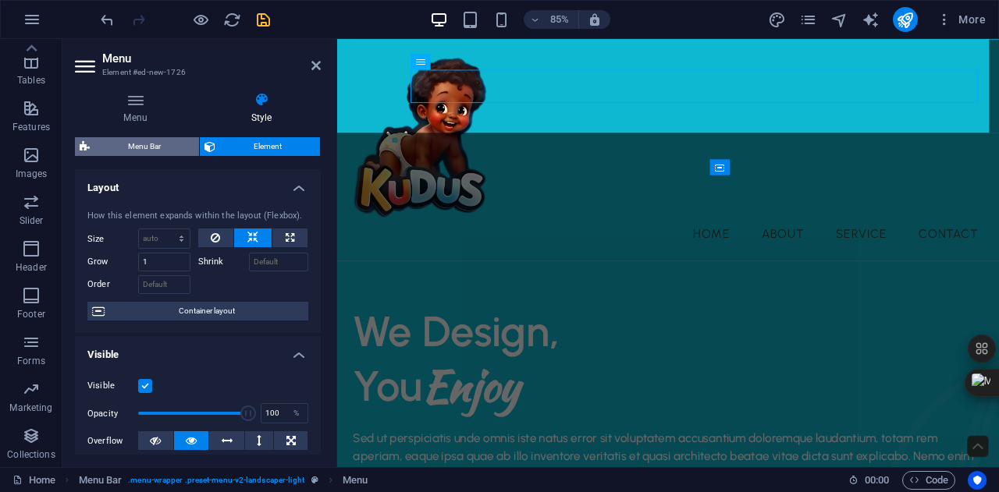
select select "preset-menu-v2-landscaper-light"
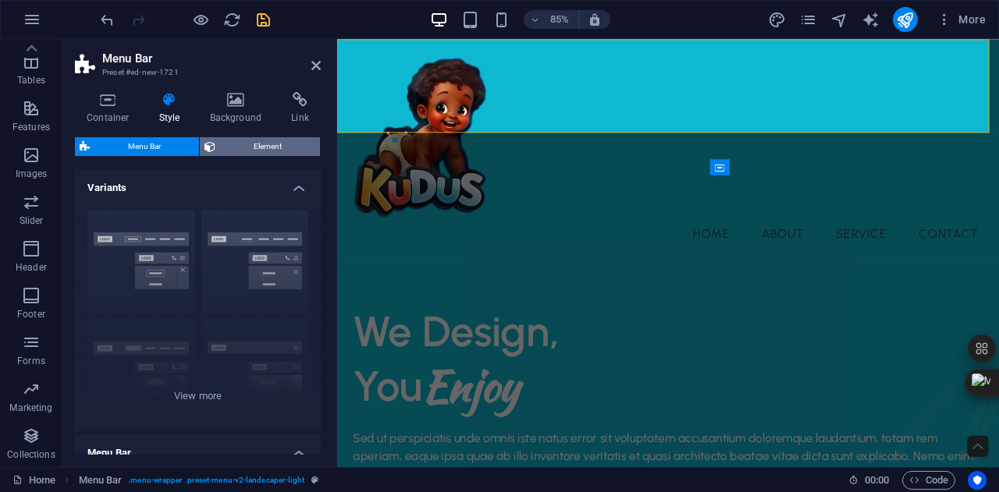
click at [245, 151] on span "Element" at bounding box center [267, 146] width 95 height 19
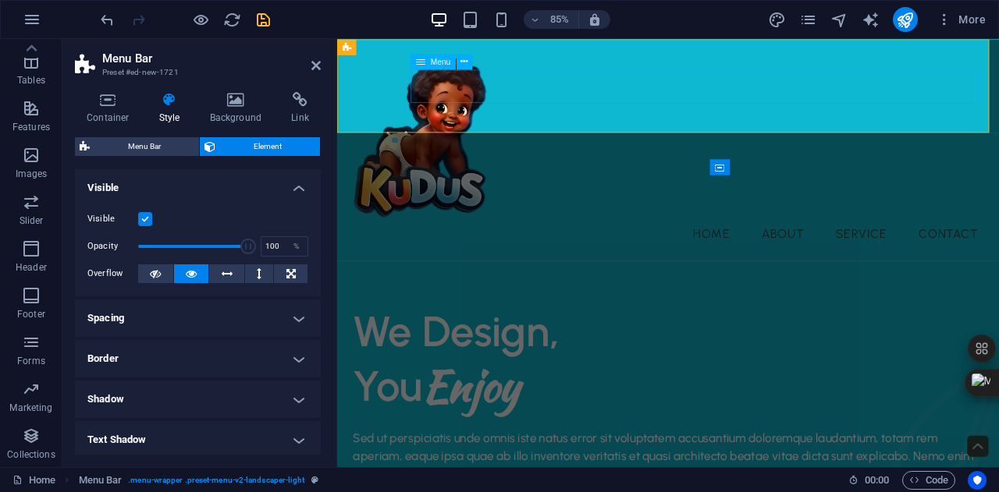
click at [651, 249] on nav "Home About Service Contact" at bounding box center [727, 268] width 754 height 39
click at [462, 62] on icon at bounding box center [464, 62] width 7 height 14
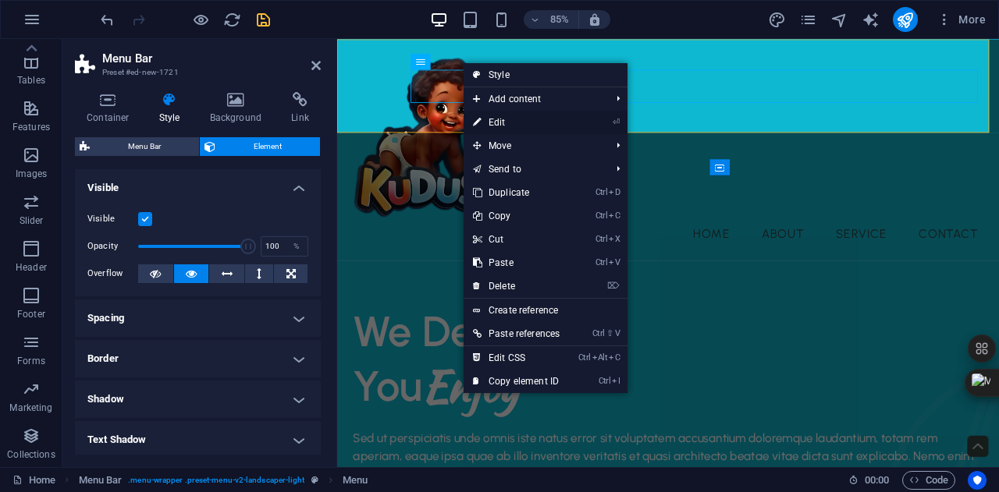
click at [517, 119] on link "⏎ Edit" at bounding box center [516, 122] width 105 height 23
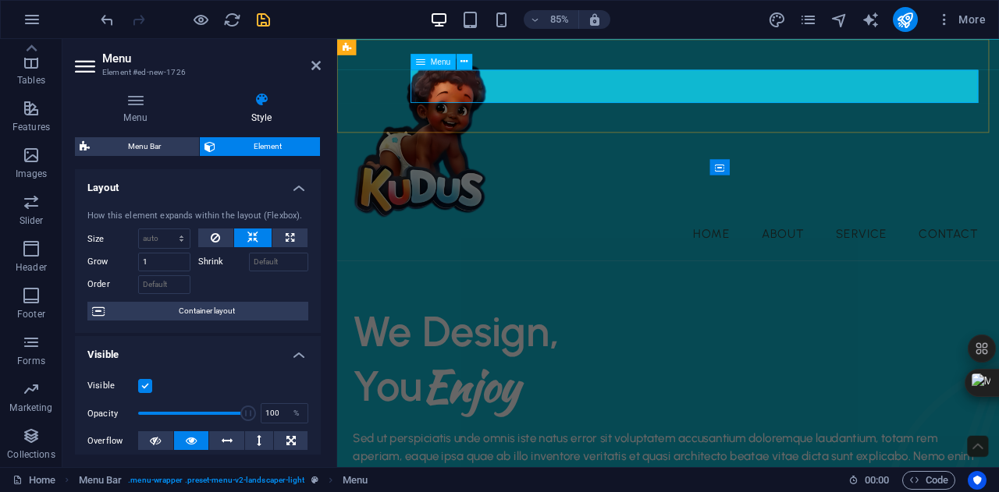
click at [760, 249] on nav "Home About Service Contact" at bounding box center [727, 268] width 754 height 39
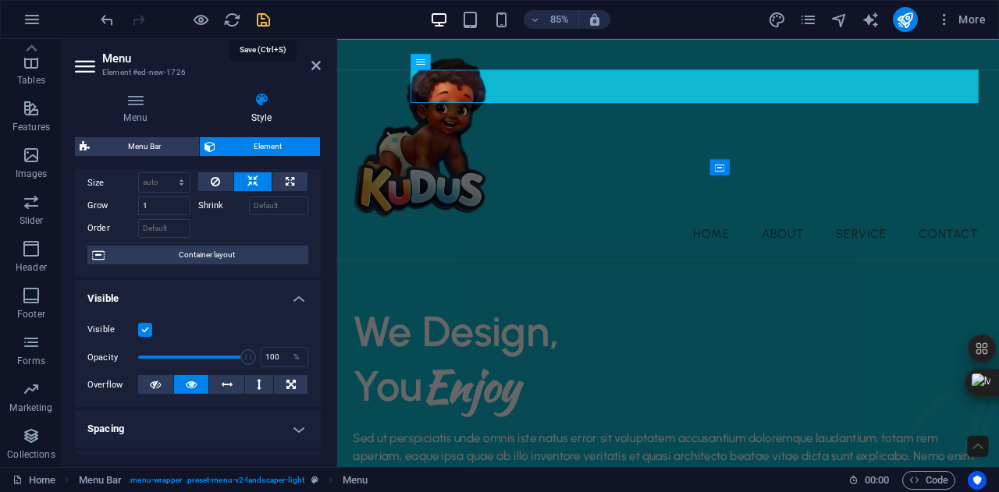
click at [265, 21] on icon "save" at bounding box center [263, 20] width 18 height 18
checkbox input "false"
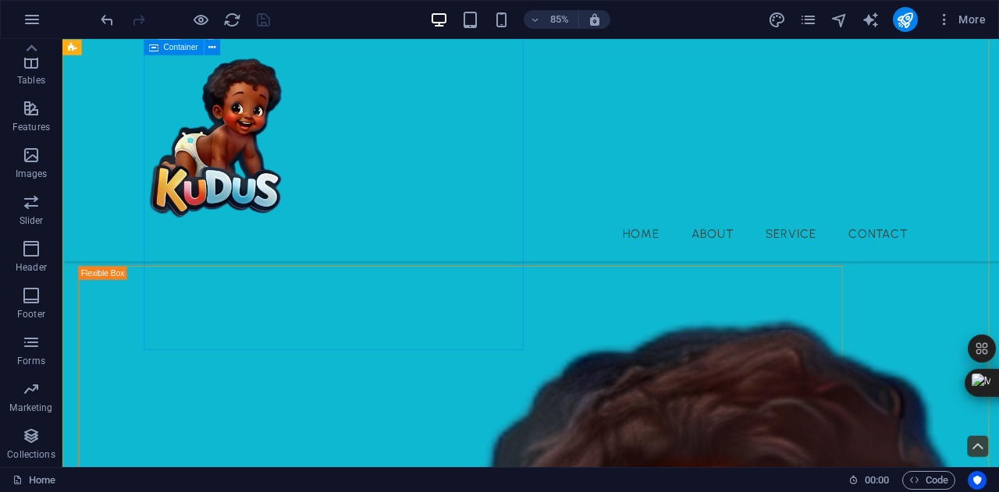
scroll to position [348, 0]
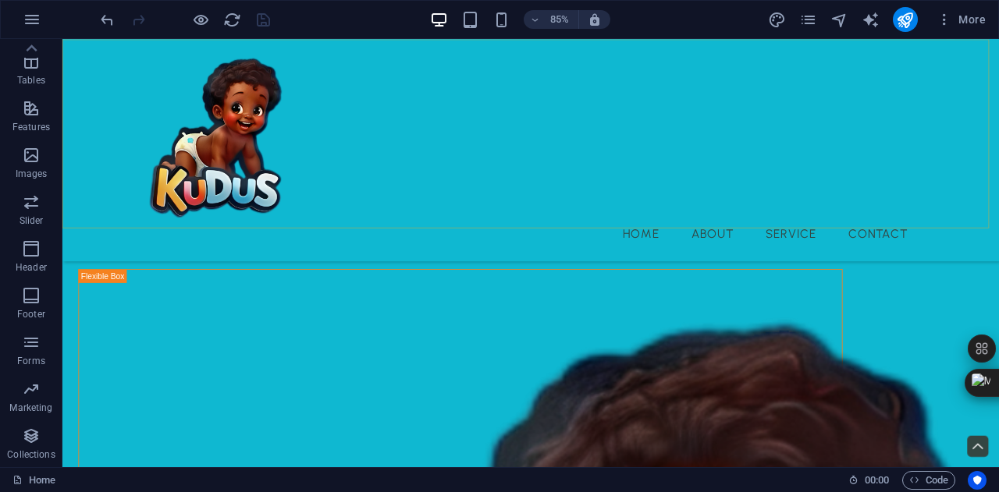
click at [101, 162] on div "Menu Home About Service Contact" at bounding box center [613, 169] width 1102 height 261
click at [76, 48] on div "Menu Home About Service Contact" at bounding box center [613, 169] width 1102 height 261
click at [73, 83] on div "Menu Home About Service Contact" at bounding box center [613, 169] width 1102 height 261
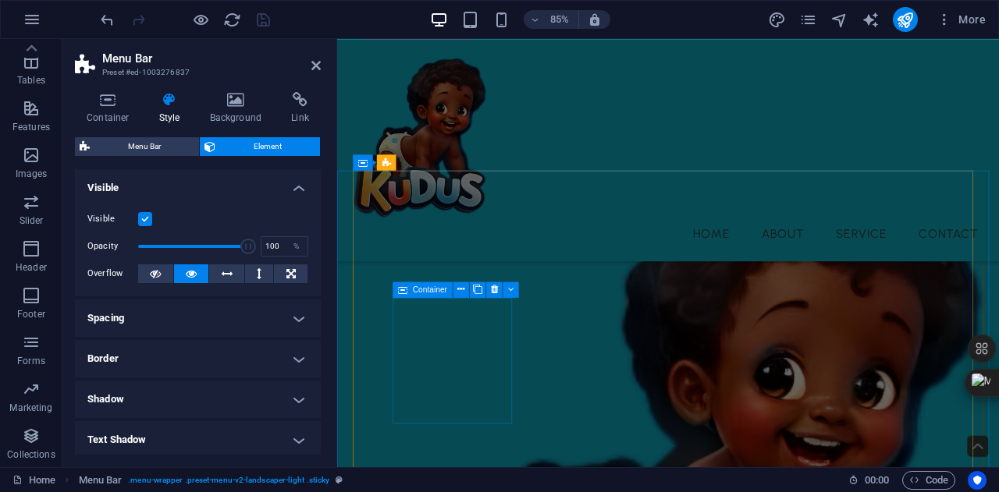
scroll to position [552, 0]
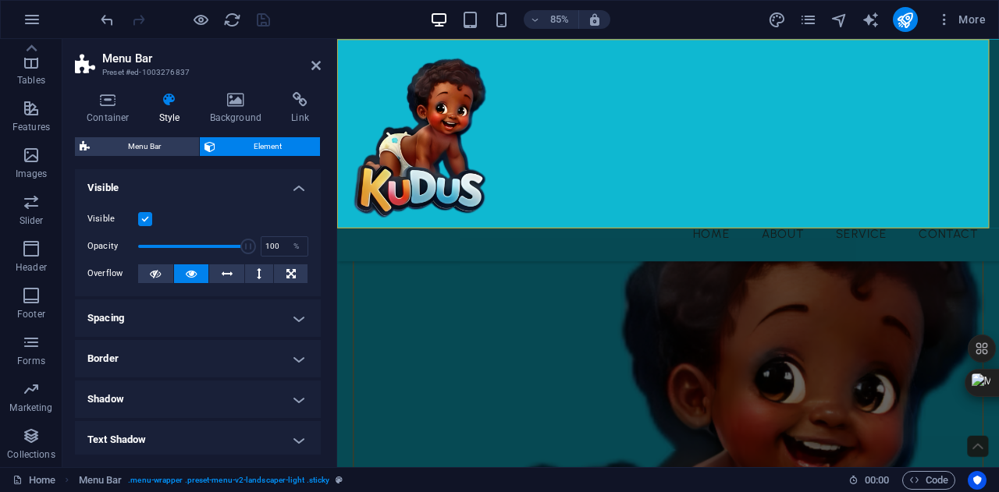
click at [156, 316] on h4 "Spacing" at bounding box center [198, 318] width 246 height 37
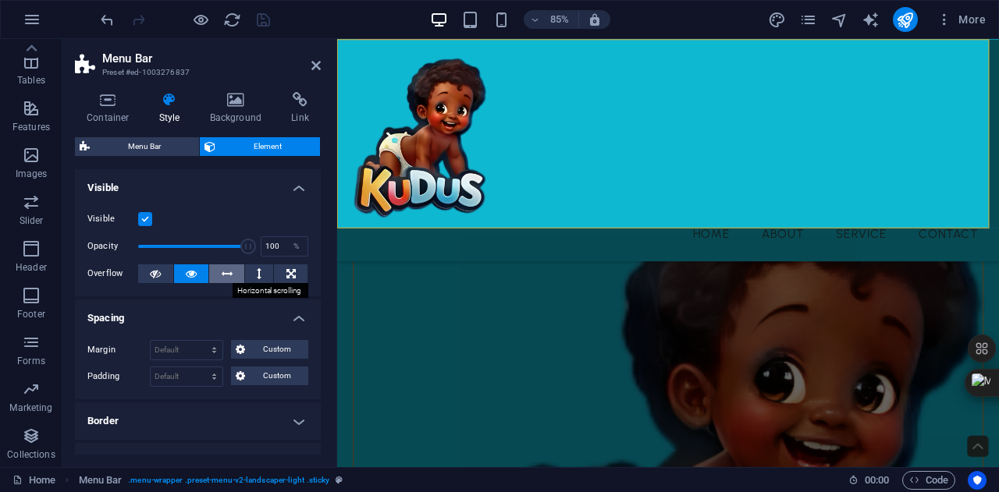
click at [226, 275] on icon at bounding box center [227, 274] width 11 height 19
click at [258, 275] on icon at bounding box center [259, 274] width 5 height 19
click at [290, 278] on icon at bounding box center [290, 274] width 9 height 19
click at [274, 244] on input "100" at bounding box center [284, 246] width 46 height 19
click at [298, 185] on h4 "Visible" at bounding box center [198, 183] width 246 height 28
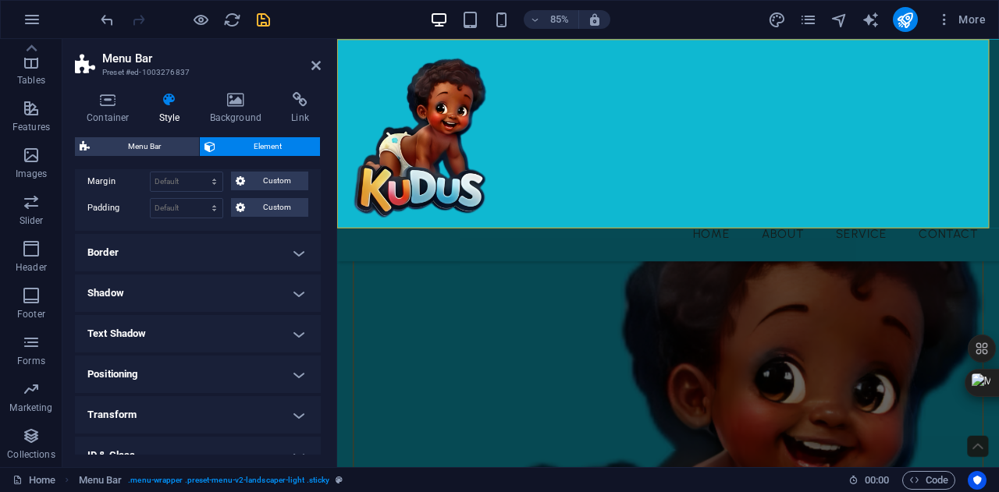
scroll to position [179, 0]
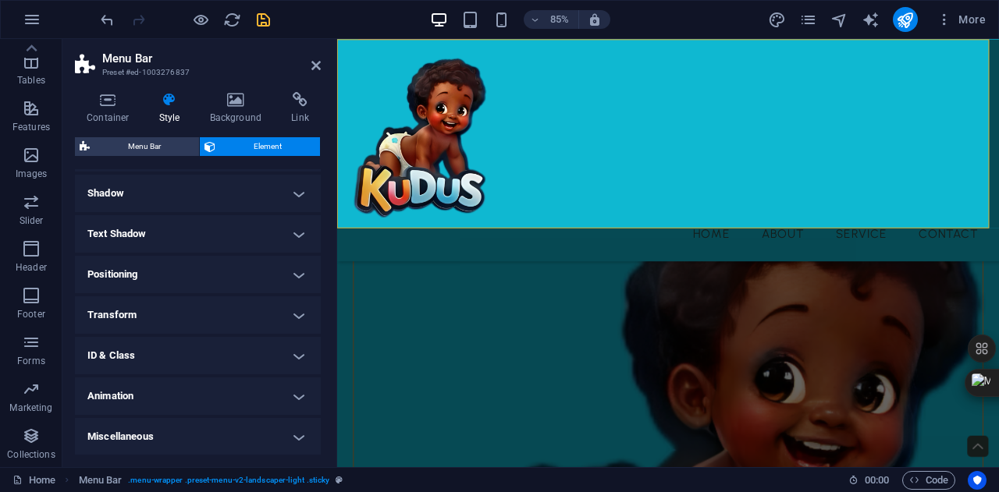
click at [229, 320] on h4 "Transform" at bounding box center [198, 315] width 246 height 37
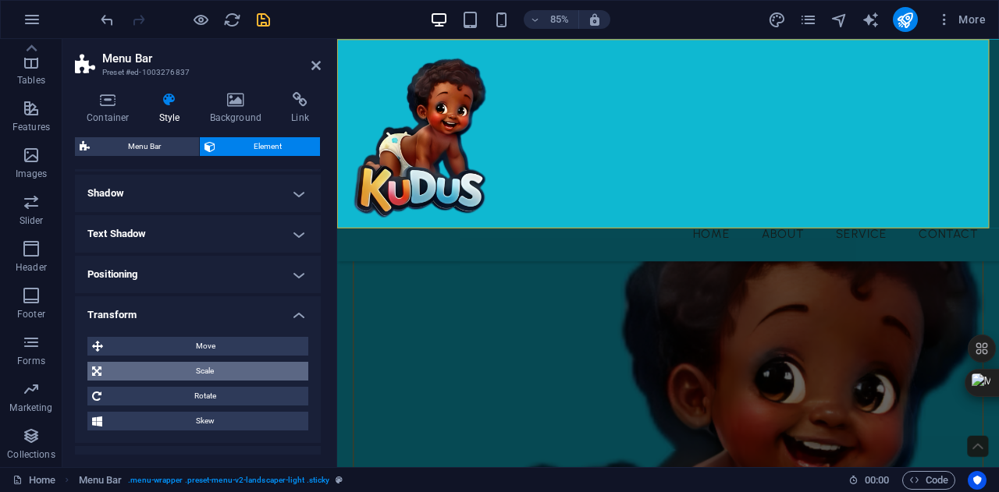
click at [205, 378] on span "Scale" at bounding box center [204, 371] width 197 height 19
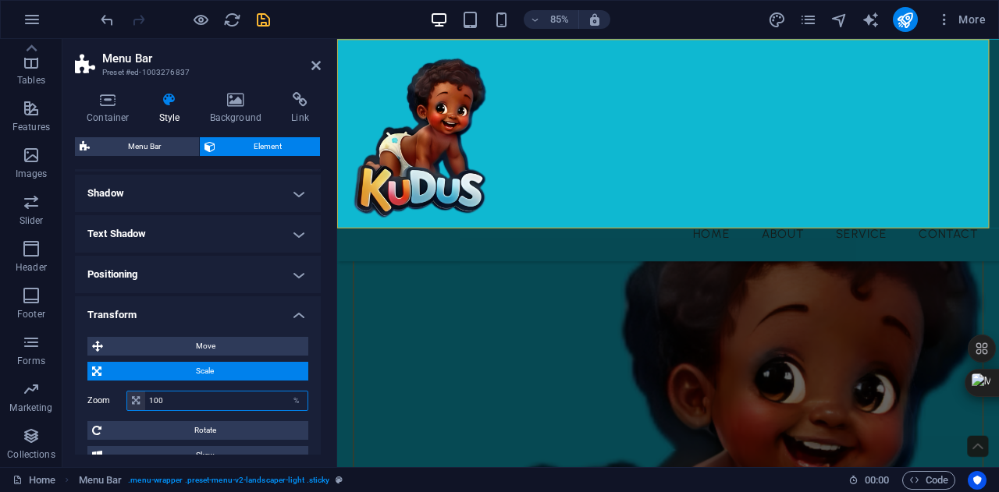
click at [171, 397] on input "100" at bounding box center [226, 401] width 162 height 19
type input "1"
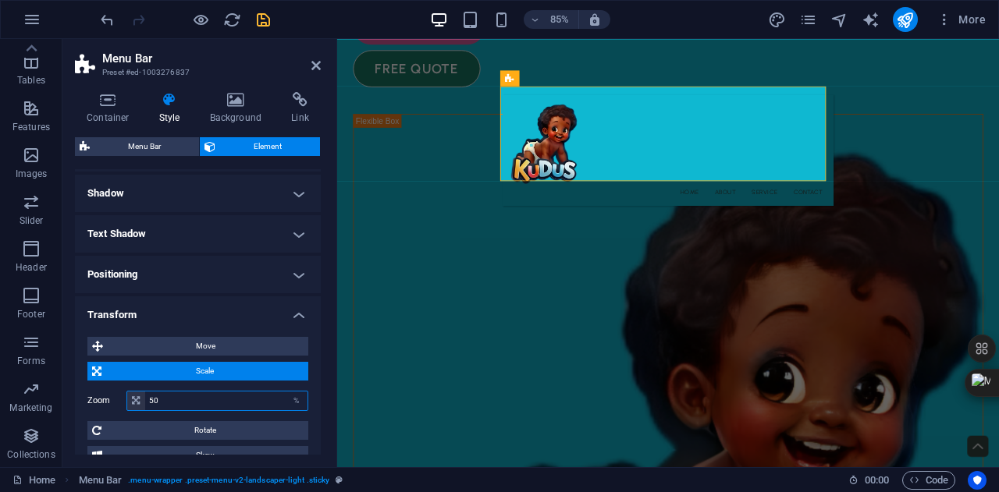
type input "5"
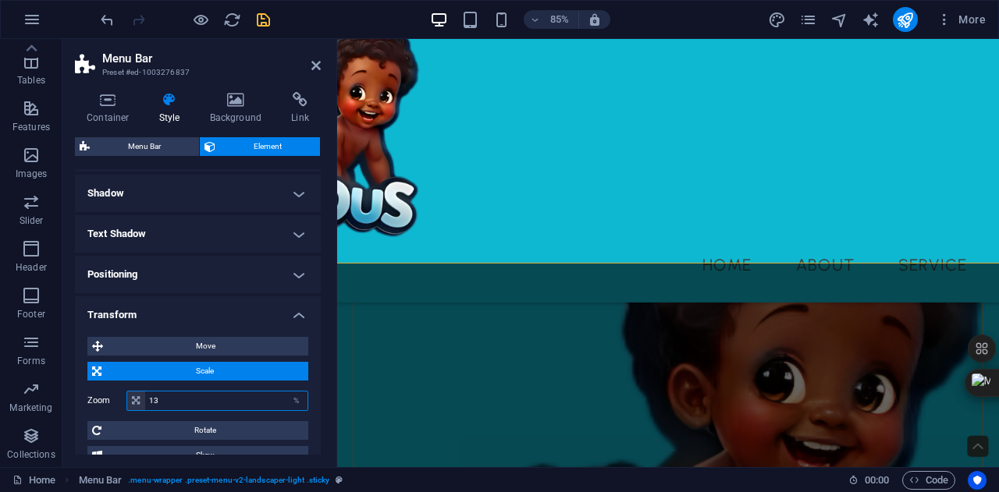
type input "1"
type input "100"
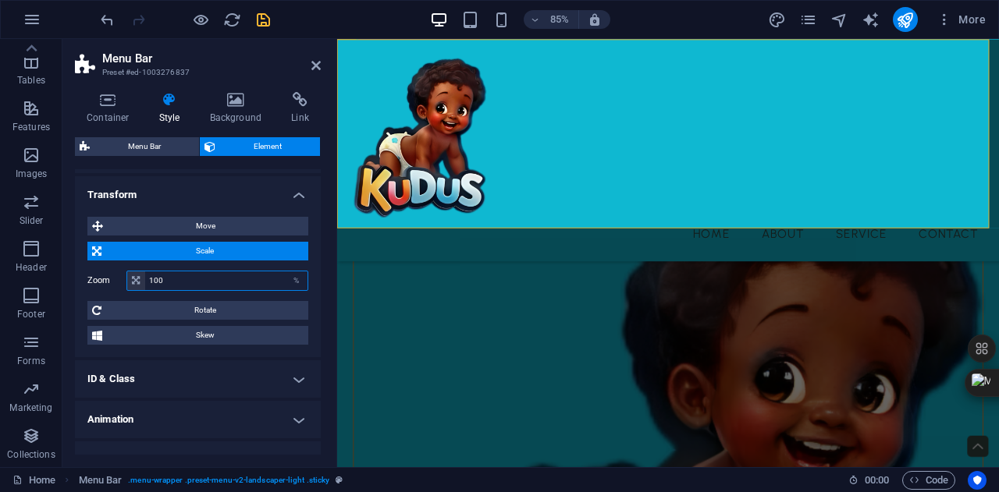
scroll to position [300, 0]
click at [228, 382] on h4 "ID & Class" at bounding box center [198, 378] width 246 height 37
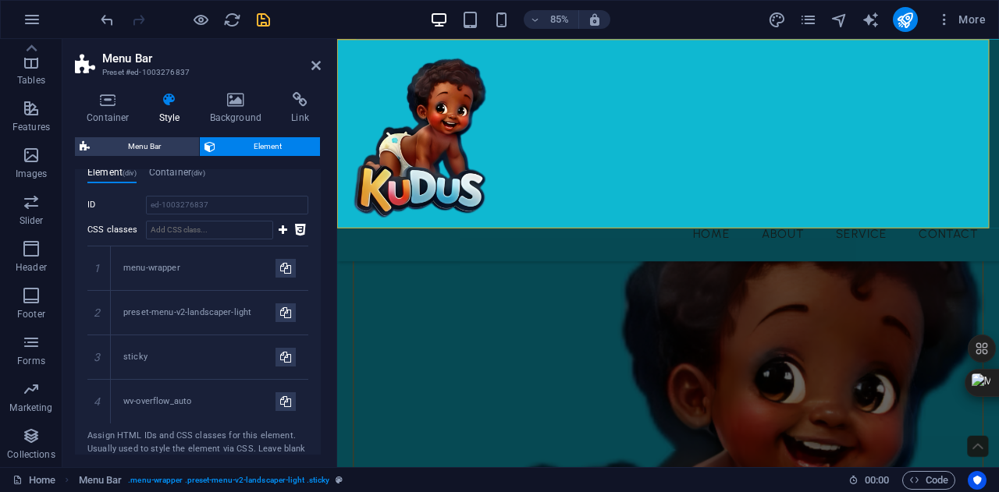
scroll to position [640, 0]
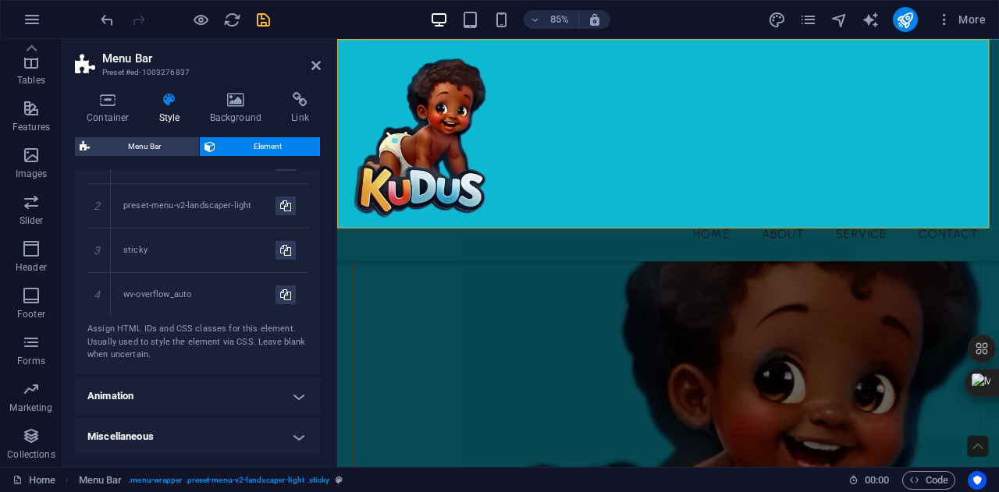
click at [248, 389] on h4 "Animation" at bounding box center [198, 396] width 246 height 37
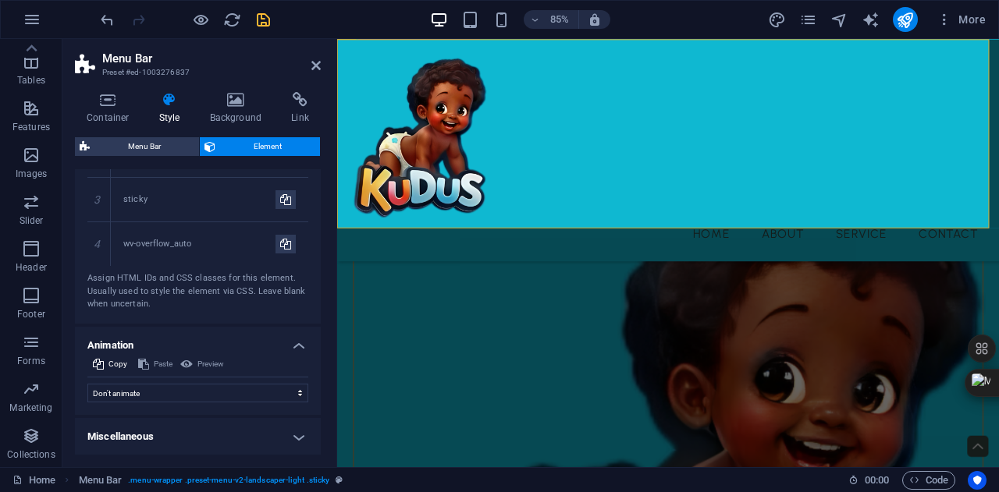
click at [250, 449] on h4 "Miscellaneous" at bounding box center [198, 436] width 246 height 37
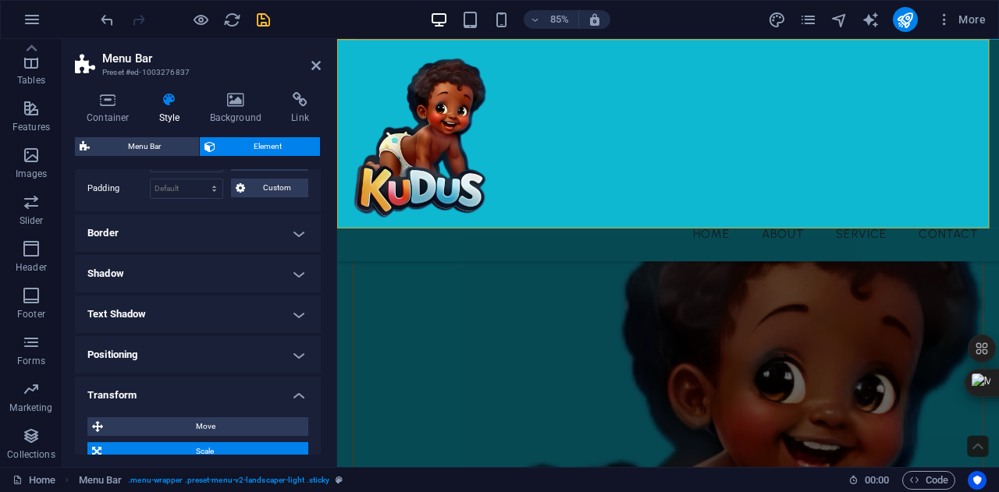
scroll to position [0, 0]
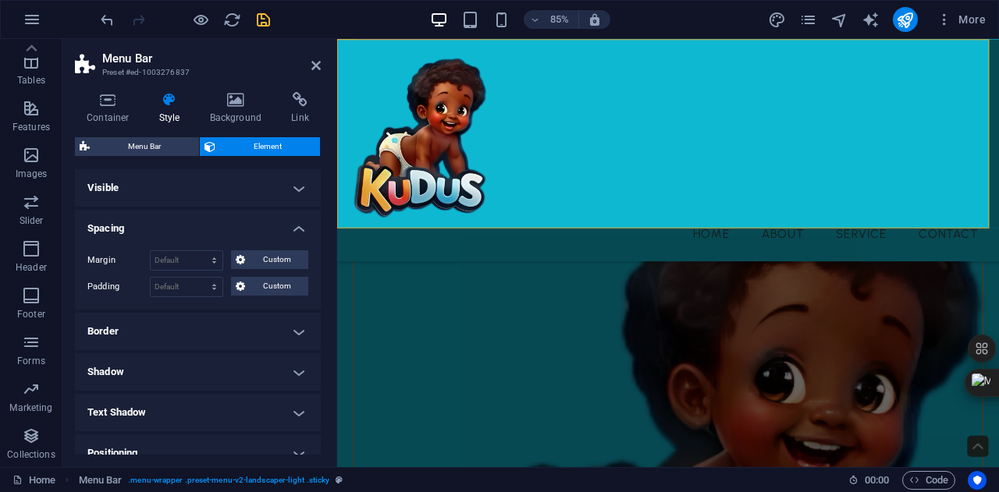
click at [180, 323] on h4 "Border" at bounding box center [198, 331] width 246 height 37
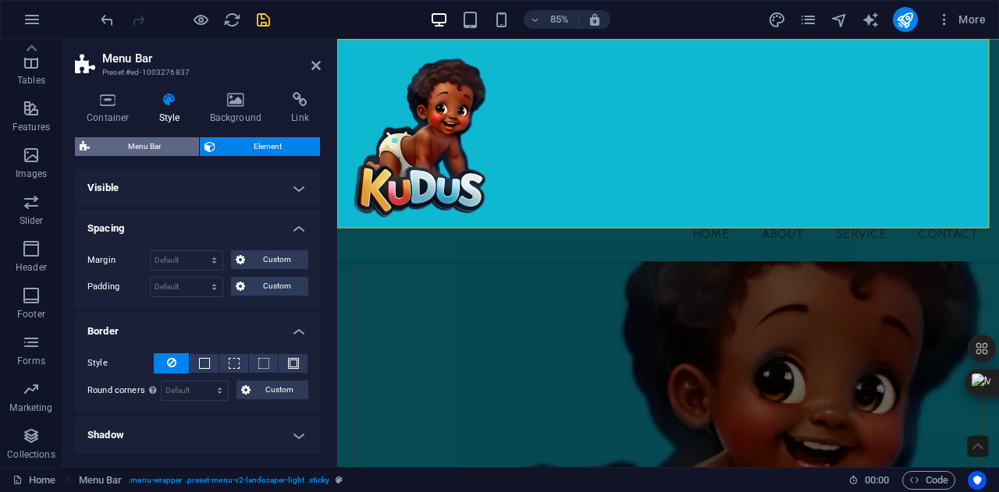
click at [182, 140] on span "Menu Bar" at bounding box center [144, 146] width 100 height 19
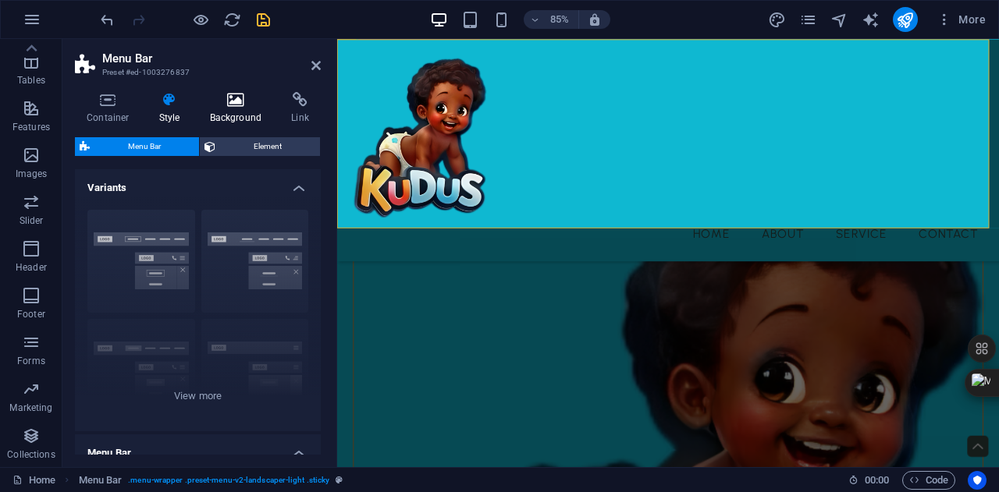
click at [208, 115] on h4 "Background" at bounding box center [239, 108] width 82 height 33
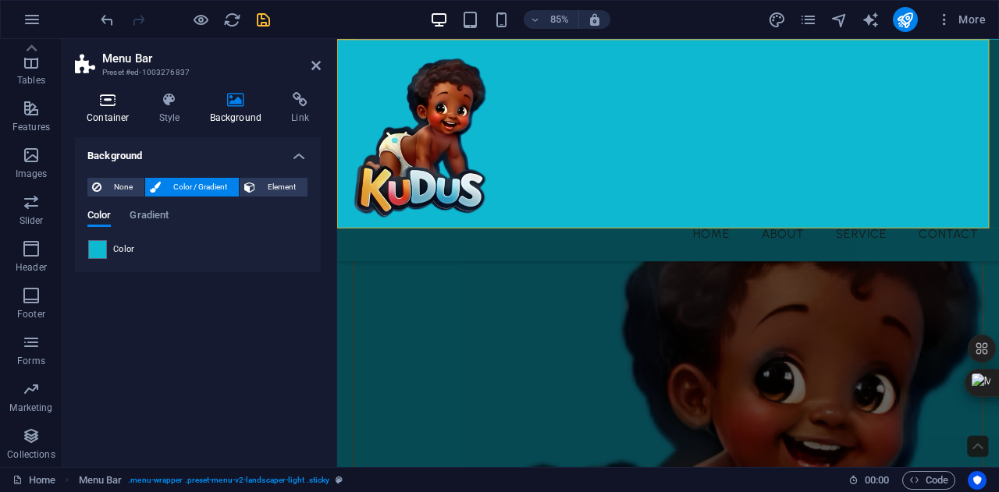
click at [86, 109] on h4 "Container" at bounding box center [111, 108] width 73 height 33
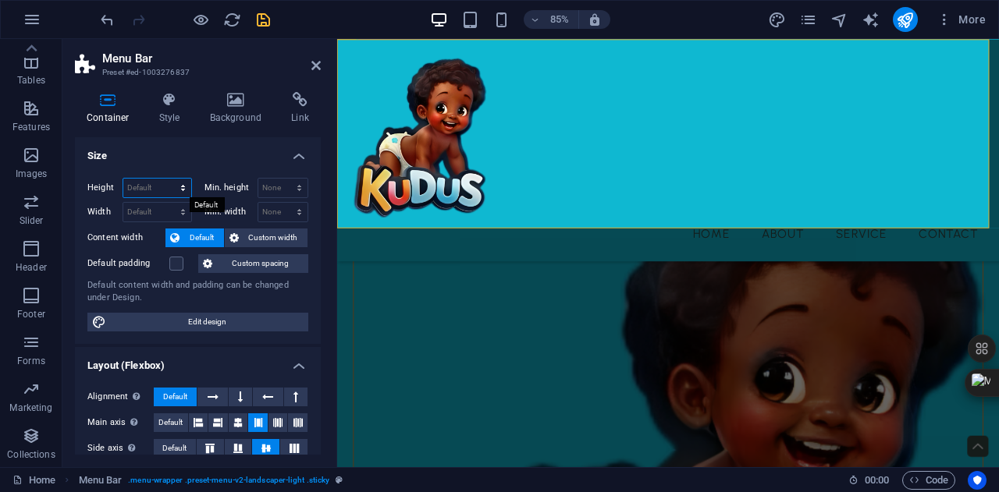
click at [165, 182] on select "Default px rem % vh vw" at bounding box center [157, 188] width 68 height 19
select select "rem"
click at [167, 179] on select "Default px rem % vh vw" at bounding box center [157, 188] width 68 height 19
type input "17.8125"
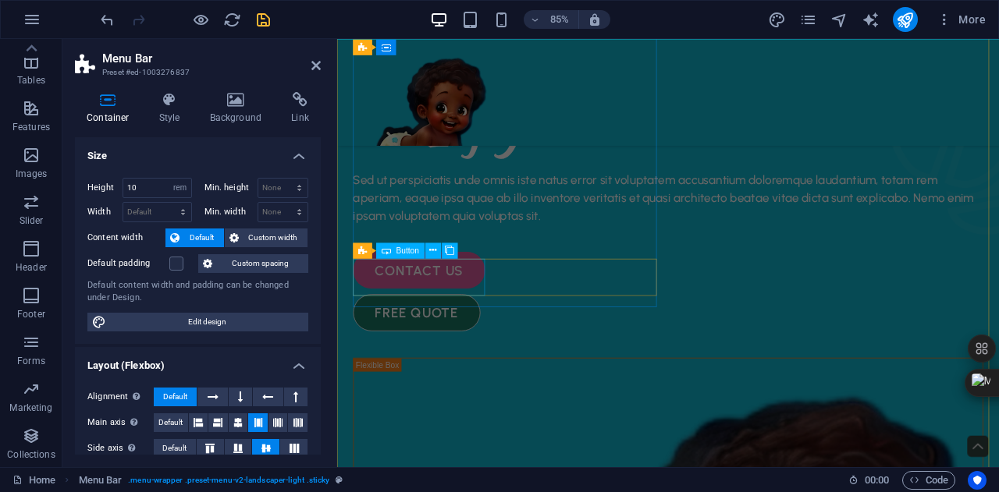
scroll to position [151, 0]
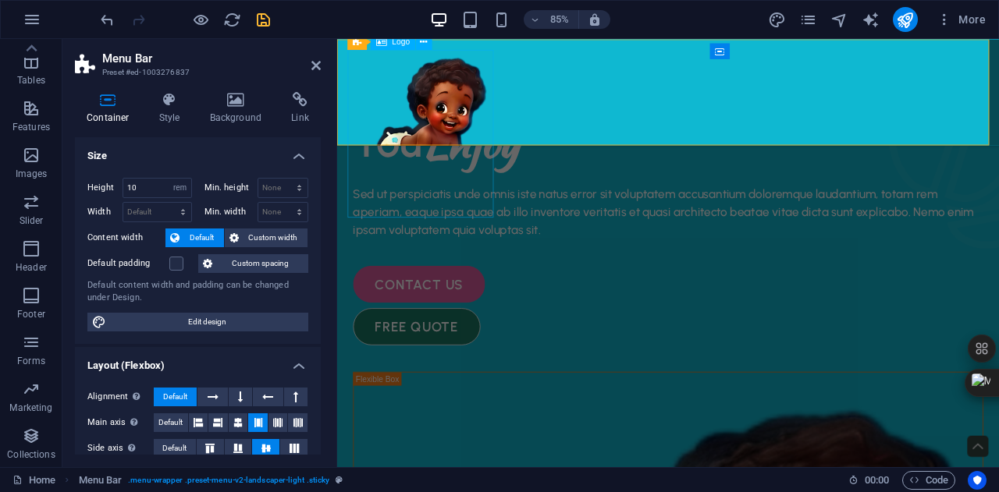
click at [460, 133] on div at bounding box center [727, 150] width 754 height 197
click at [145, 187] on input "10" at bounding box center [157, 188] width 68 height 19
type input "1"
drag, startPoint x: 179, startPoint y: 183, endPoint x: 184, endPoint y: 204, distance: 21.0
click at [184, 204] on div "Height Default px rem % vh vw Min. height None px rem % vh vw Width Default px …" at bounding box center [197, 200] width 221 height 44
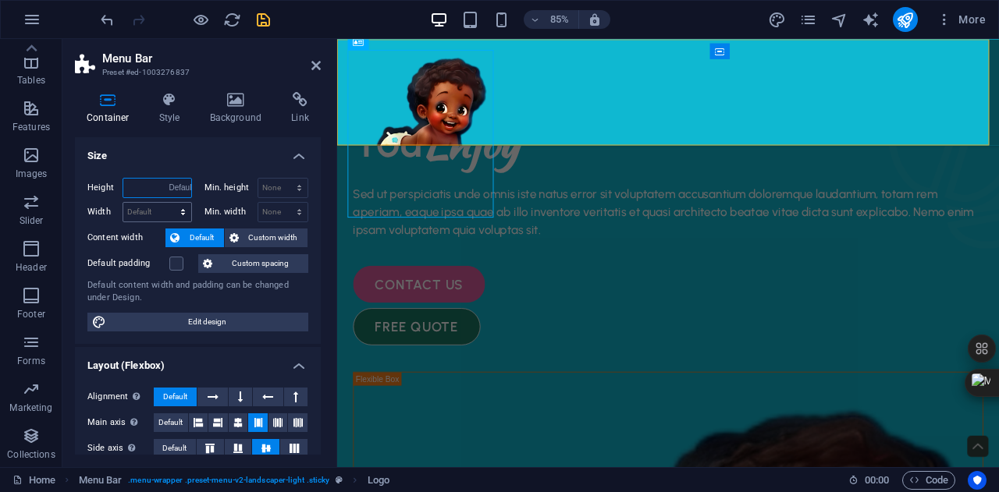
click at [169, 179] on select "Default px rem % vh vw" at bounding box center [180, 188] width 22 height 19
select select "DISABLED_OPTION_VALUE"
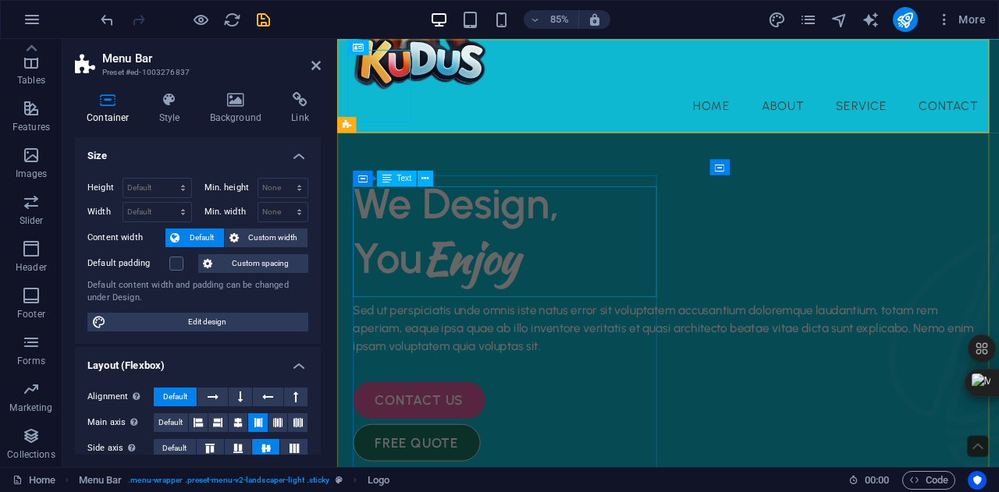
scroll to position [0, 0]
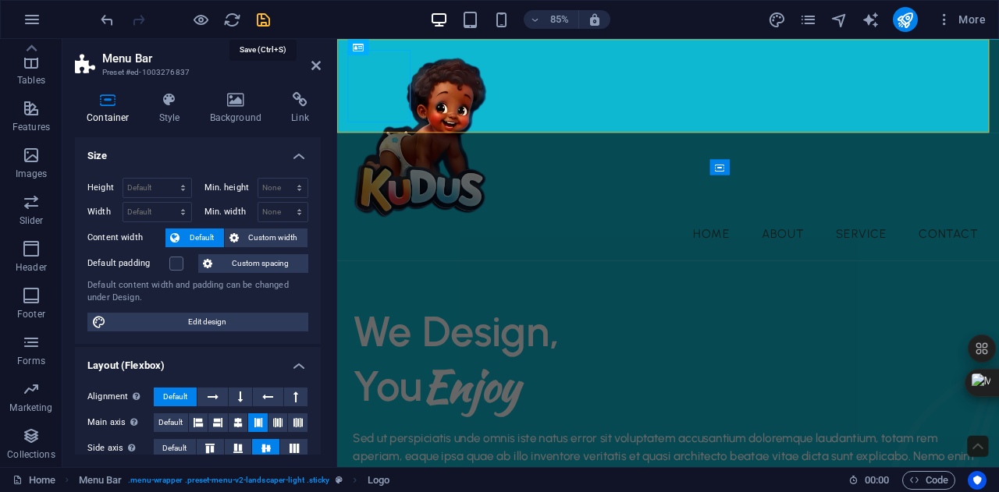
click at [259, 13] on icon "save" at bounding box center [263, 20] width 18 height 18
checkbox input "false"
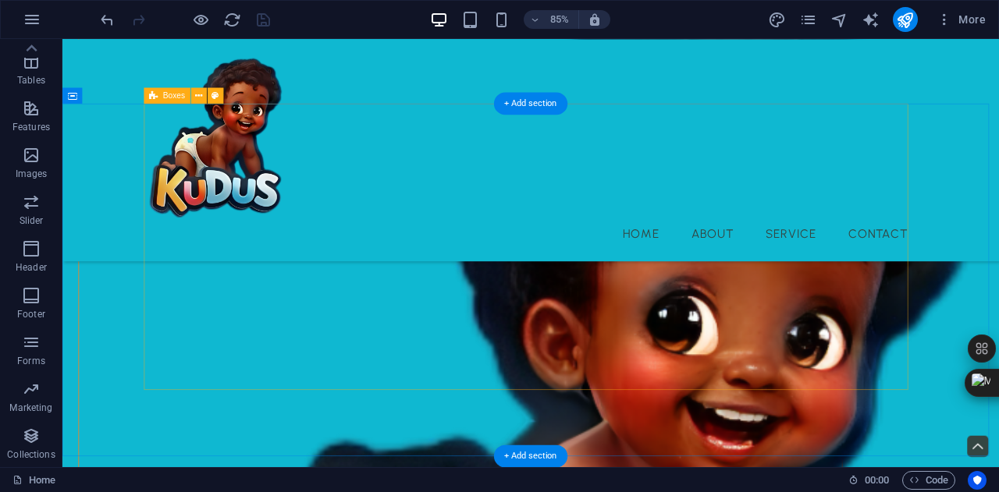
scroll to position [634, 0]
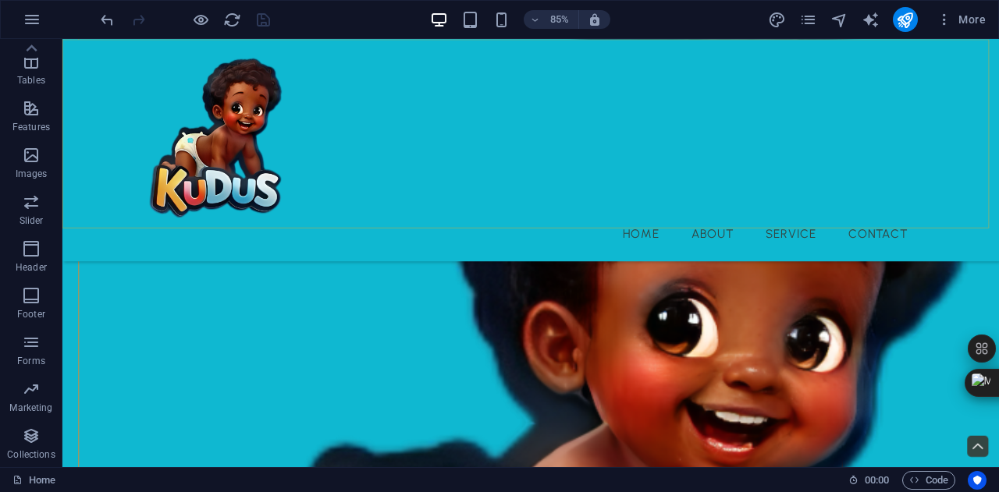
click at [505, 250] on div "Menu Home About Service Contact" at bounding box center [613, 169] width 1102 height 261
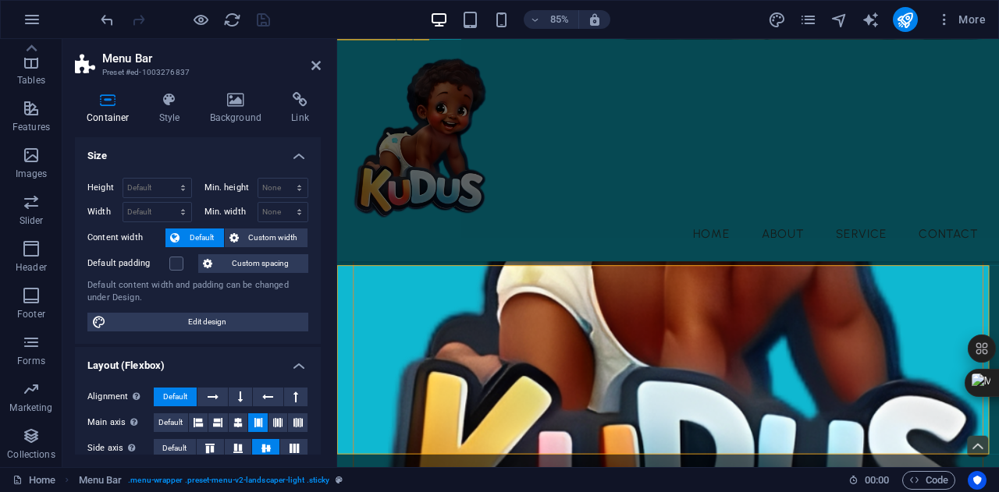
scroll to position [767, 0]
click at [321, 62] on aside "Menu Bar Preset #ed-1003276837 Container Style Background Link Size Height Defa…" at bounding box center [199, 253] width 275 height 428
click at [321, 65] on aside "Menu Bar Preset #ed-1003276837 Container Style Background Link Size Height Defa…" at bounding box center [199, 253] width 275 height 428
click at [317, 64] on icon at bounding box center [315, 65] width 9 height 12
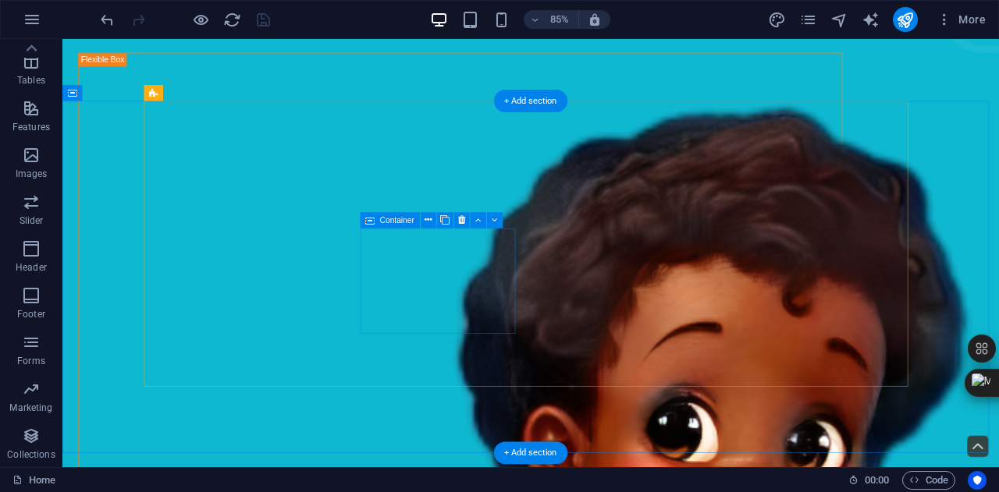
scroll to position [648, 0]
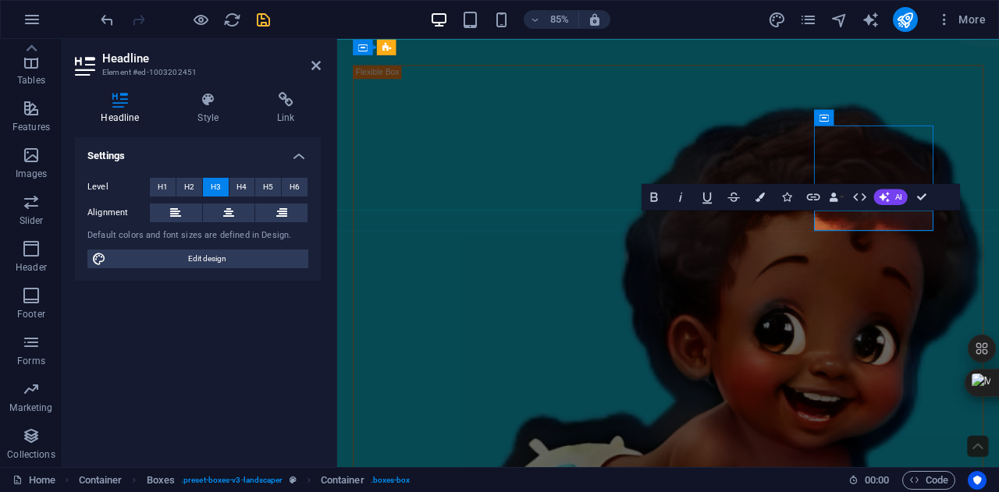
scroll to position [759, 0]
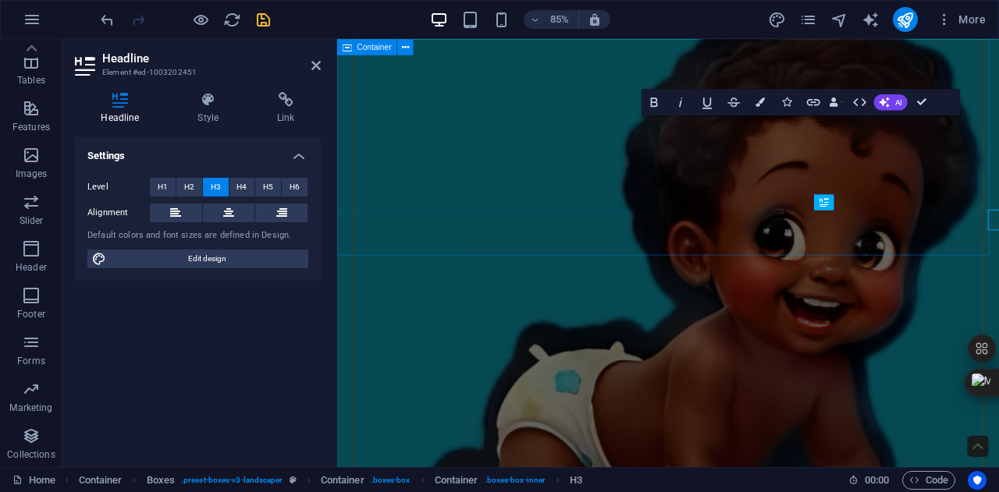
scroll to position [760, 0]
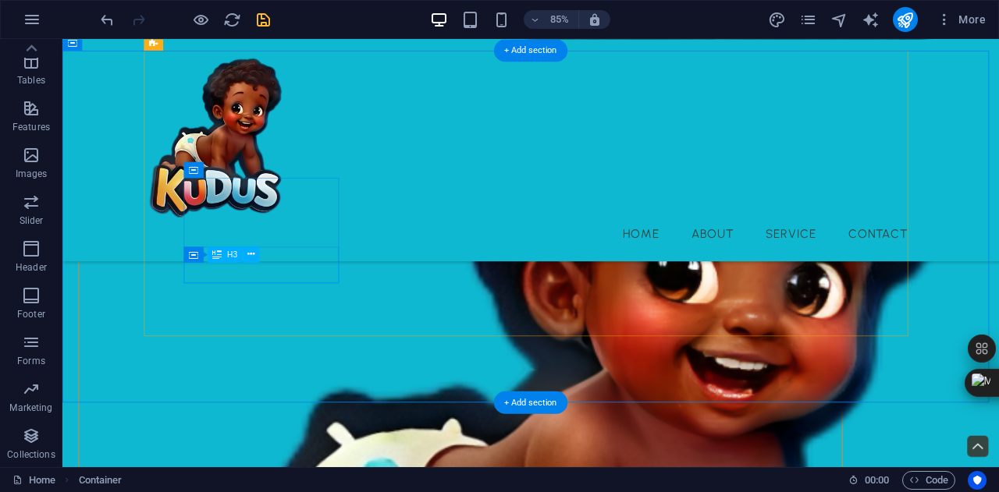
scroll to position [601, 0]
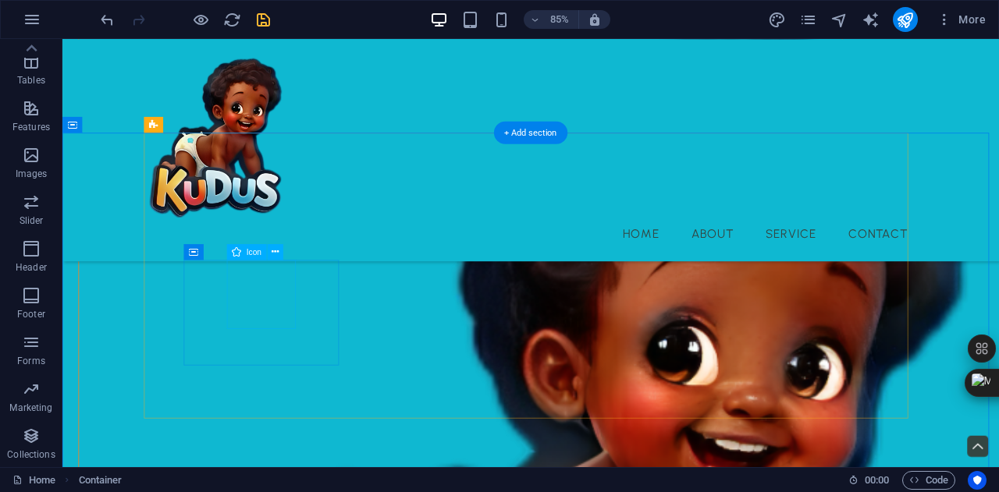
select select "xMidYMid"
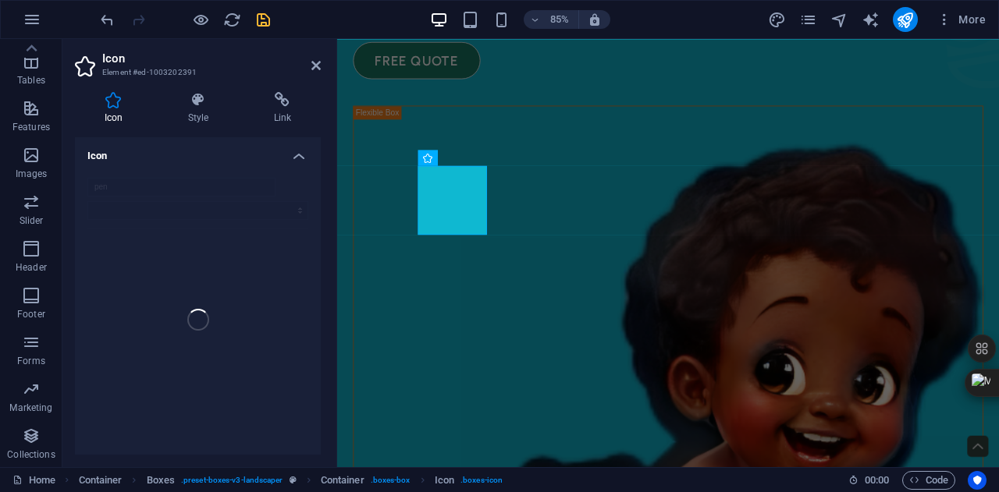
click at [257, 186] on div "pen" at bounding box center [198, 319] width 246 height 309
click at [197, 190] on div "pen" at bounding box center [198, 319] width 246 height 309
click at [294, 150] on h4 "Icon" at bounding box center [198, 151] width 246 height 28
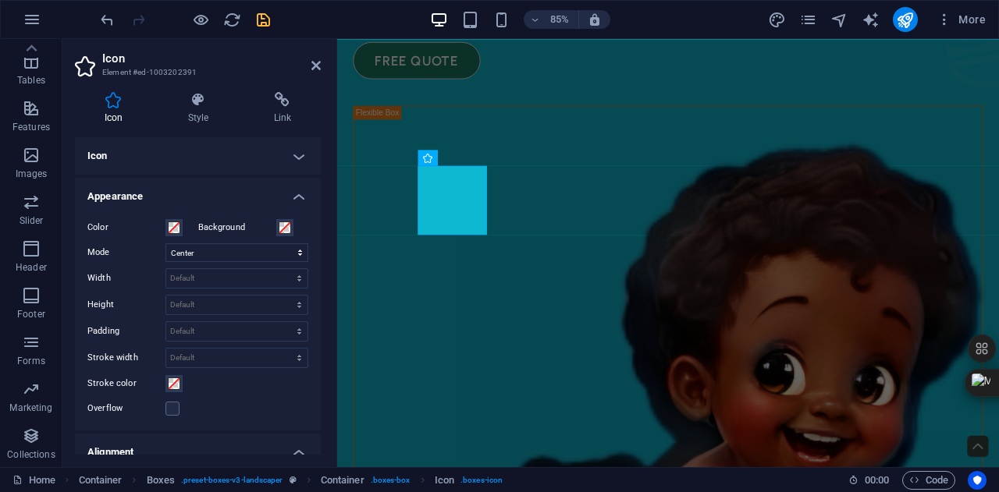
click at [294, 150] on h4 "Icon" at bounding box center [198, 155] width 246 height 37
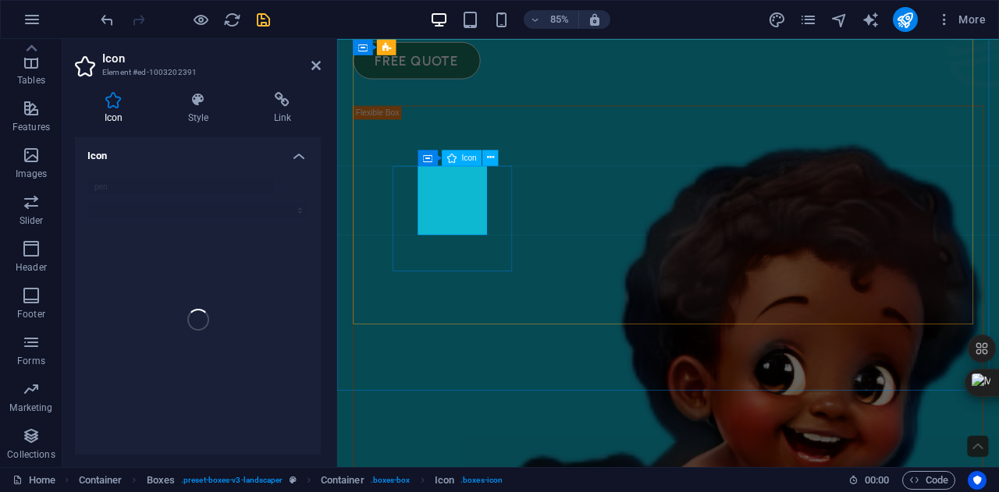
click at [487, 154] on icon at bounding box center [490, 158] width 7 height 14
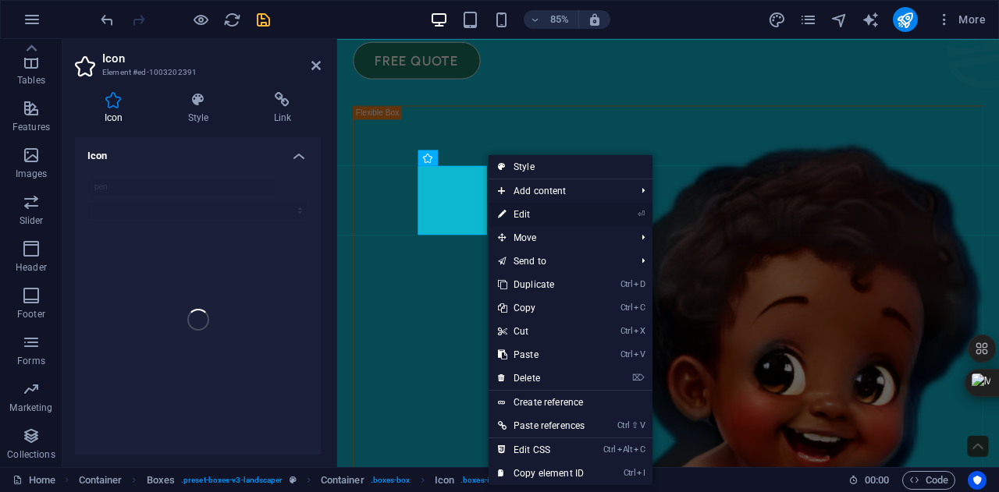
click at [528, 210] on link "⏎ Edit" at bounding box center [541, 214] width 105 height 23
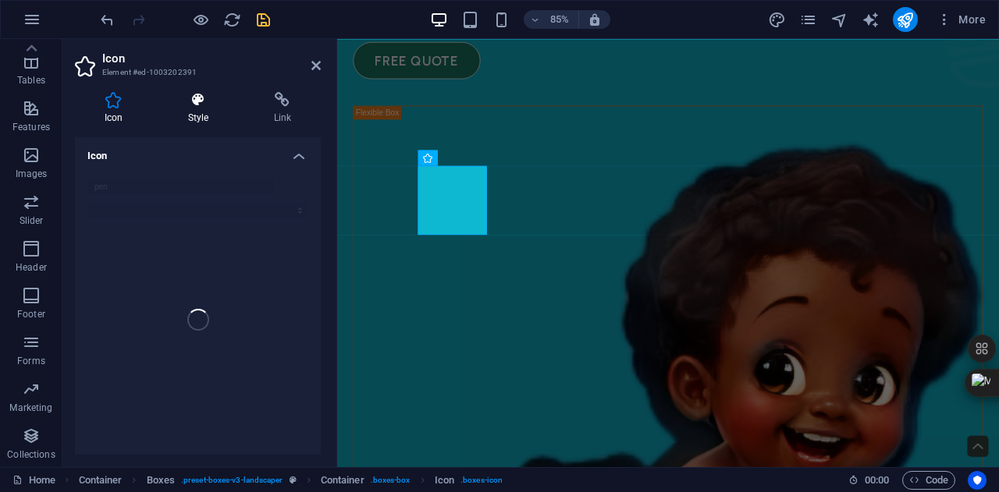
click at [204, 108] on h4 "Style" at bounding box center [201, 108] width 86 height 33
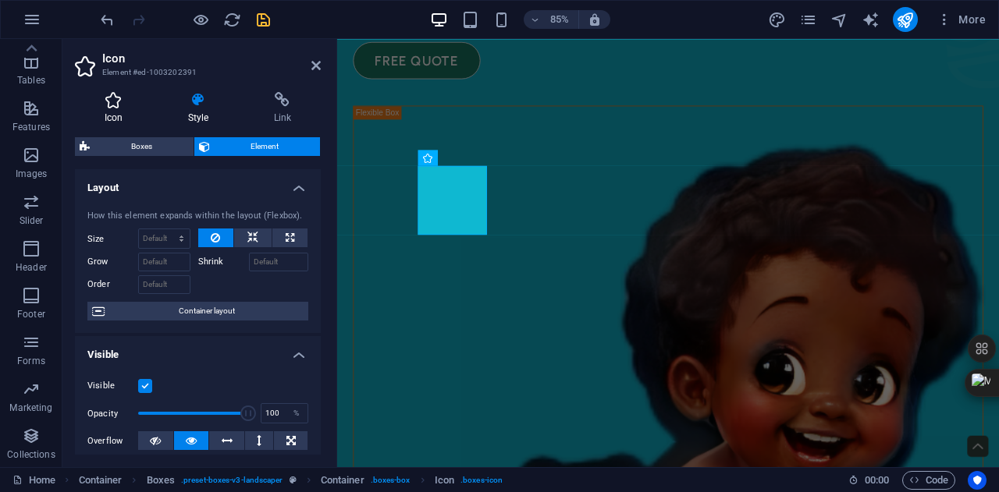
click at [97, 122] on h4 "Icon" at bounding box center [116, 108] width 83 height 33
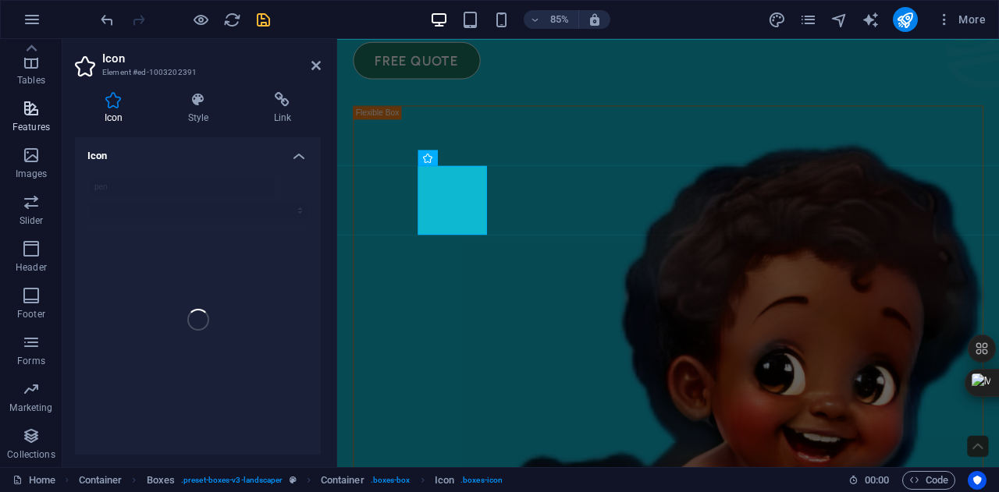
click at [23, 112] on icon "button" at bounding box center [31, 108] width 19 height 19
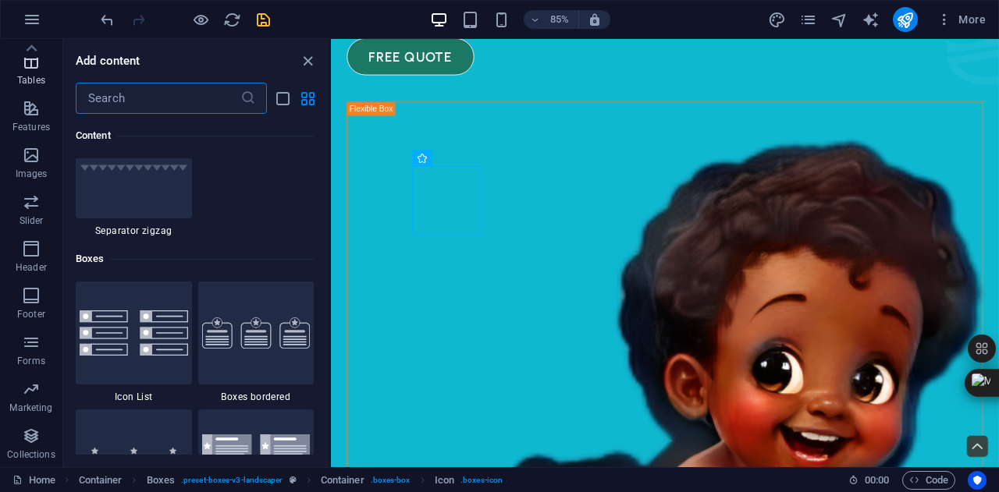
scroll to position [0, 0]
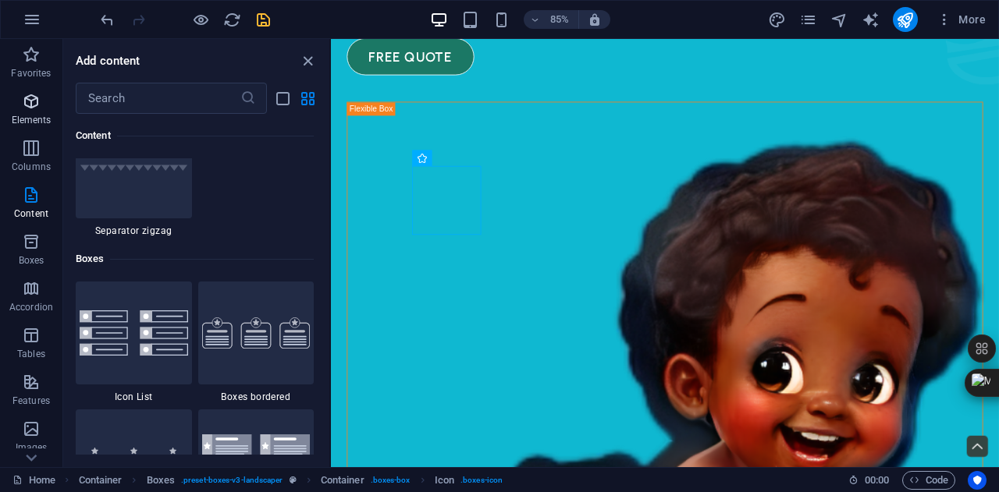
click at [33, 104] on icon "button" at bounding box center [31, 101] width 19 height 19
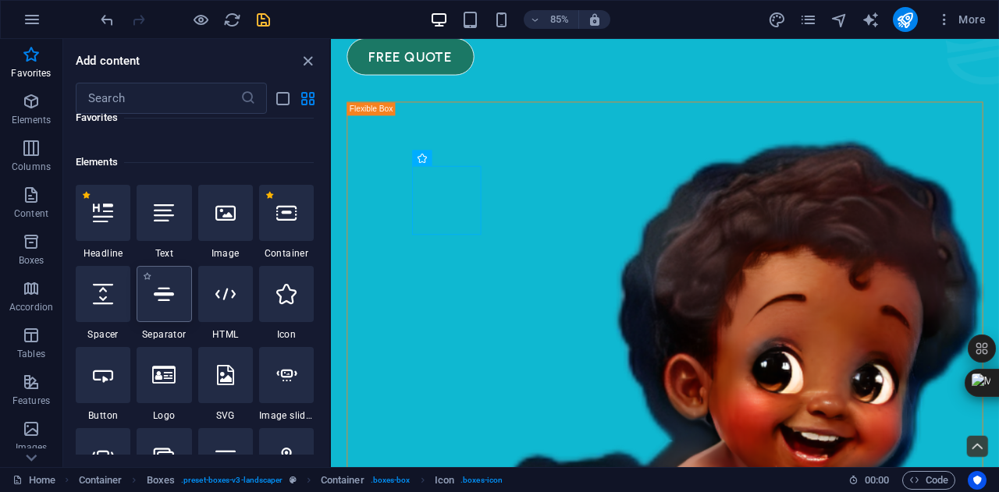
scroll to position [139, 0]
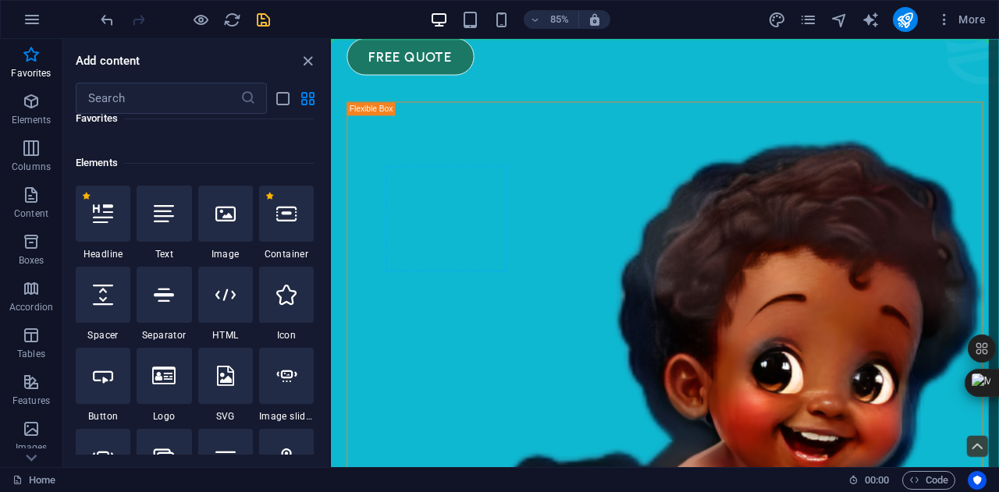
select select "xMidYMid"
select select "px"
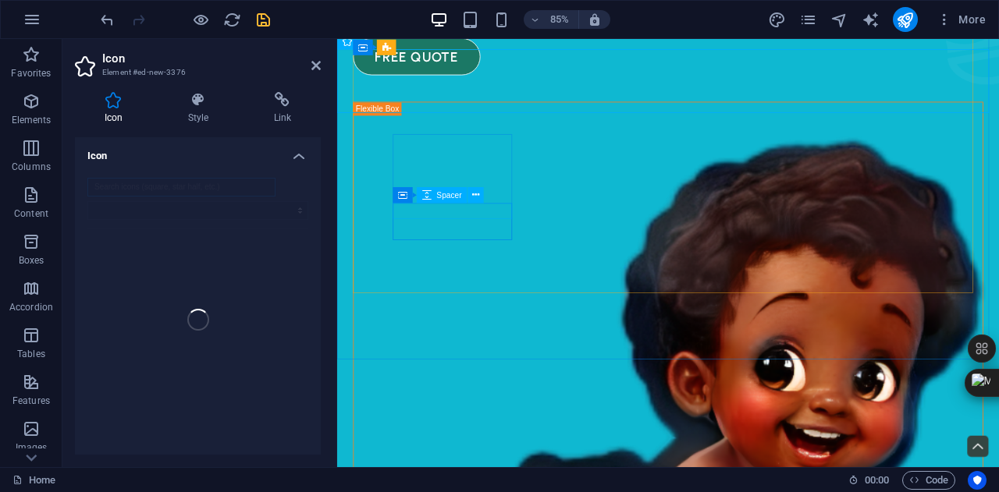
scroll to position [713, 0]
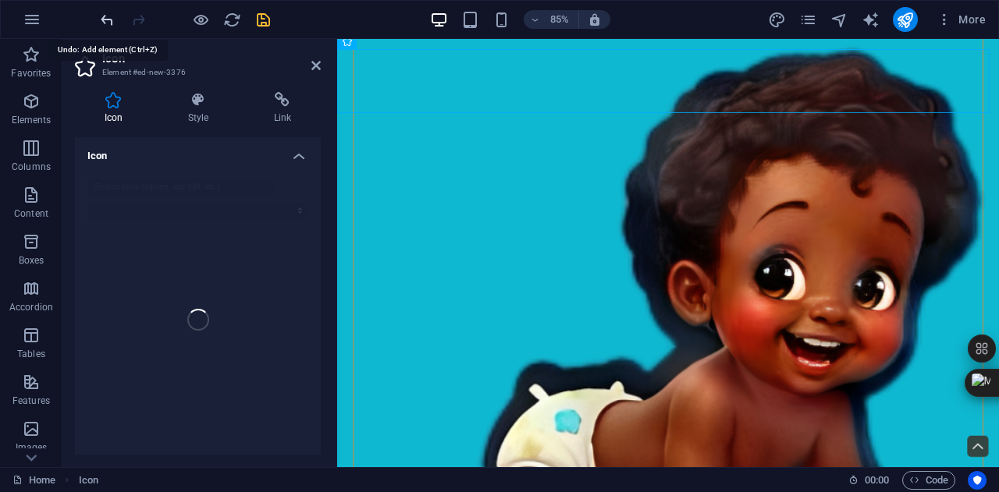
click at [108, 22] on icon "undo" at bounding box center [107, 20] width 18 height 18
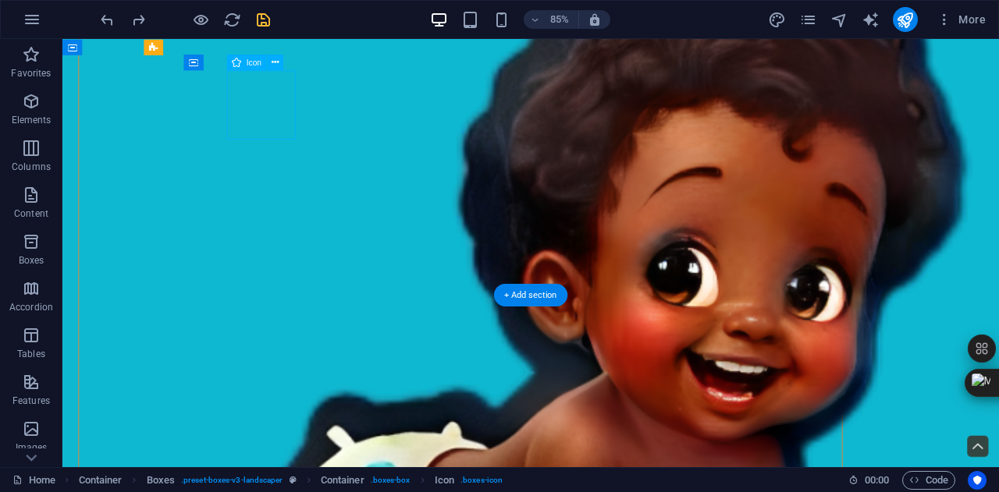
select select "xMidYMid"
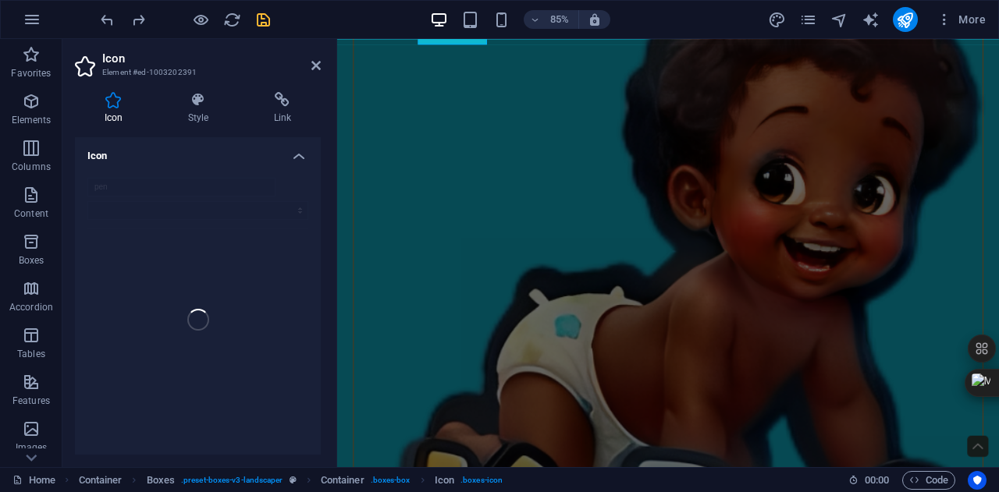
scroll to position [538, 0]
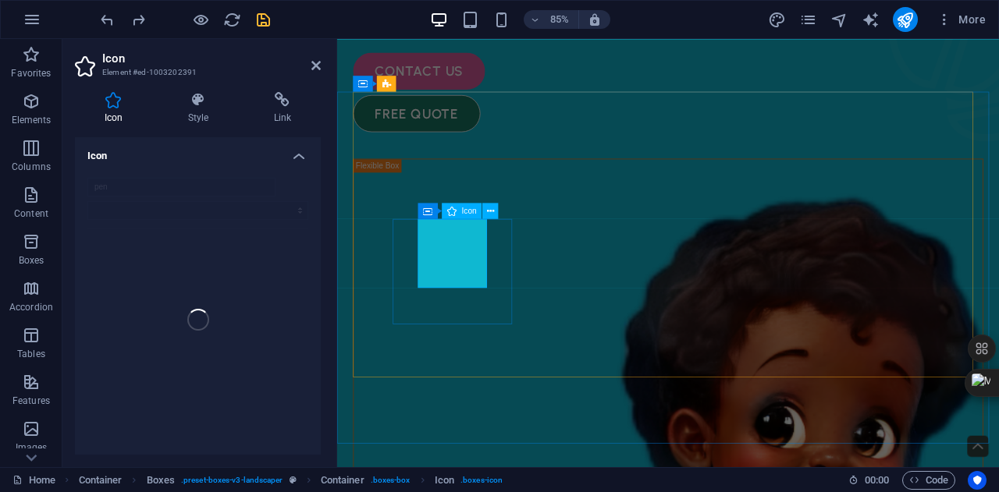
click at [489, 208] on icon at bounding box center [490, 211] width 7 height 14
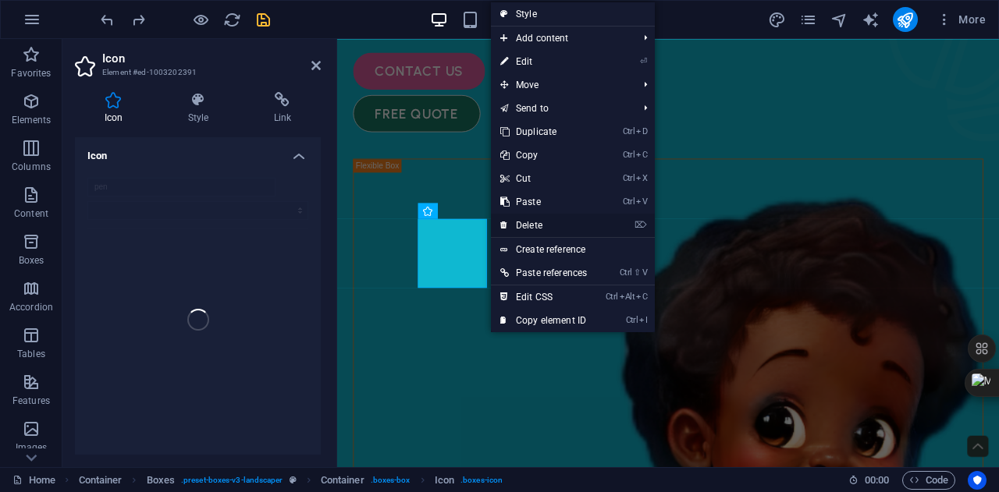
click at [542, 227] on link "⌦ Delete" at bounding box center [543, 225] width 105 height 23
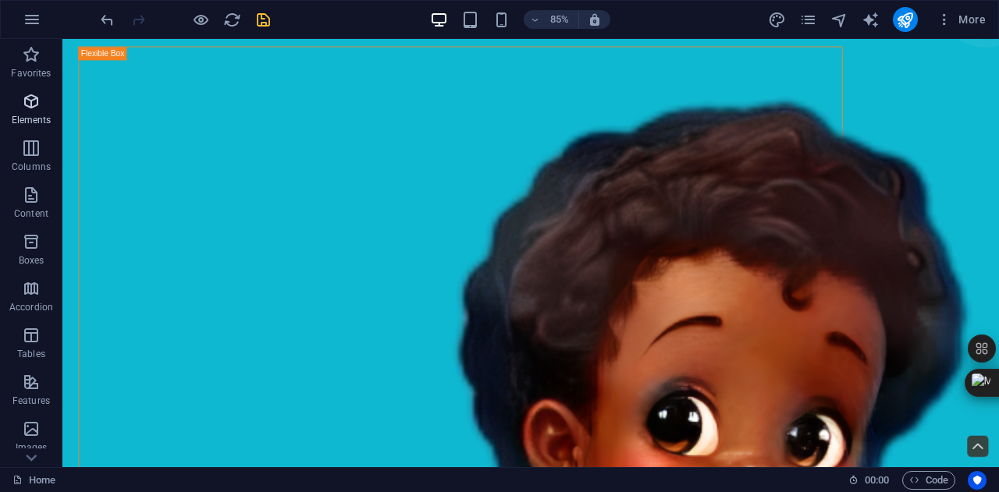
click at [25, 125] on p "Elements" at bounding box center [32, 120] width 40 height 12
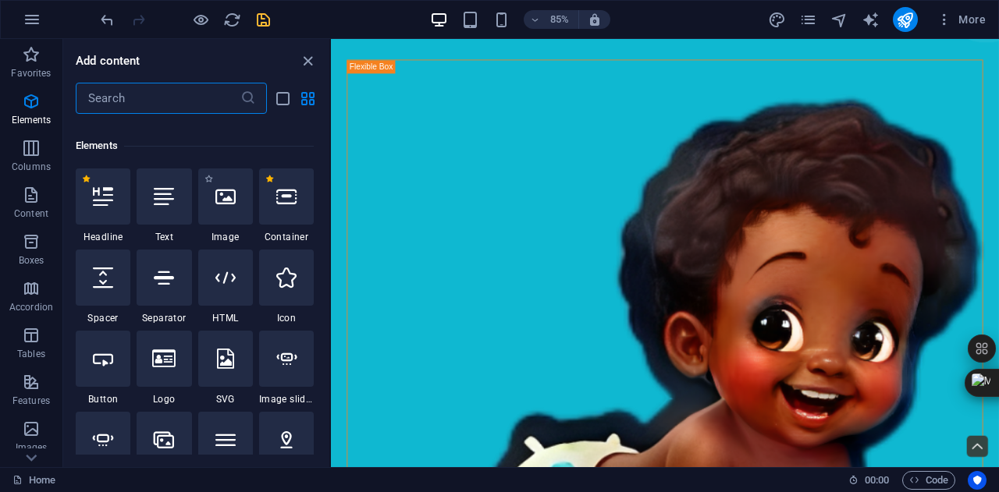
scroll to position [166, 0]
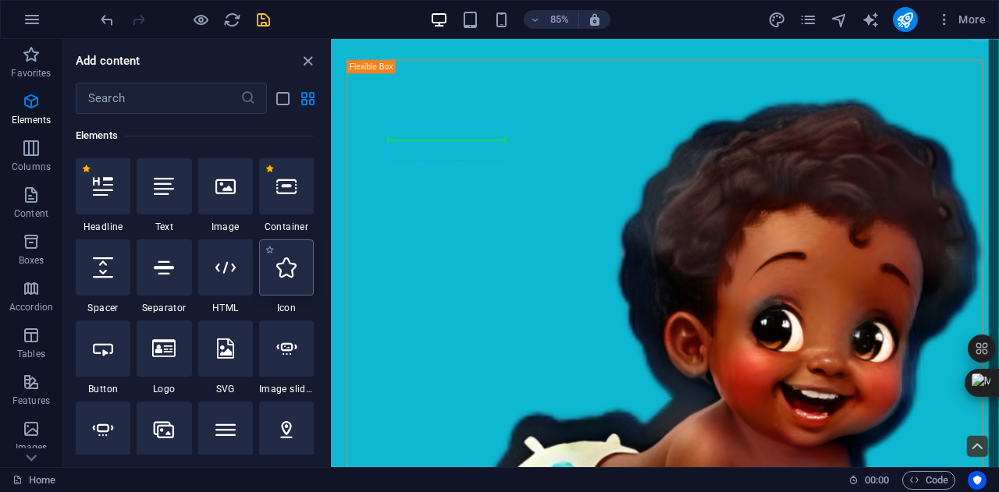
select select "xMidYMid"
select select "px"
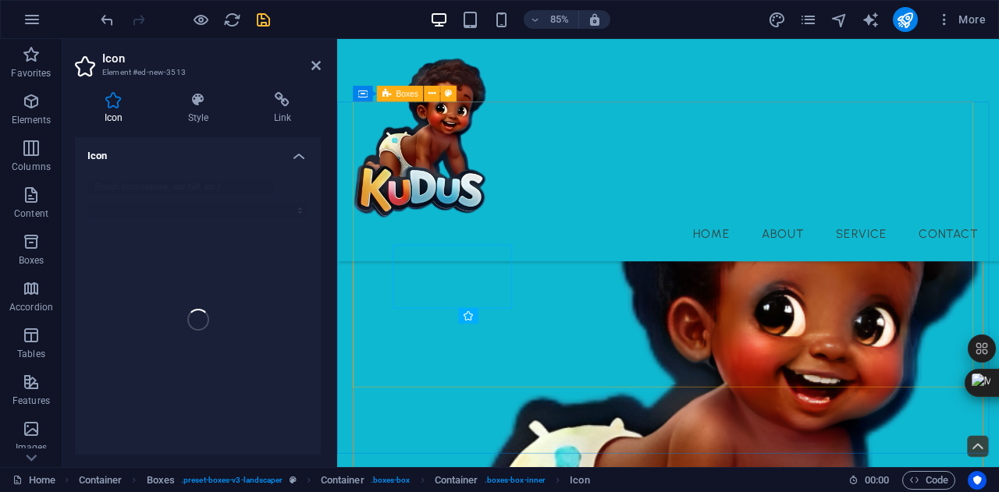
scroll to position [515, 0]
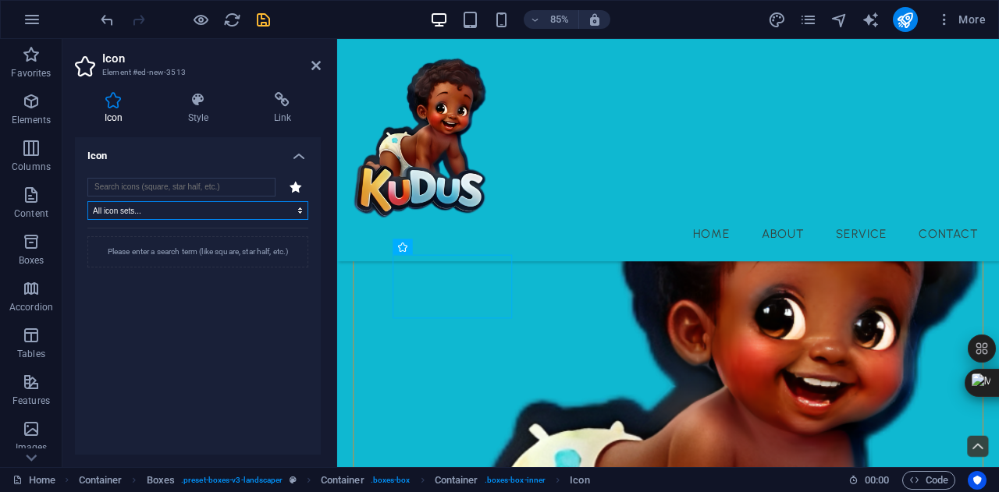
click at [239, 210] on select "All icon sets... IcoFont Ionicons FontAwesome Brands FontAwesome Duotone FontAw…" at bounding box center [197, 210] width 221 height 19
click at [262, 200] on div "All icon sets... IcoFont Ionicons FontAwesome Brands FontAwesome Duotone FontAw…" at bounding box center [197, 320] width 221 height 284
click at [234, 185] on input "search" at bounding box center [181, 187] width 188 height 19
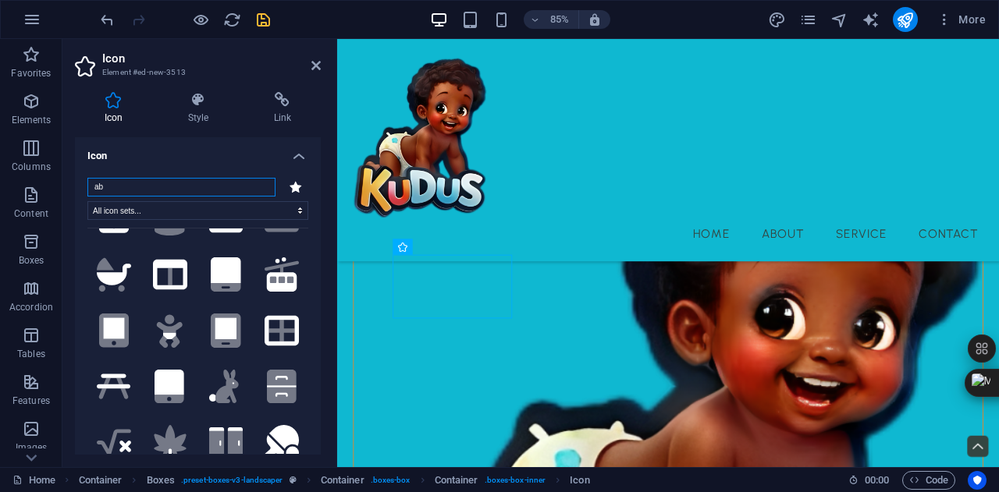
scroll to position [549, 0]
type input "ab"
click at [175, 315] on icon ".fa-secondary{opacity:.4}" at bounding box center [170, 330] width 30 height 34
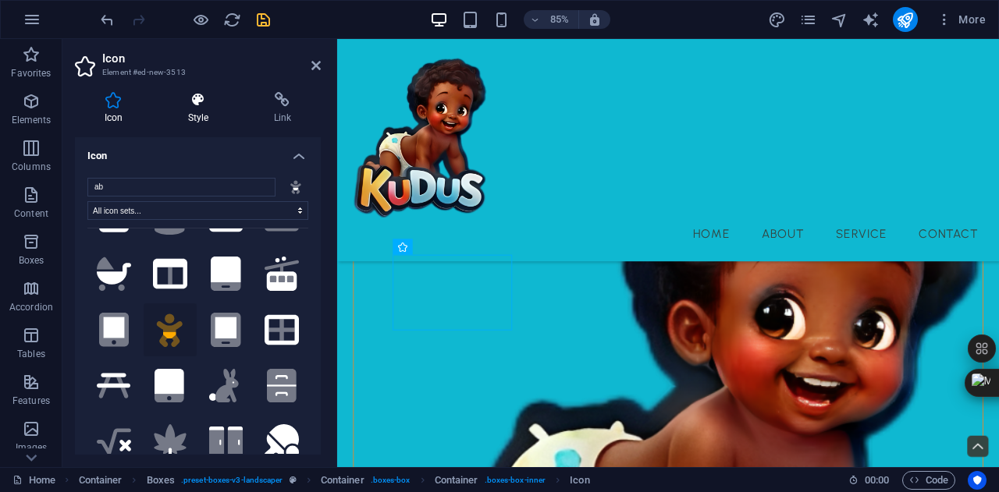
click at [193, 105] on icon at bounding box center [198, 100] width 80 height 16
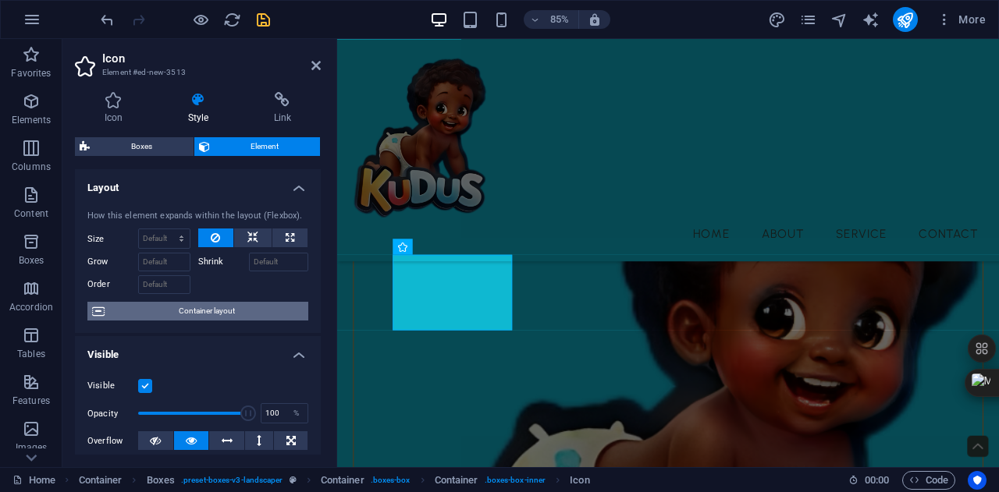
scroll to position [374, 0]
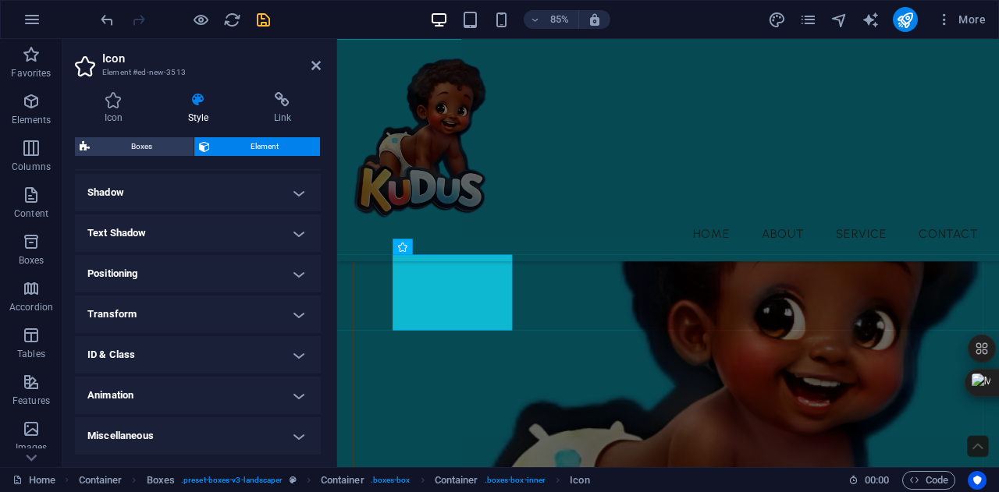
click at [212, 431] on h4 "Miscellaneous" at bounding box center [198, 435] width 246 height 37
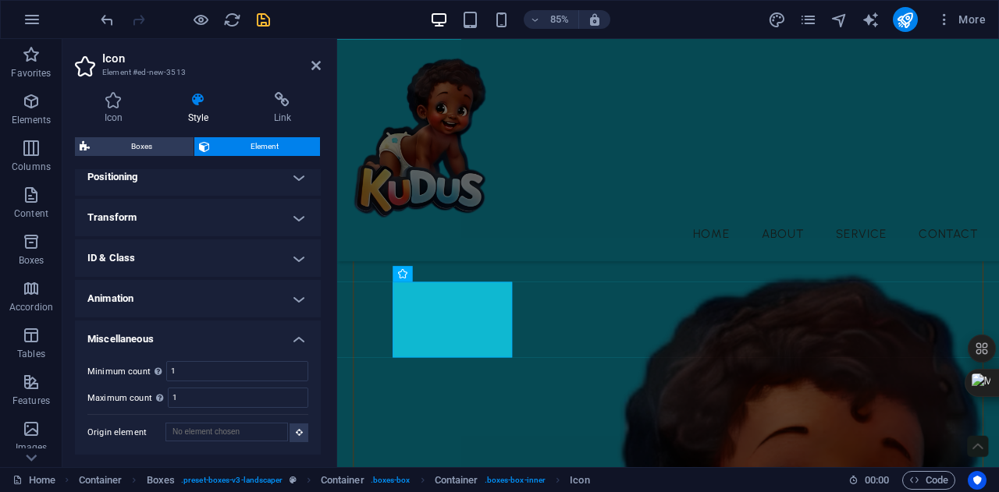
scroll to position [293, 0]
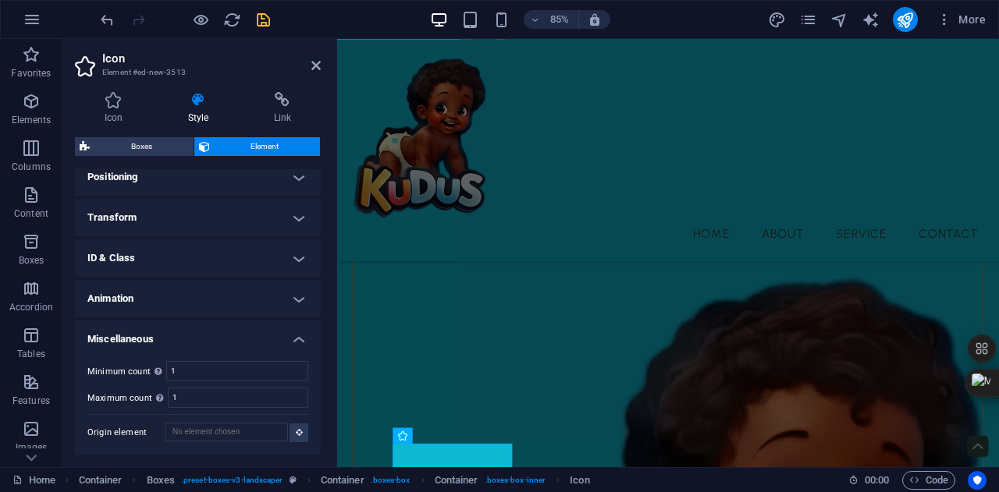
click at [251, 298] on h4 "Animation" at bounding box center [198, 298] width 246 height 37
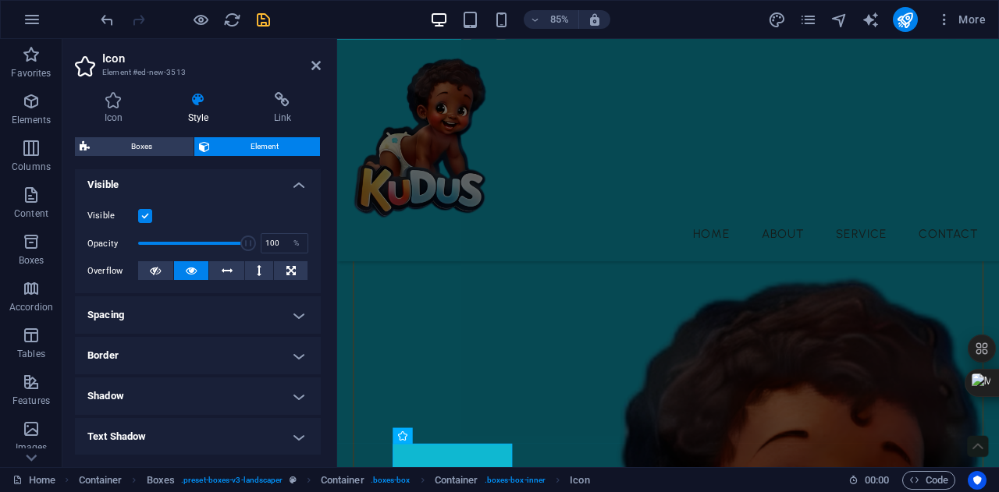
scroll to position [169, 0]
click at [240, 417] on ul "Layout How this element expands within the layout (Flexbox). Size Default auto …" at bounding box center [198, 404] width 246 height 808
click at [277, 389] on h4 "Shadow" at bounding box center [198, 396] width 246 height 37
click at [282, 371] on h4 "Border" at bounding box center [198, 356] width 246 height 37
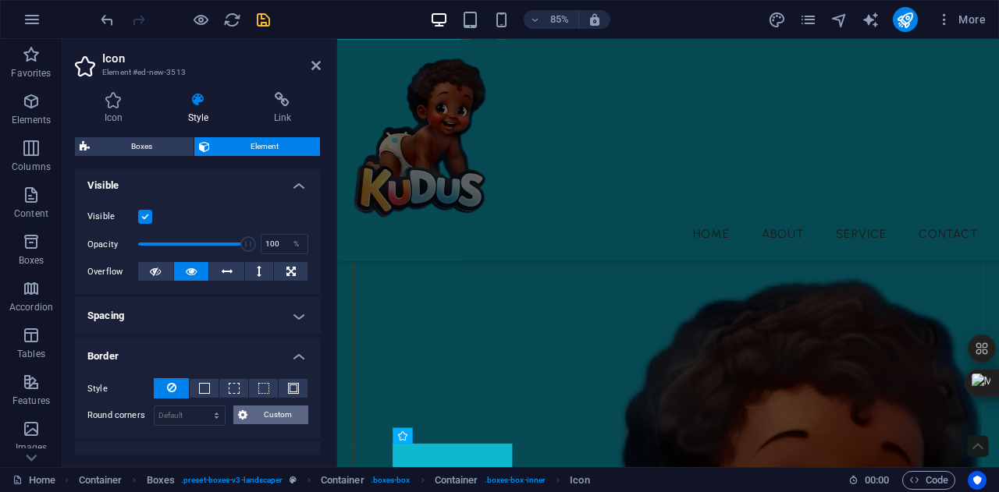
click at [252, 413] on span "Custom" at bounding box center [278, 415] width 52 height 19
click at [206, 388] on span at bounding box center [204, 388] width 11 height 11
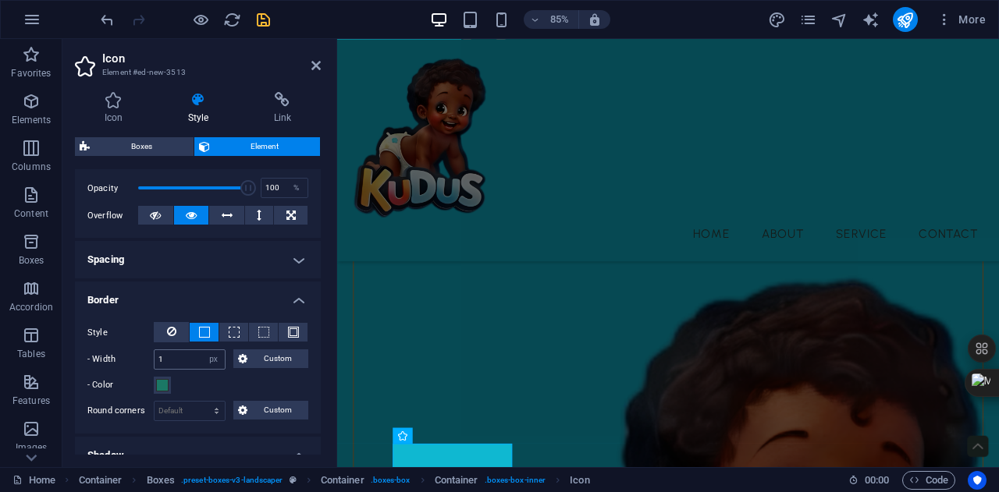
scroll to position [228, 0]
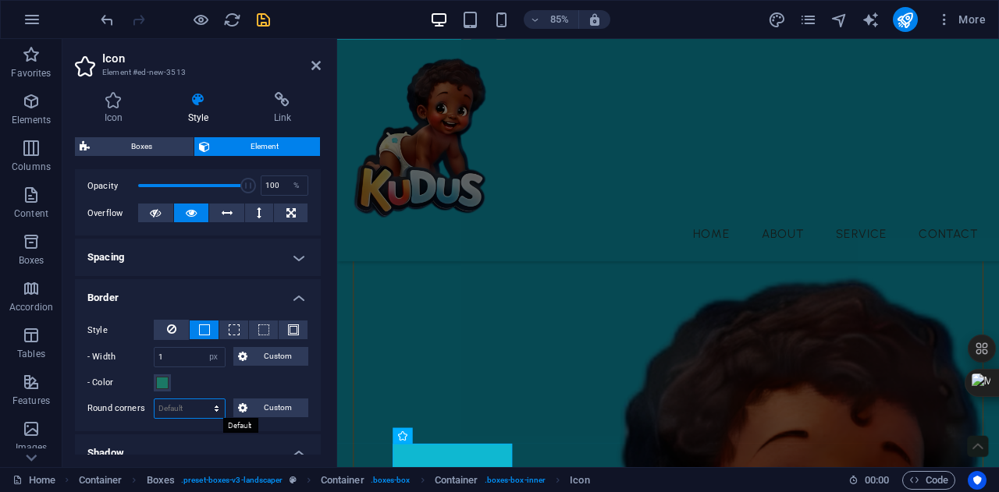
click at [197, 405] on select "Default px rem % vh vw Custom" at bounding box center [190, 409] width 70 height 19
select select "%"
click at [201, 400] on select "Default px rem % vh vw Custom" at bounding box center [190, 409] width 70 height 19
type input "100"
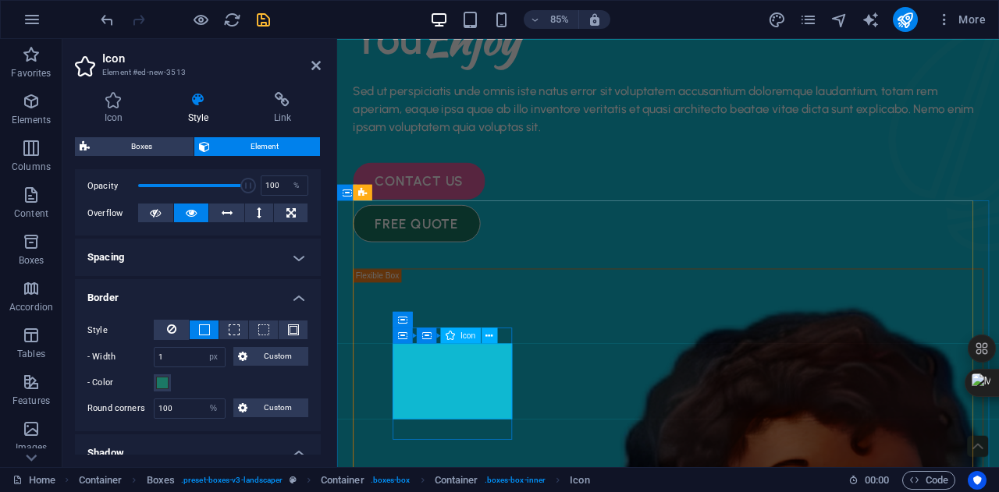
scroll to position [411, 0]
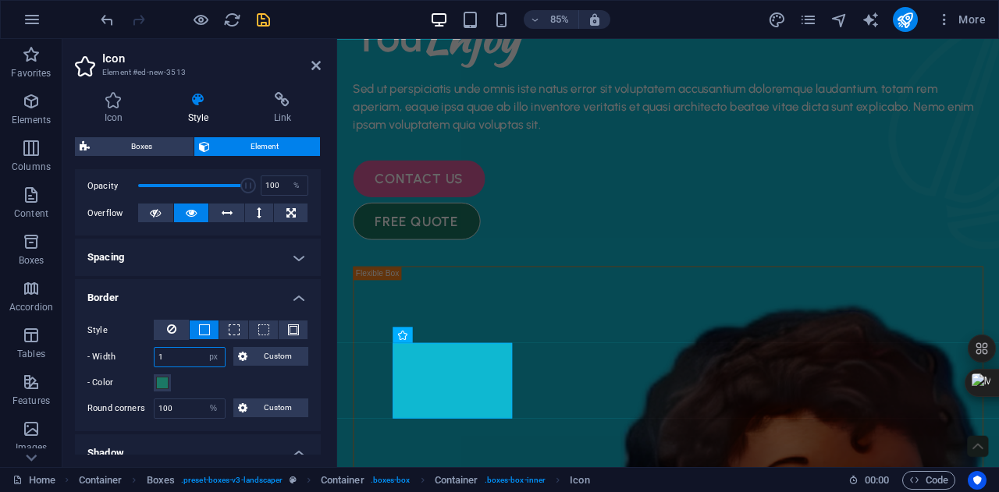
click at [186, 351] on input "1" at bounding box center [190, 357] width 70 height 19
type input "5"
type input "2"
click at [257, 324] on button at bounding box center [263, 330] width 29 height 19
click at [163, 331] on button at bounding box center [171, 330] width 35 height 20
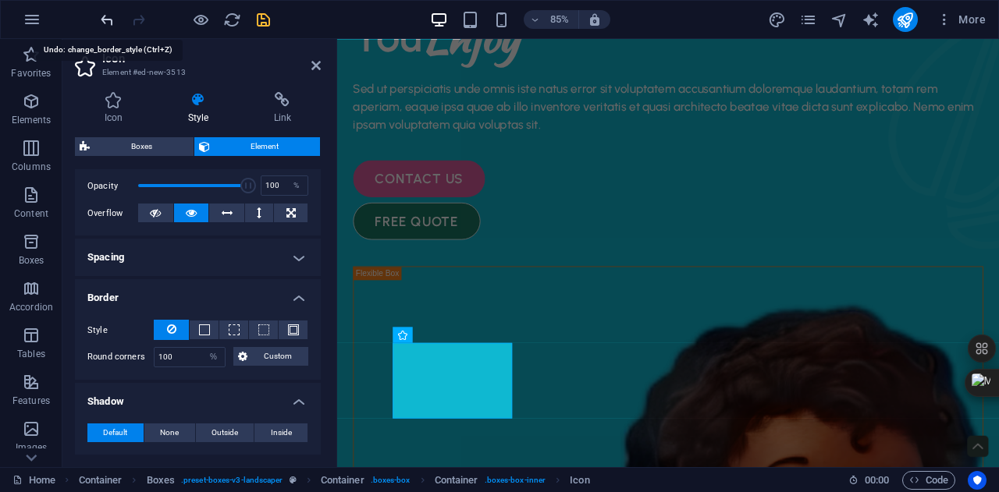
click at [102, 11] on icon "undo" at bounding box center [107, 20] width 18 height 18
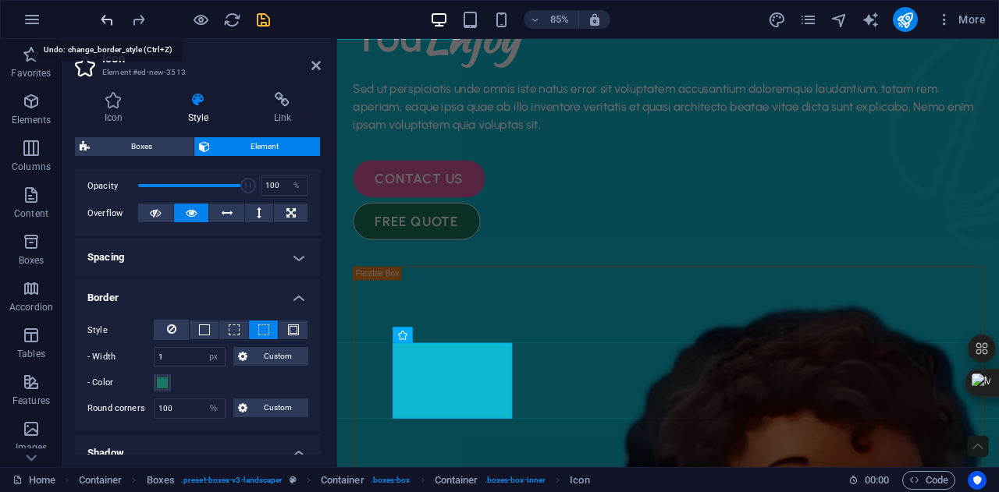
click at [102, 11] on icon "undo" at bounding box center [107, 20] width 18 height 18
type input "1"
click at [102, 11] on icon "undo" at bounding box center [107, 20] width 18 height 18
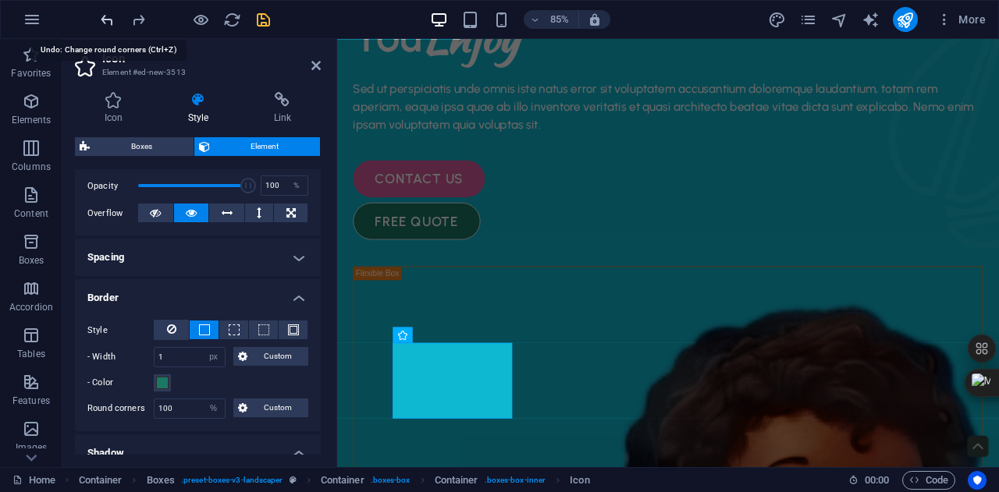
select select "DISABLED_OPTION_VALUE"
click at [102, 11] on icon "undo" at bounding box center [107, 20] width 18 height 18
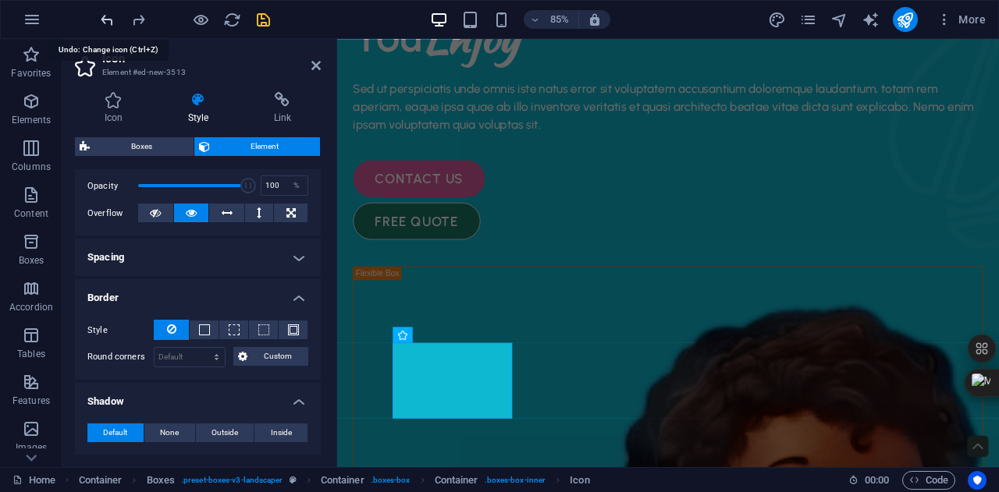
click at [102, 11] on icon "undo" at bounding box center [107, 20] width 18 height 18
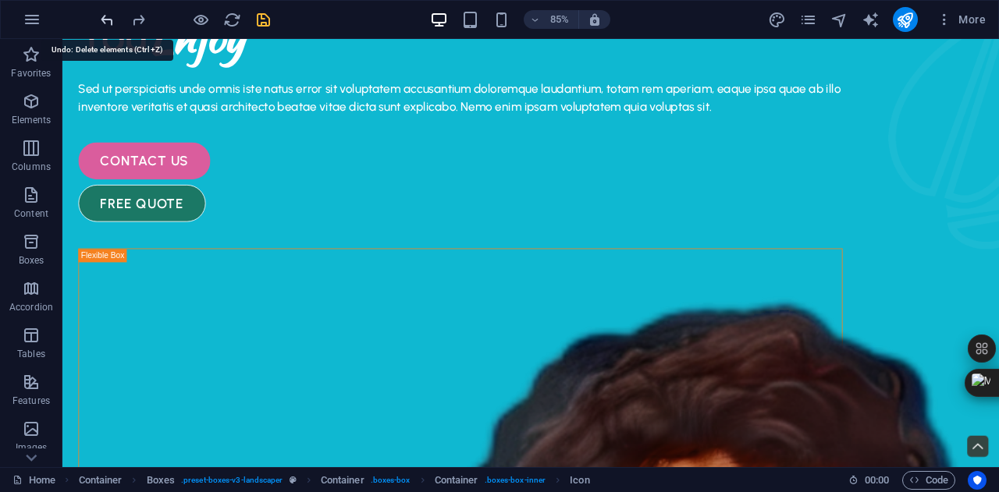
scroll to position [487, 0]
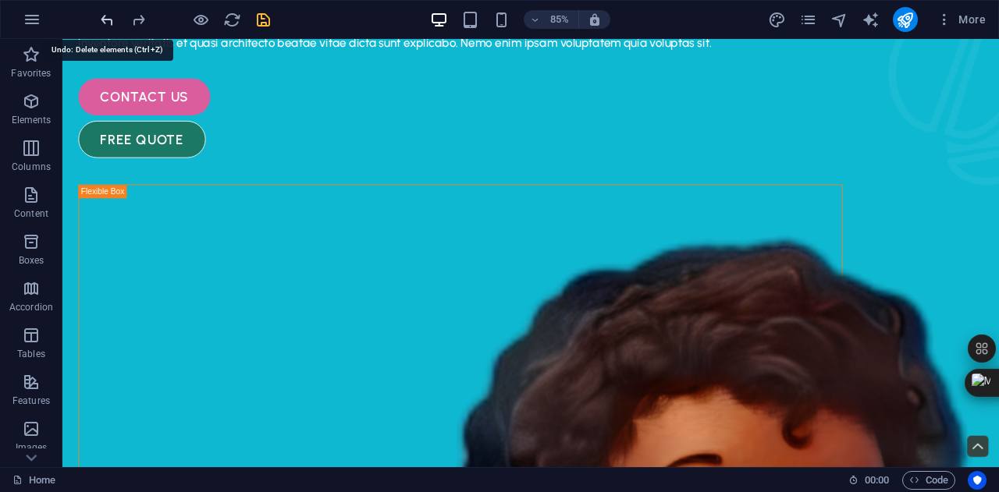
click at [102, 11] on icon "undo" at bounding box center [107, 20] width 18 height 18
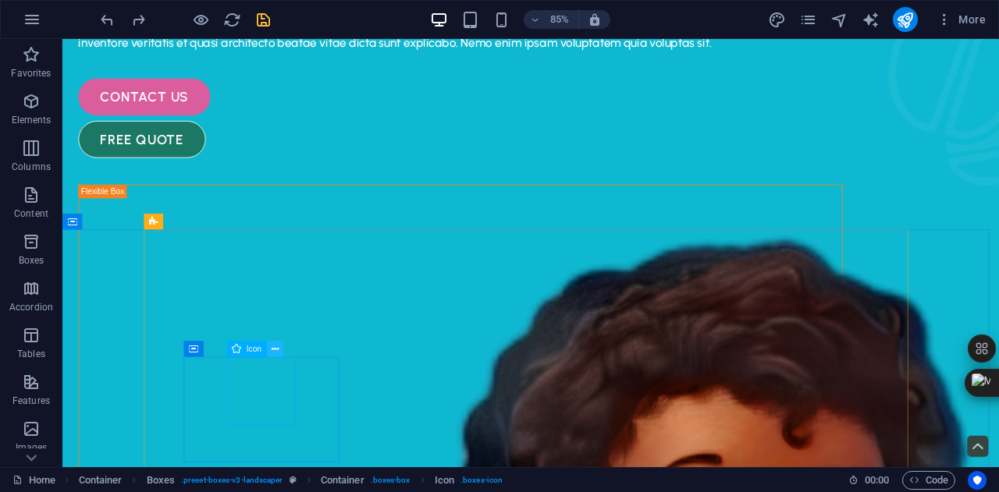
click at [275, 349] on icon at bounding box center [275, 349] width 7 height 14
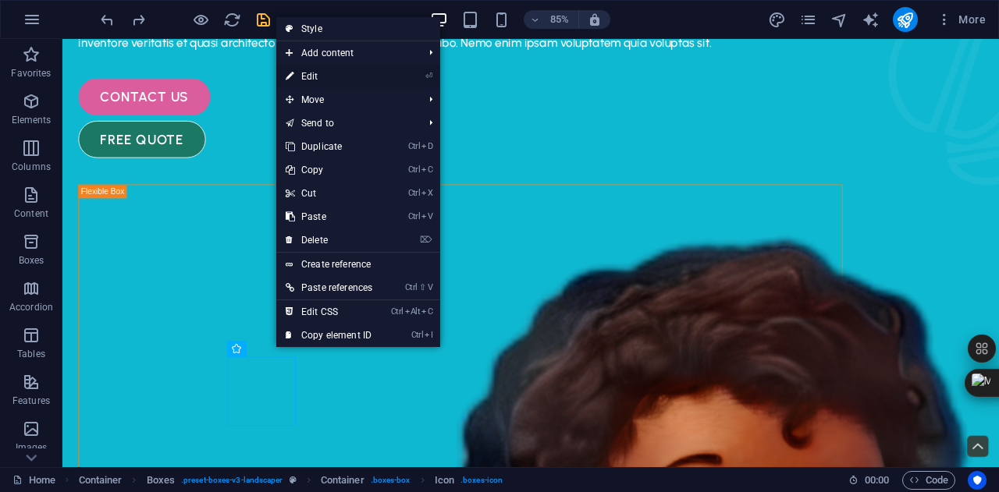
click at [354, 71] on link "⏎ Edit" at bounding box center [328, 76] width 105 height 23
select select "xMidYMid"
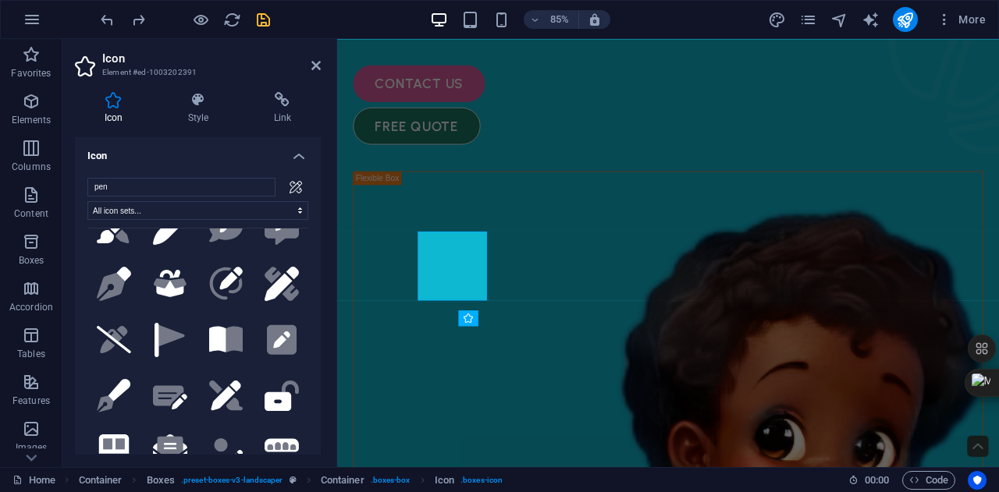
scroll to position [546, 0]
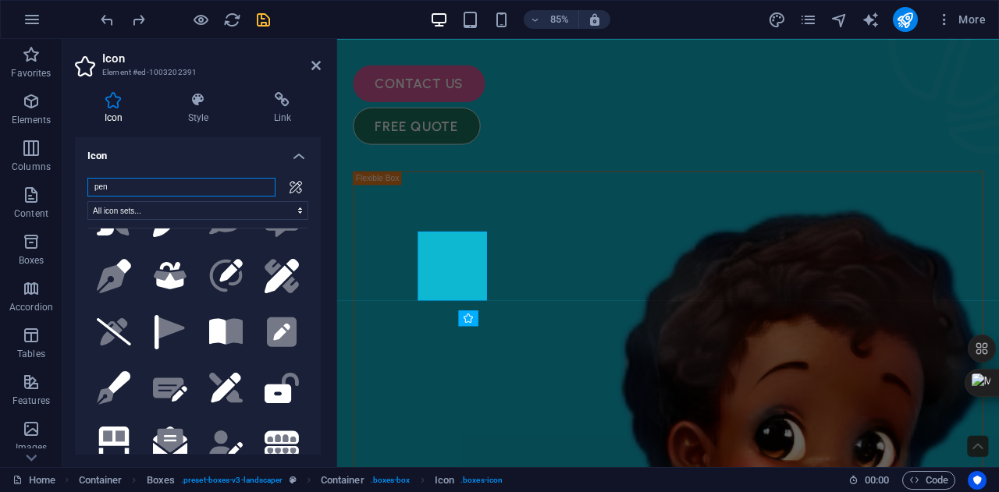
click at [249, 184] on input "pen" at bounding box center [181, 187] width 188 height 19
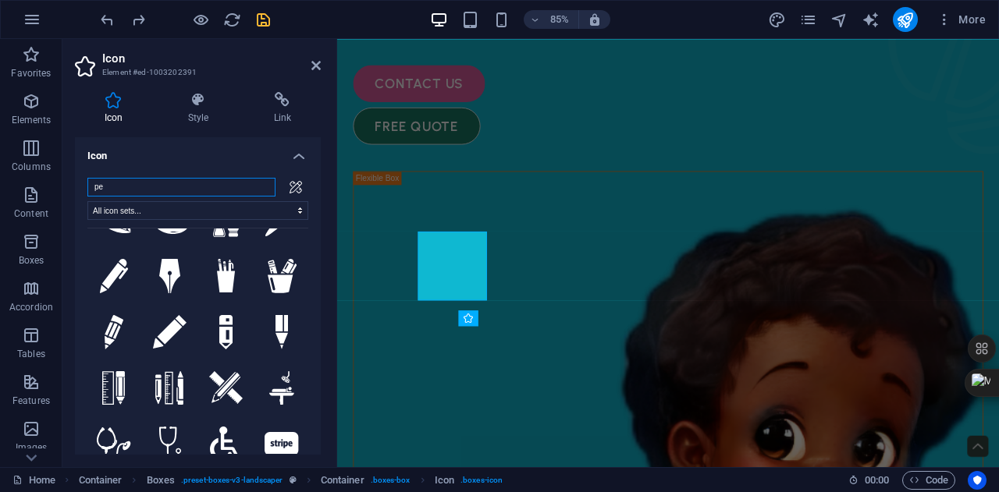
type input "p"
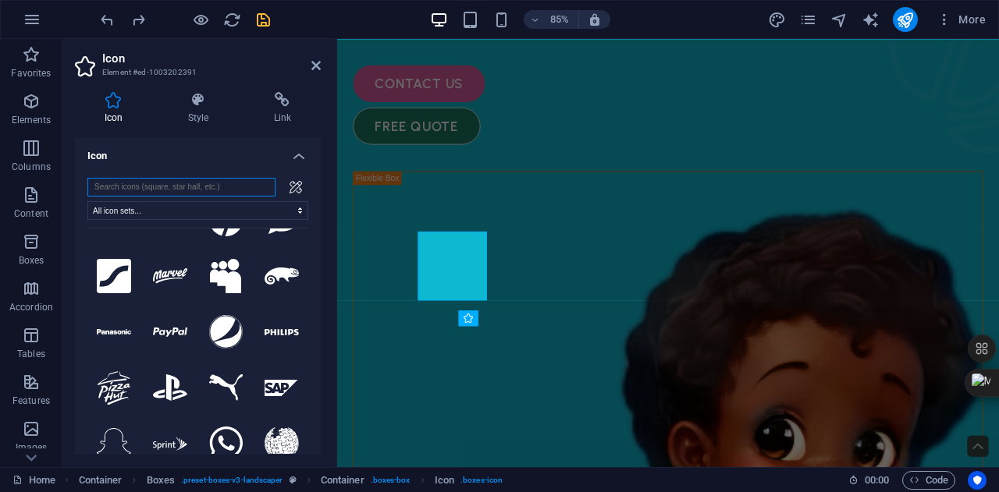
scroll to position [0, 0]
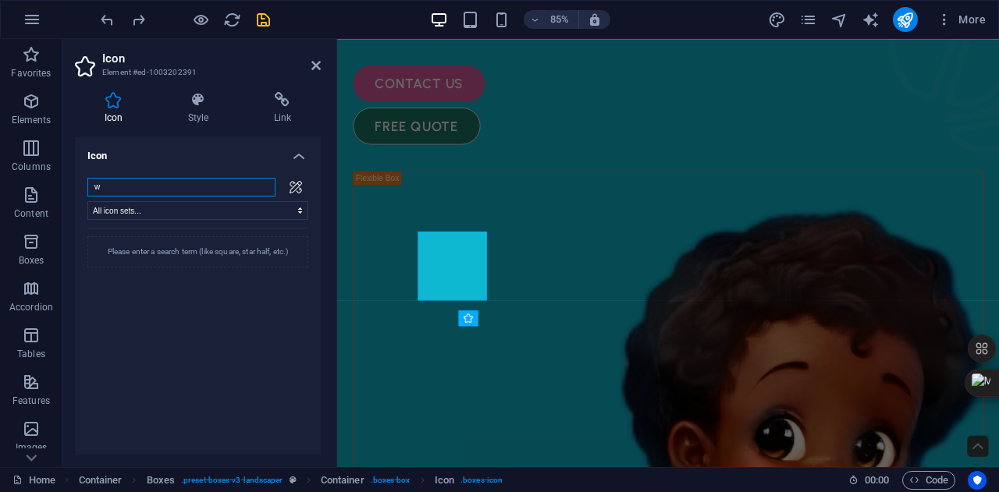
type input "wa"
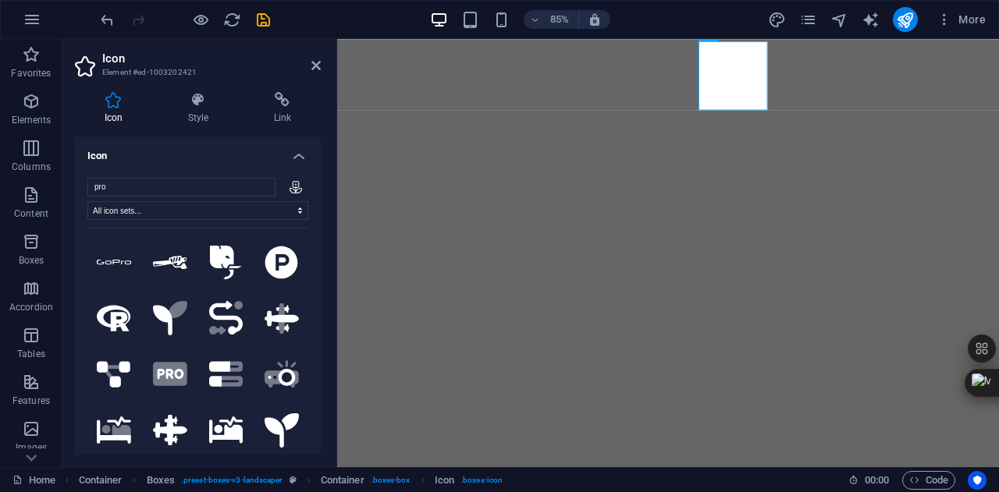
select select "xMidYMid"
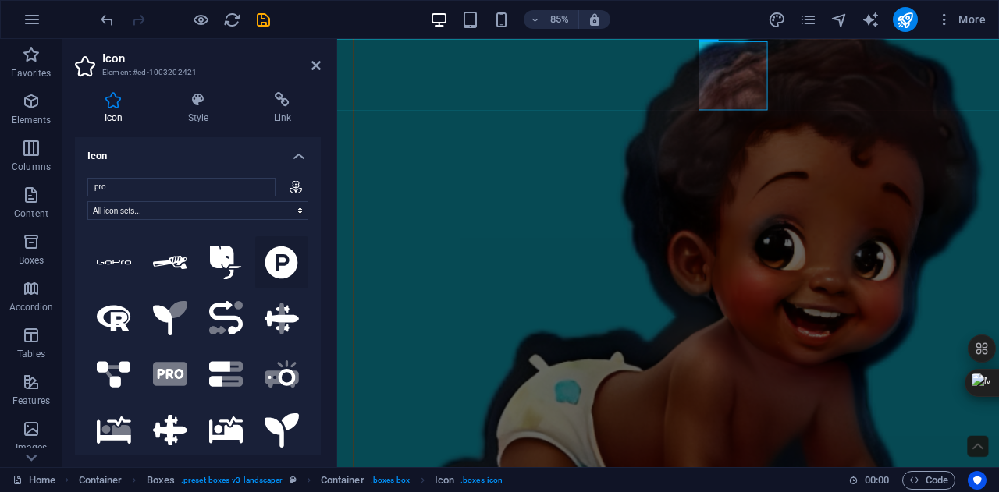
type input "pro"
click at [271, 272] on icon at bounding box center [281, 262] width 33 height 33
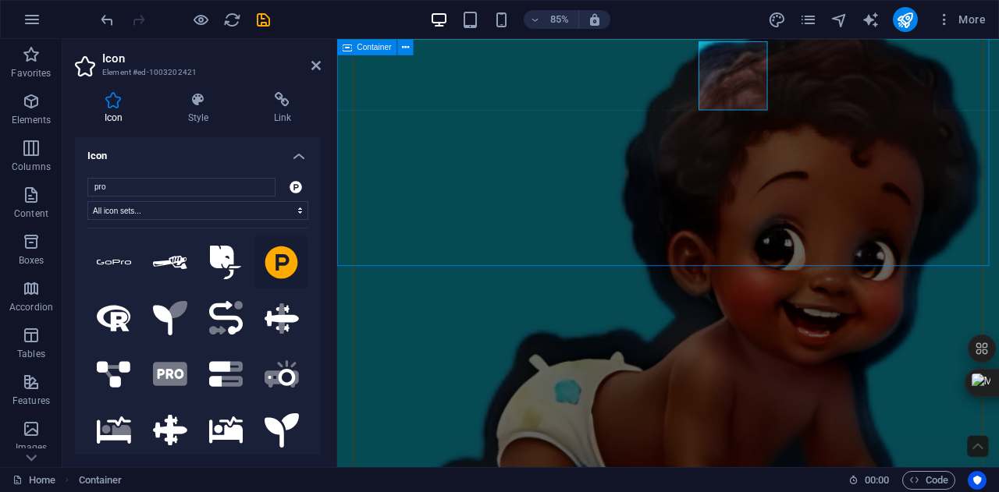
scroll to position [858, 0]
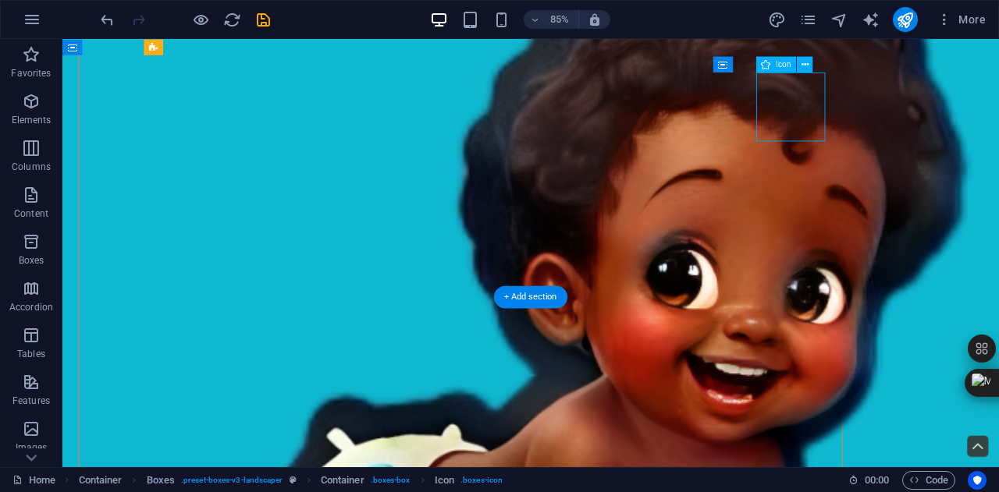
scroll to position [821, 0]
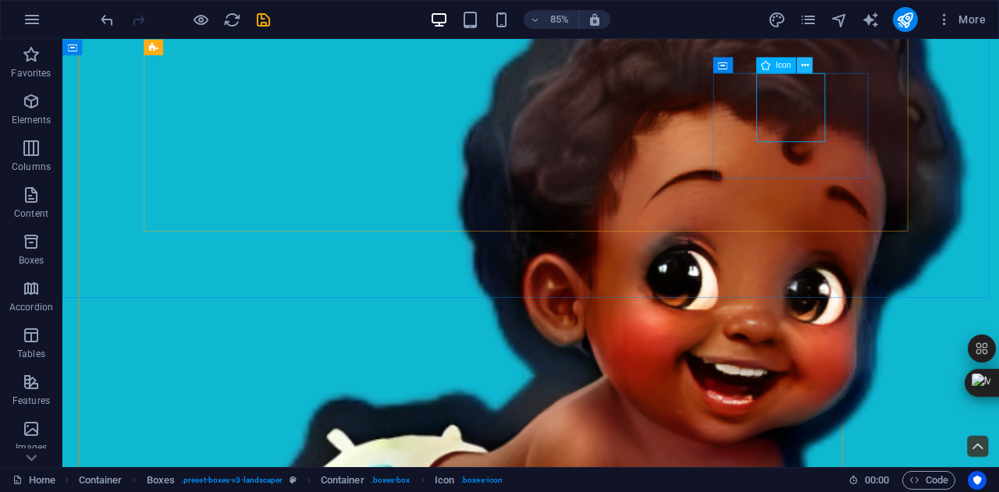
click at [804, 62] on icon at bounding box center [804, 65] width 7 height 14
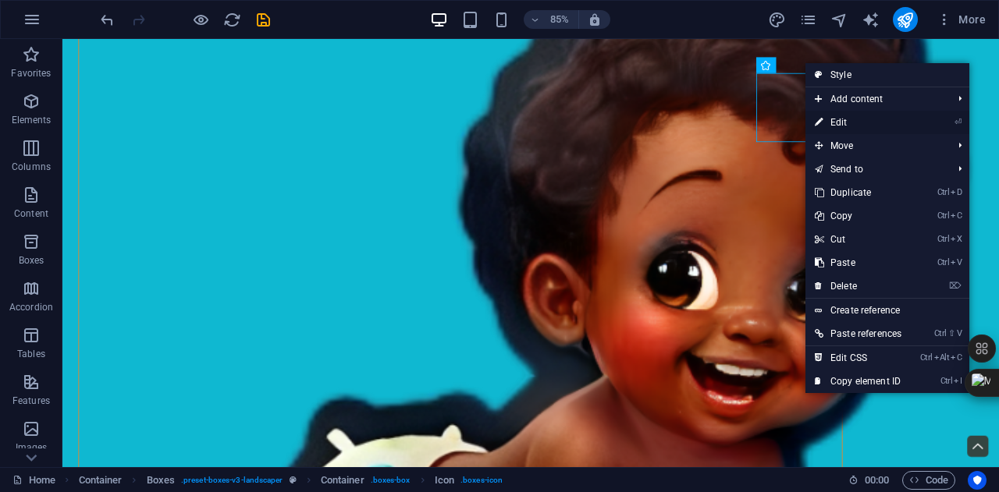
click at [842, 122] on link "⏎ Edit" at bounding box center [857, 122] width 105 height 23
select select "xMidYMid"
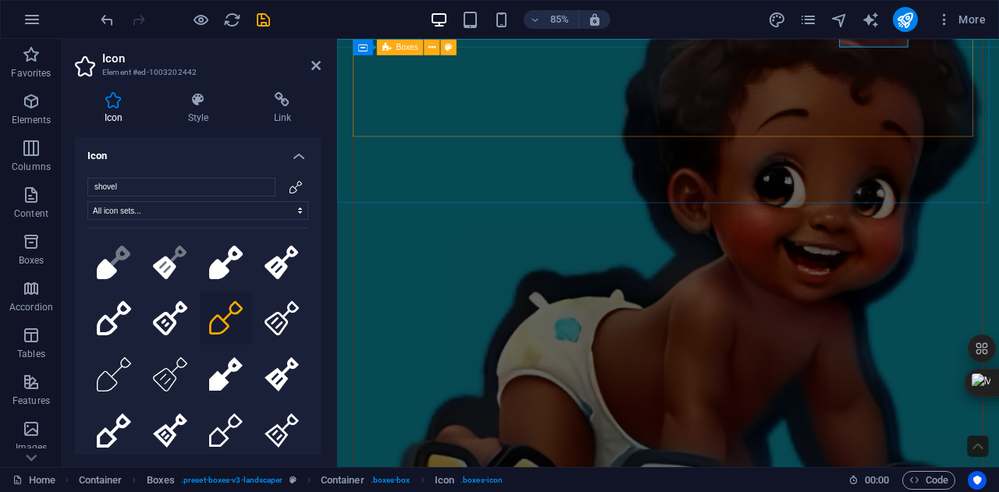
scroll to position [538, 0]
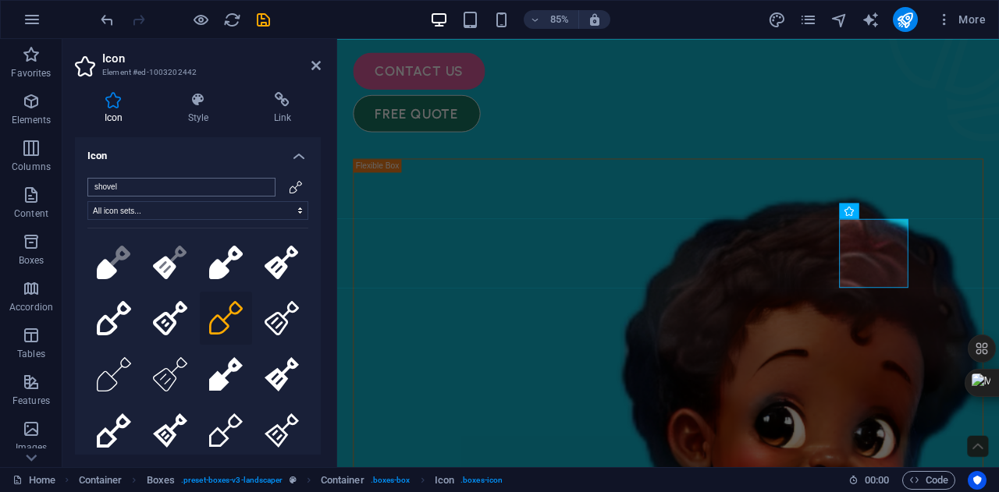
click at [258, 188] on input "shovel" at bounding box center [181, 187] width 188 height 19
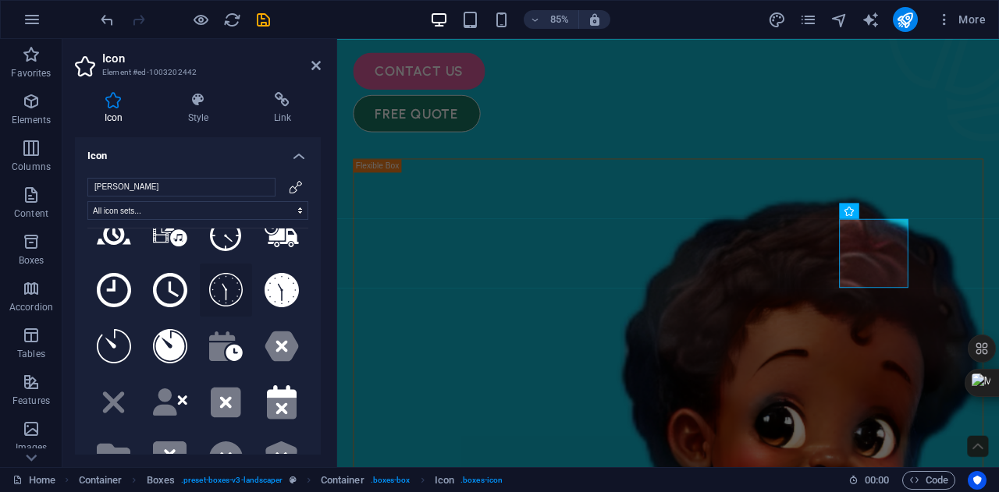
scroll to position [29, 0]
type input "tim"
click at [171, 339] on icon at bounding box center [170, 346] width 34 height 34
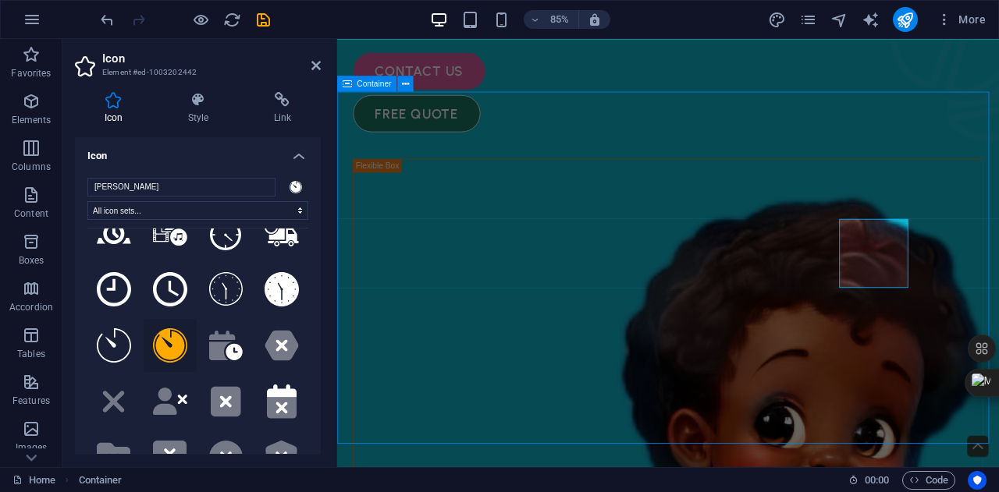
scroll to position [649, 0]
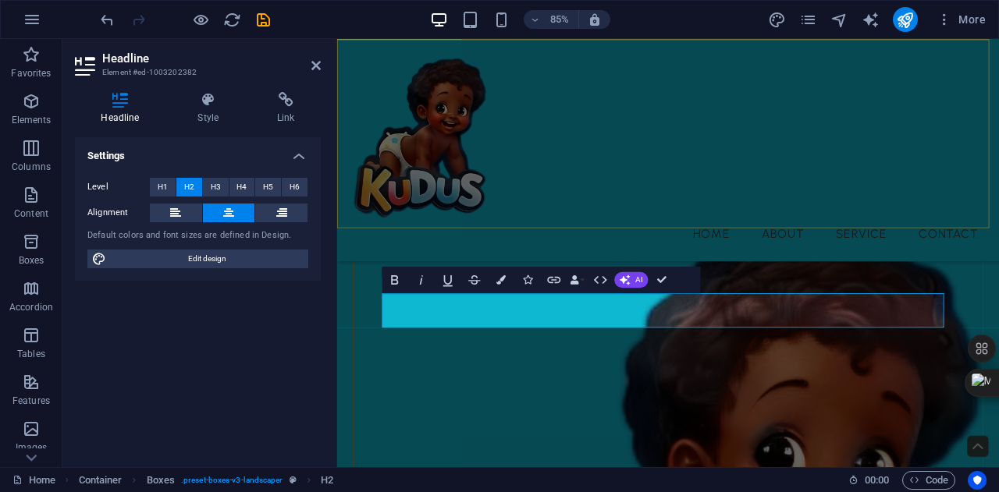
scroll to position [350, 0]
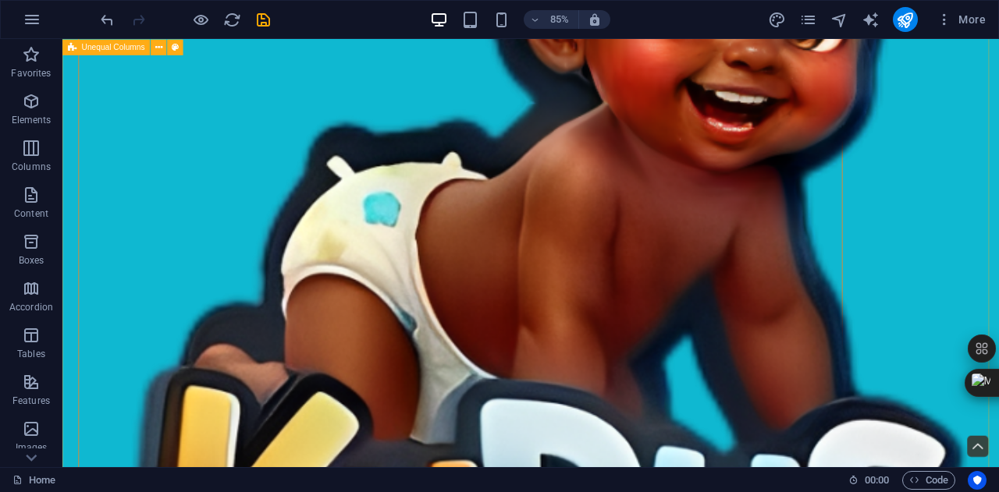
scroll to position [1144, 0]
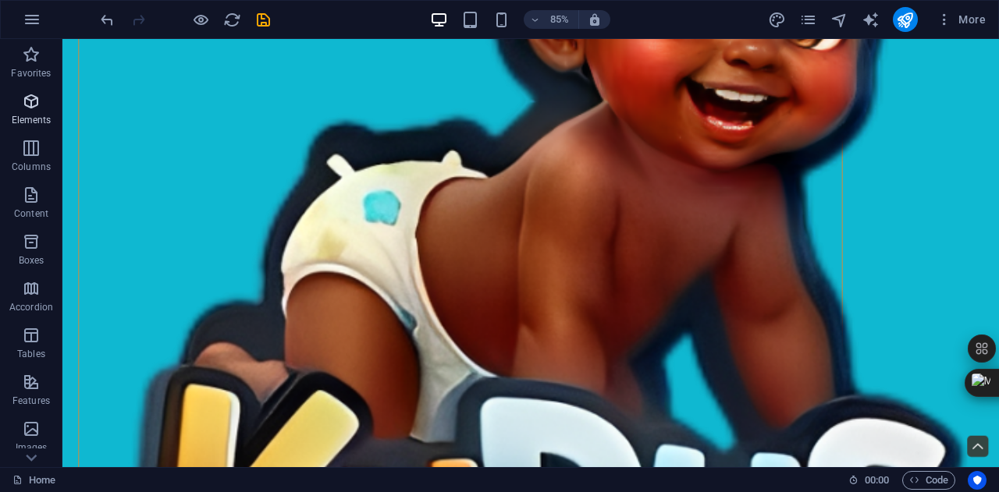
click at [33, 98] on icon "button" at bounding box center [31, 101] width 19 height 19
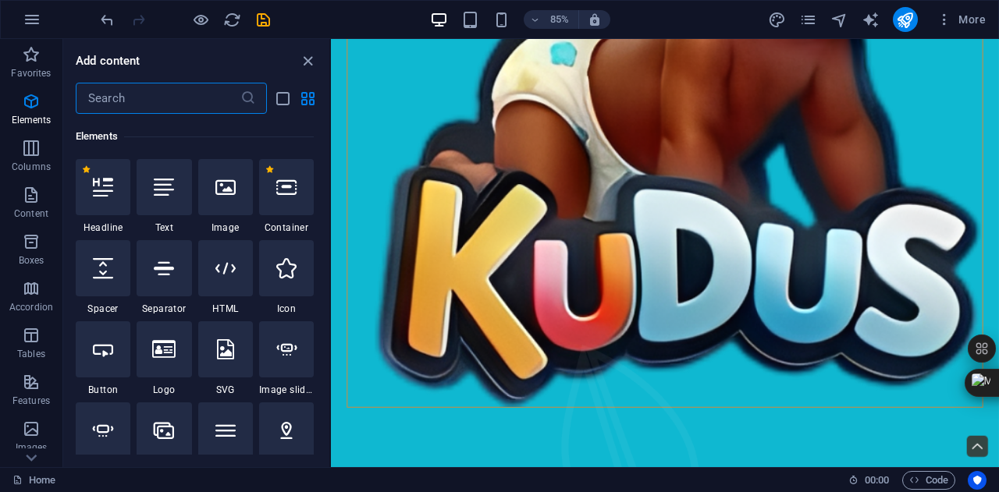
scroll to position [166, 0]
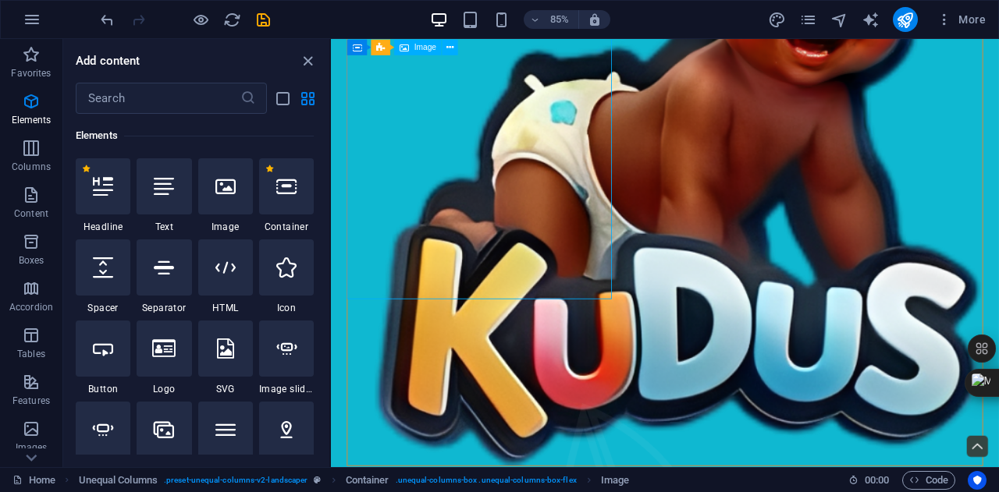
scroll to position [885, 0]
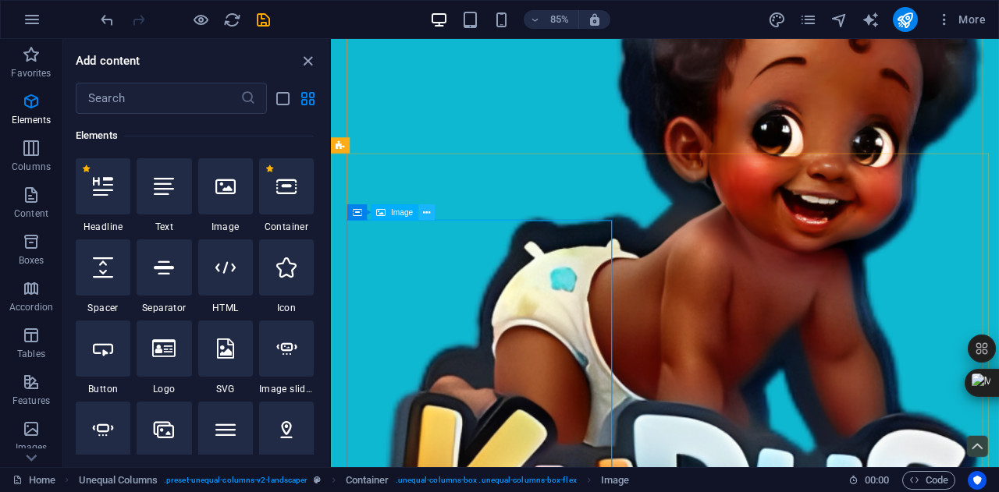
click at [424, 214] on icon at bounding box center [427, 212] width 7 height 14
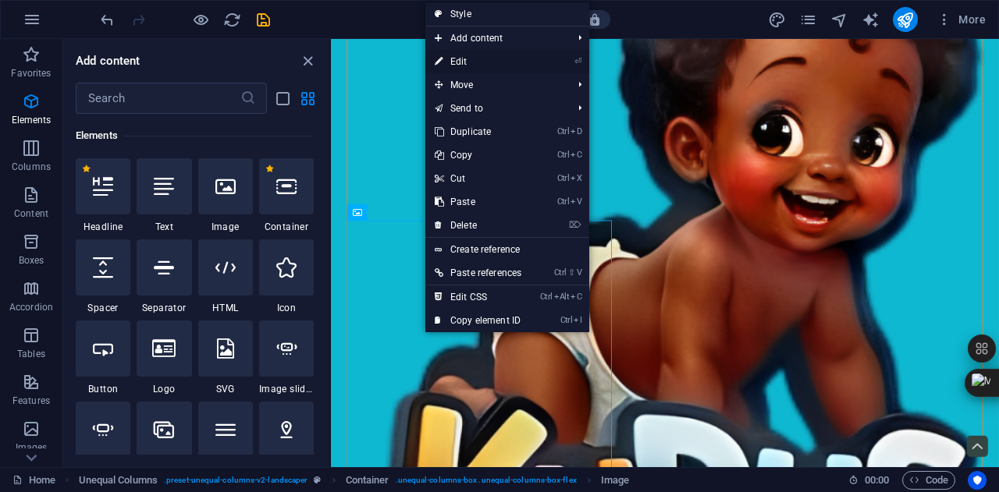
click at [510, 55] on link "⏎ Edit" at bounding box center [477, 61] width 105 height 23
select select "%"
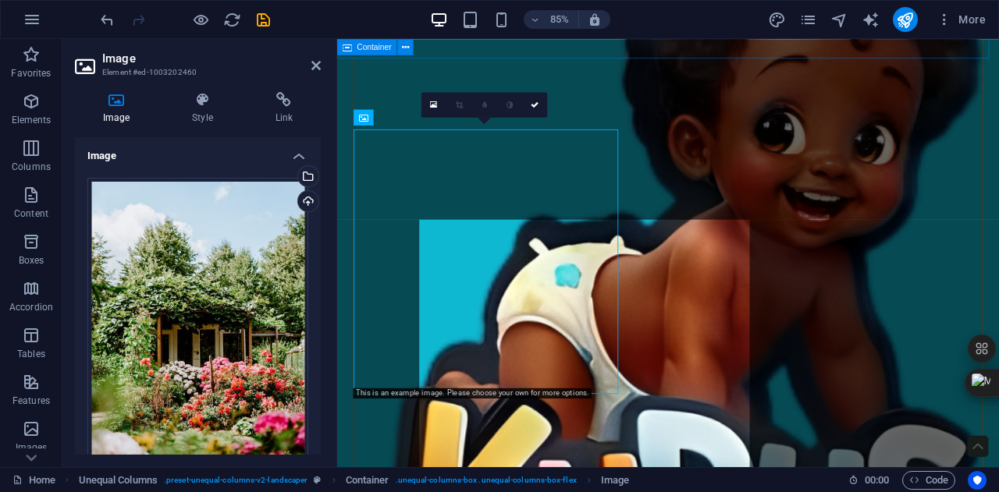
scroll to position [992, 0]
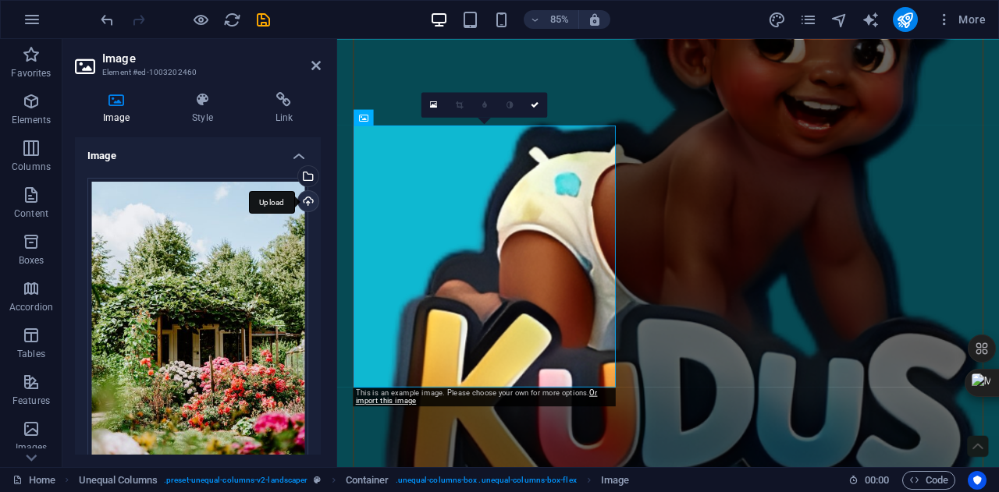
click at [303, 203] on div "Upload" at bounding box center [306, 202] width 23 height 23
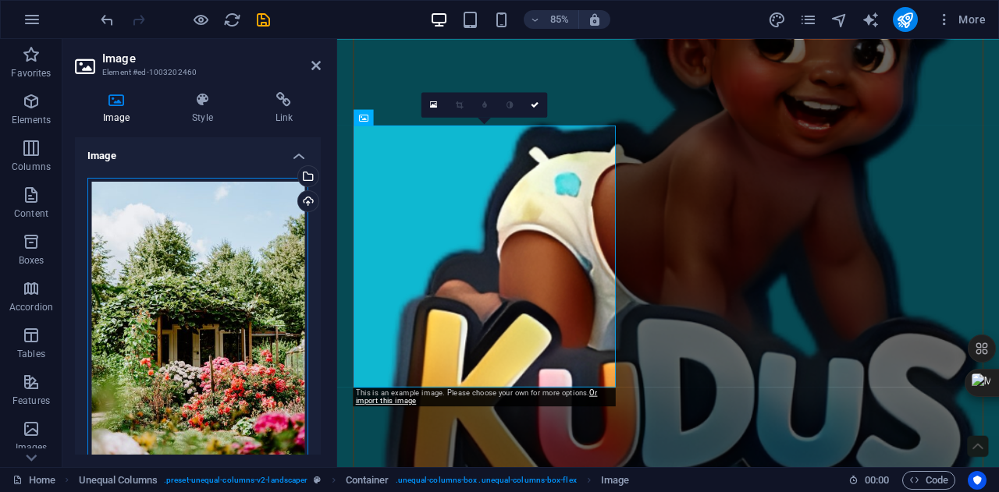
click at [204, 300] on div "Drag files here, click to choose files or select files from Files or our free s…" at bounding box center [197, 342] width 221 height 328
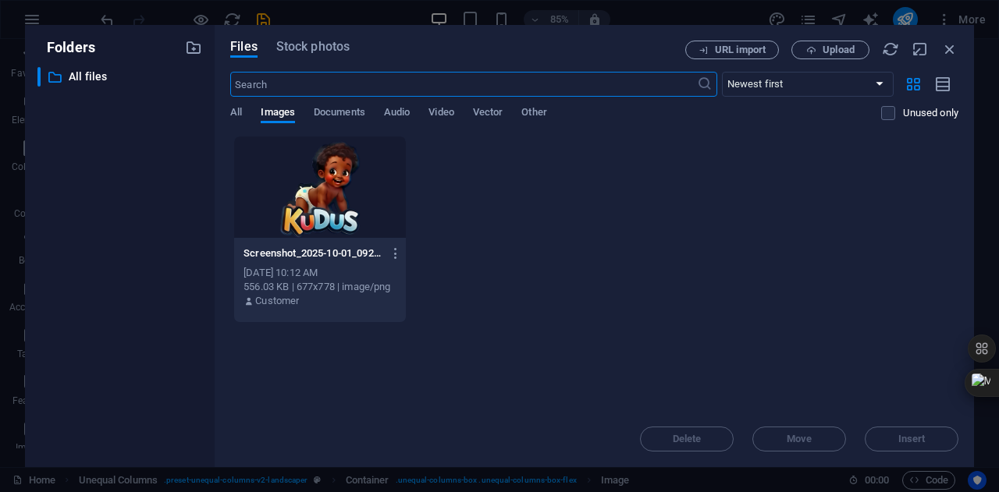
scroll to position [1609, 0]
drag, startPoint x: 332, startPoint y: 31, endPoint x: 328, endPoint y: 48, distance: 17.6
click at [328, 48] on div "Files Stock photos URL import Upload ​ Newest first Oldest first Name (A-Z) Nam…" at bounding box center [594, 246] width 759 height 442
click at [328, 48] on span "Stock photos" at bounding box center [312, 46] width 73 height 19
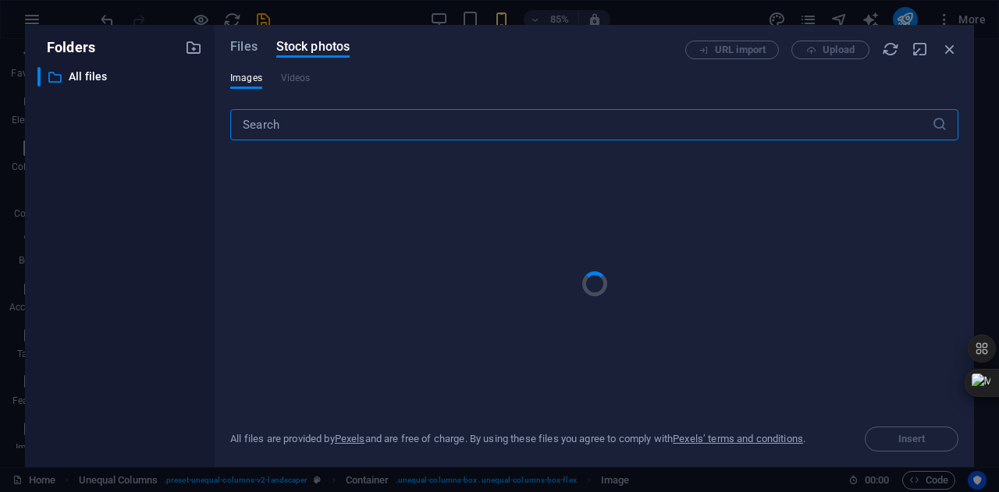
click at [333, 130] on input "text" at bounding box center [581, 124] width 702 height 31
type input "baby"
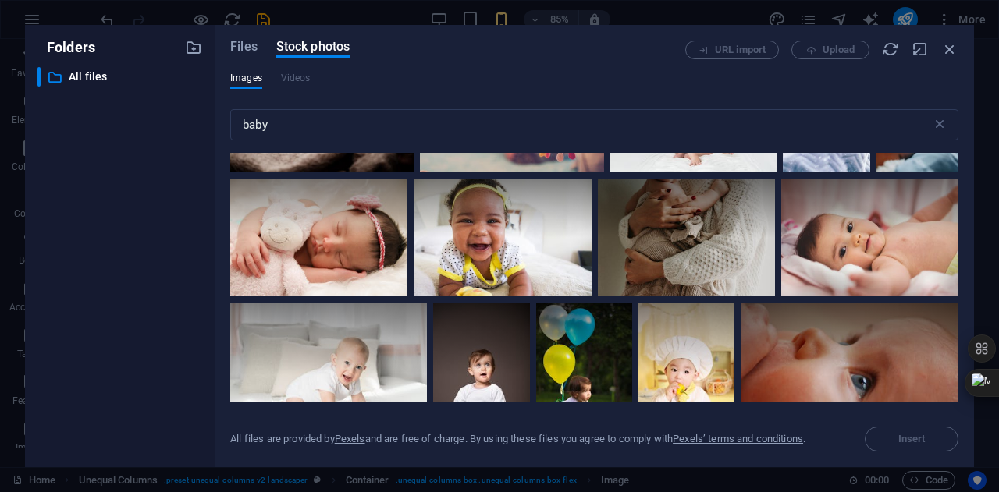
scroll to position [1692, 0]
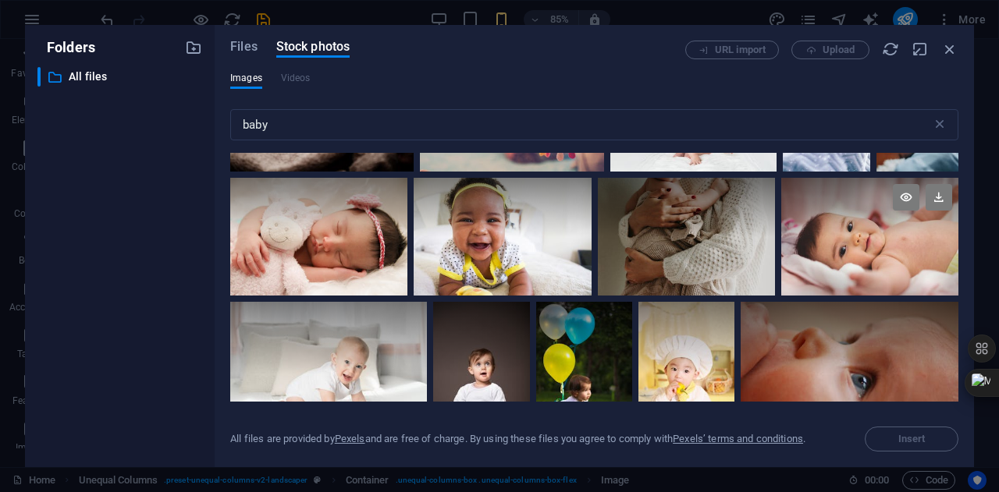
click at [837, 251] on div at bounding box center [869, 237] width 177 height 118
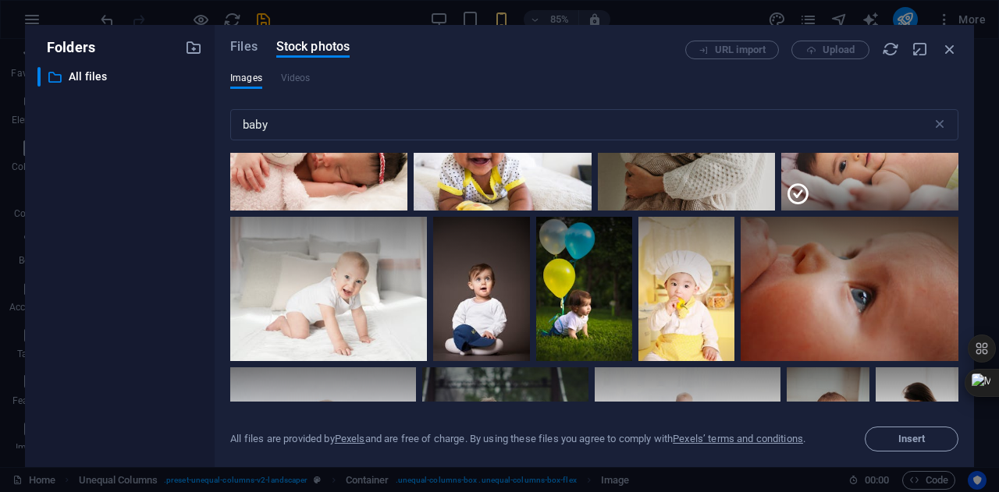
scroll to position [1781, 0]
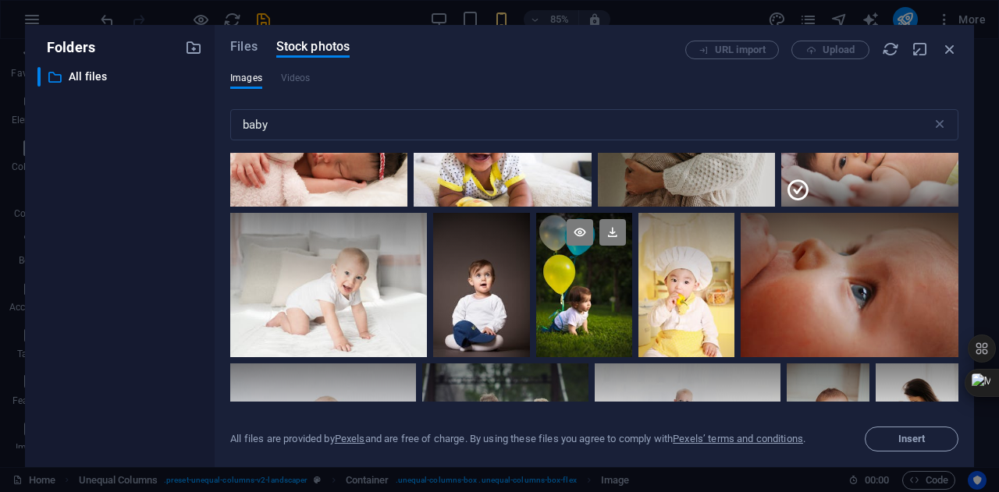
click at [573, 325] on div at bounding box center [584, 285] width 96 height 144
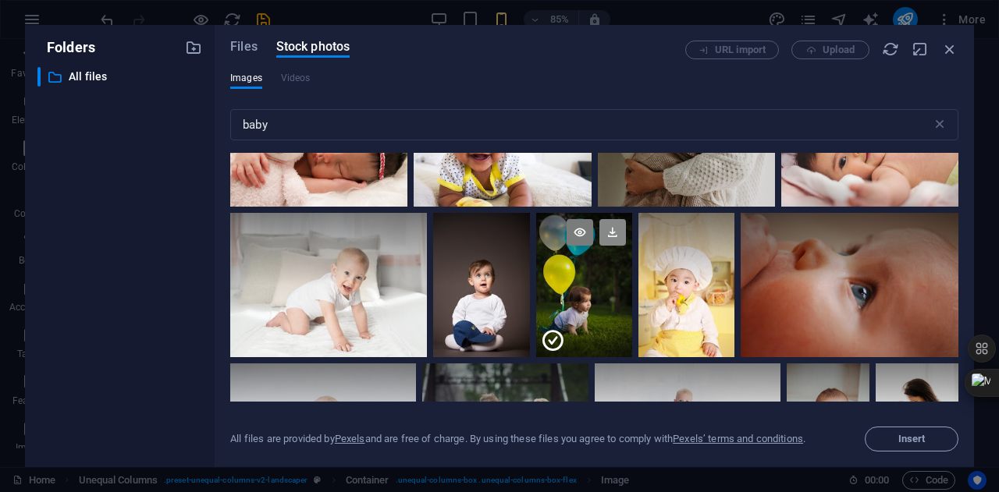
click at [604, 234] on icon at bounding box center [612, 232] width 27 height 27
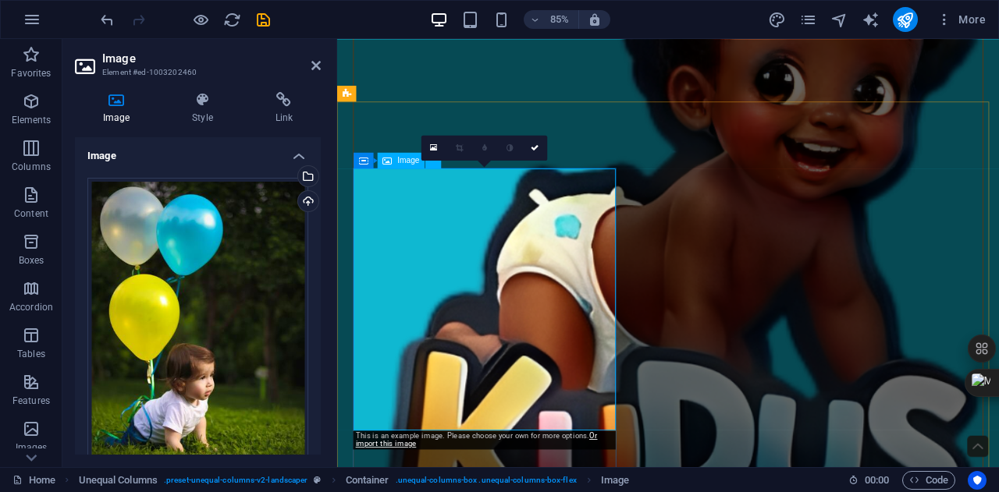
scroll to position [943, 0]
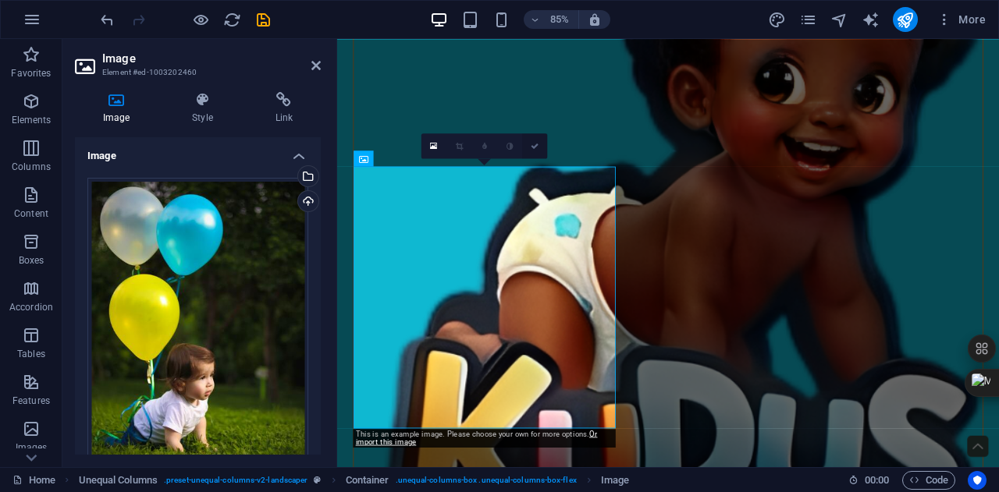
click at [531, 147] on icon at bounding box center [535, 145] width 8 height 8
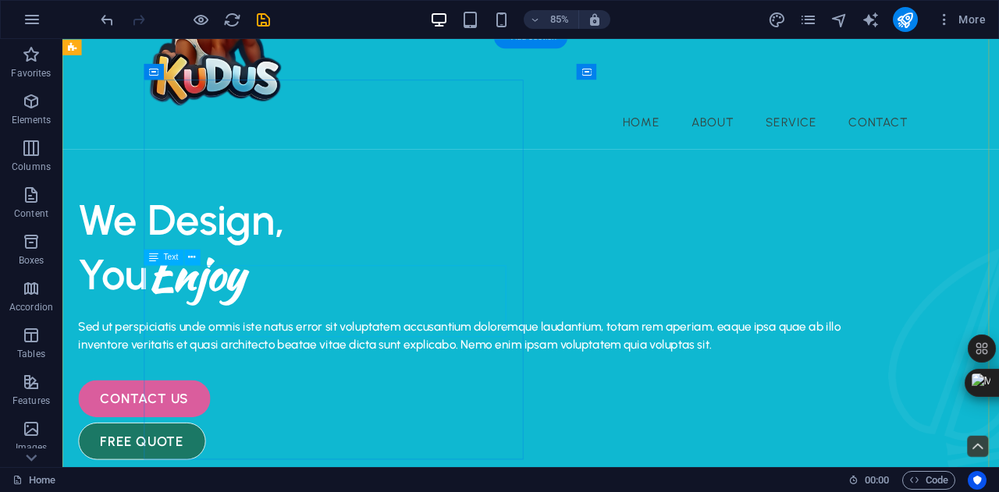
scroll to position [174, 0]
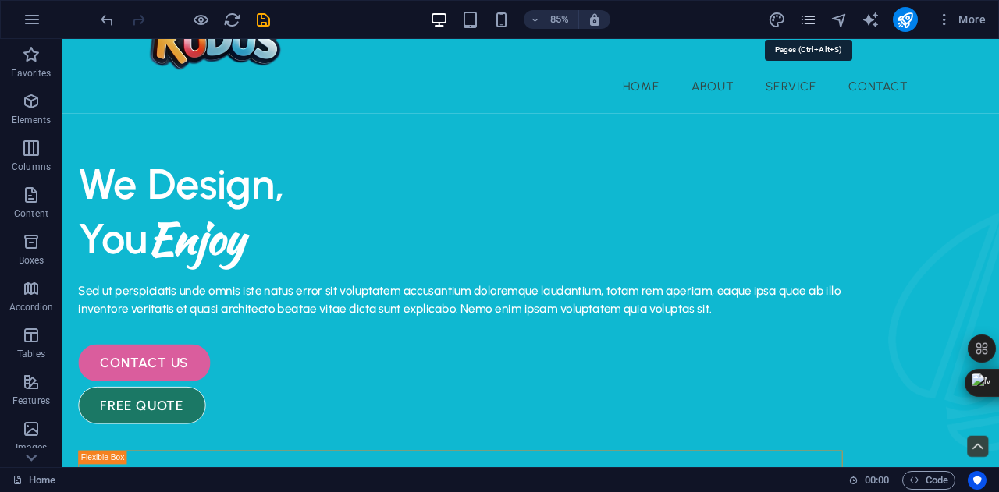
click at [808, 22] on icon "pages" at bounding box center [808, 20] width 18 height 18
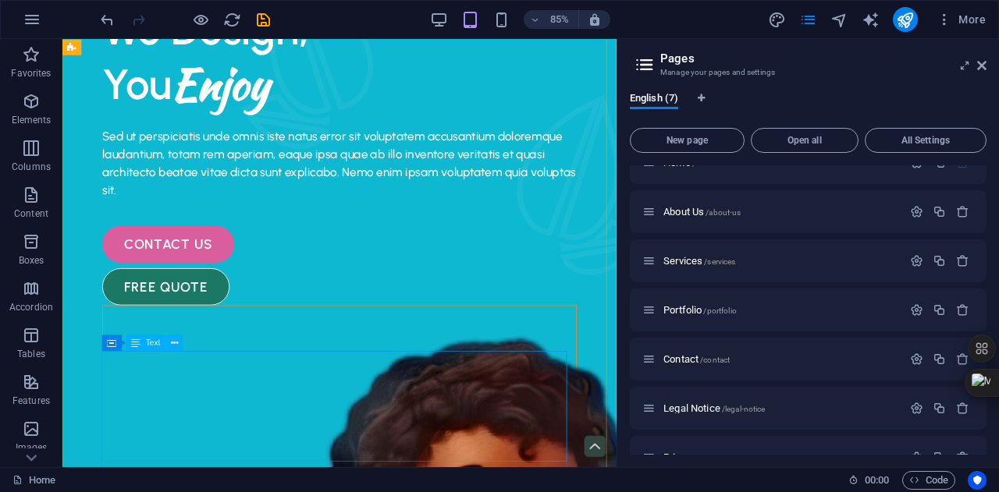
scroll to position [346, 0]
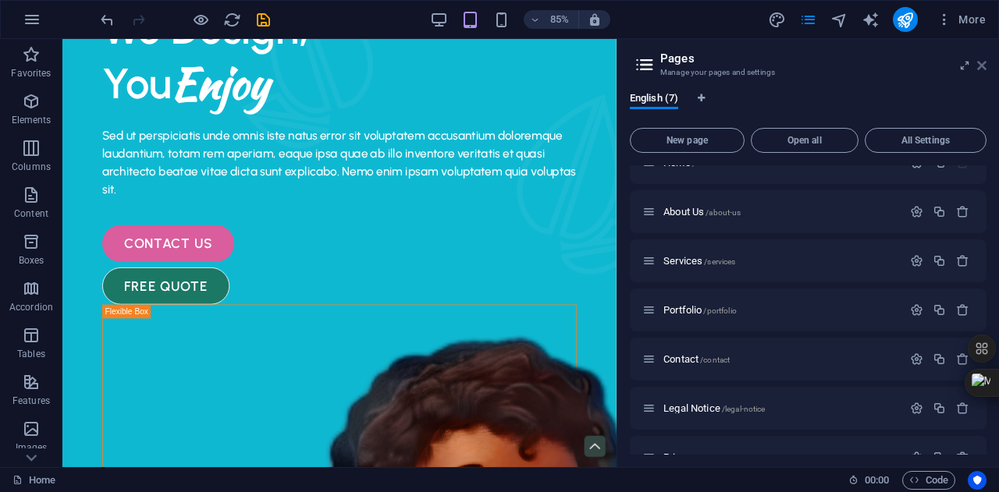
click at [983, 60] on icon at bounding box center [981, 65] width 9 height 12
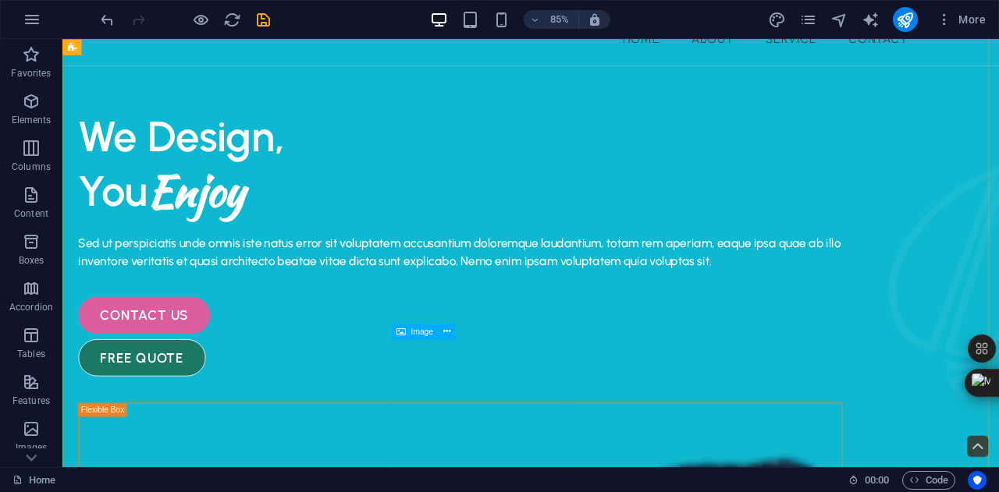
scroll to position [224, 0]
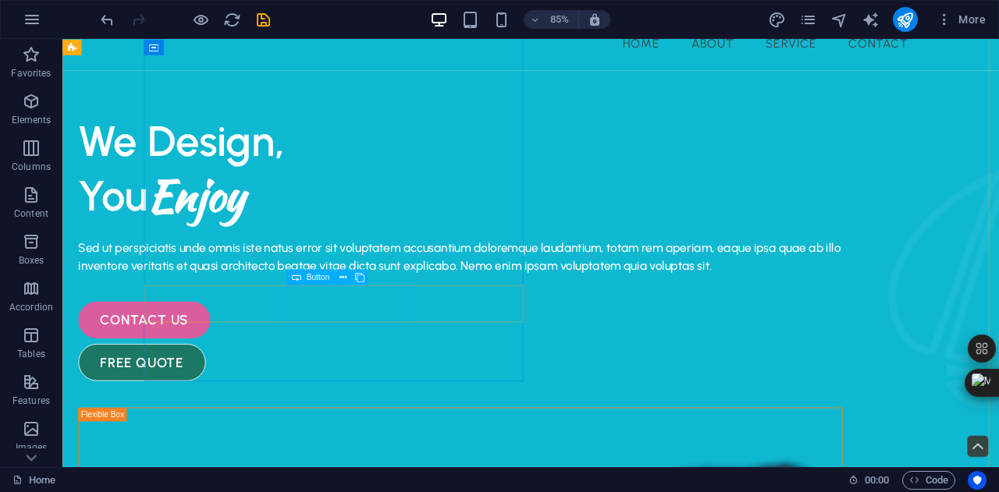
click at [419, 398] on div "free quote" at bounding box center [530, 420] width 899 height 44
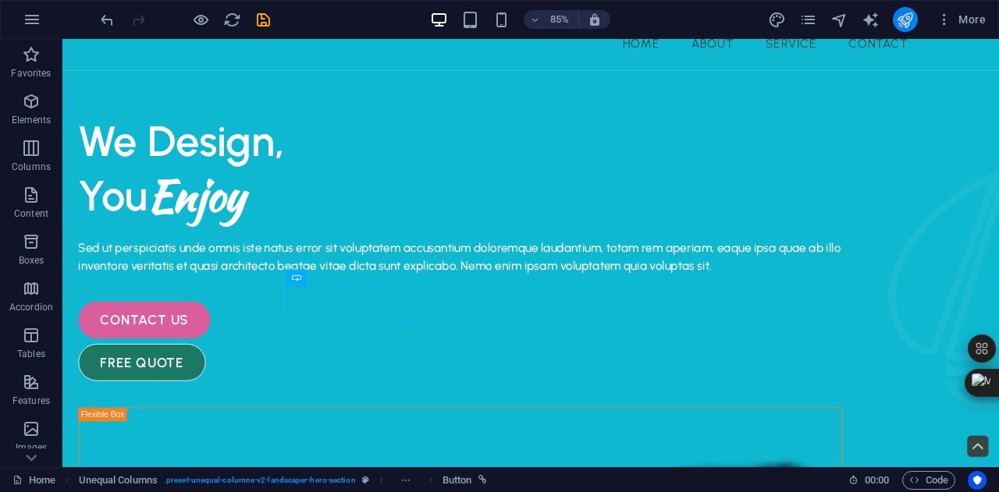
click at [896, 27] on button "publish" at bounding box center [905, 19] width 25 height 25
checkbox input "false"
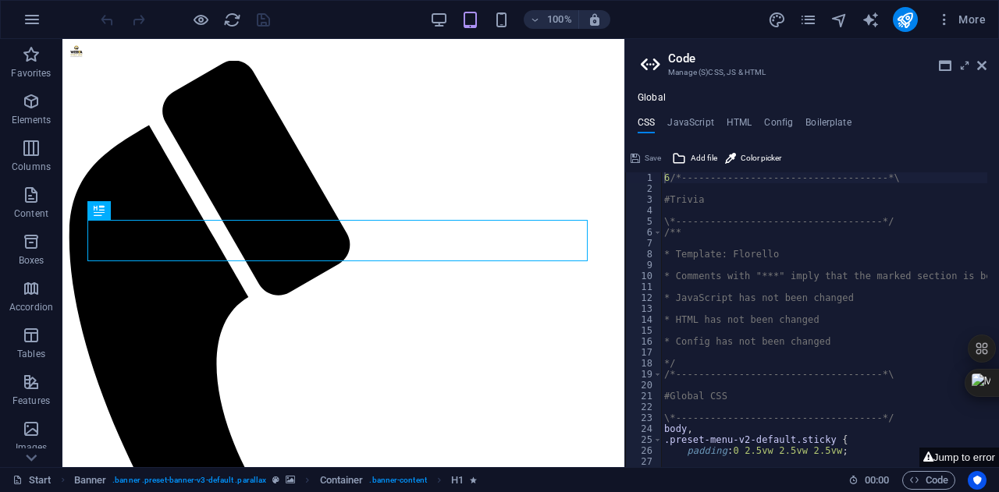
click at [988, 70] on aside "Code Manage (S)CSS, JS & HTML Global CSS JavaScript HTML Config Boilerplate 6/*…" at bounding box center [811, 253] width 375 height 428
click at [982, 65] on icon at bounding box center [981, 65] width 9 height 12
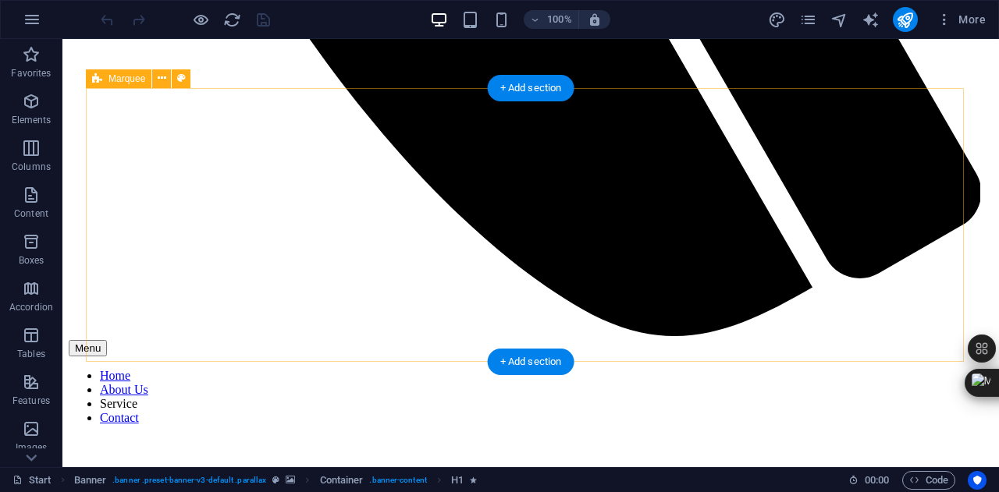
scroll to position [970, 0]
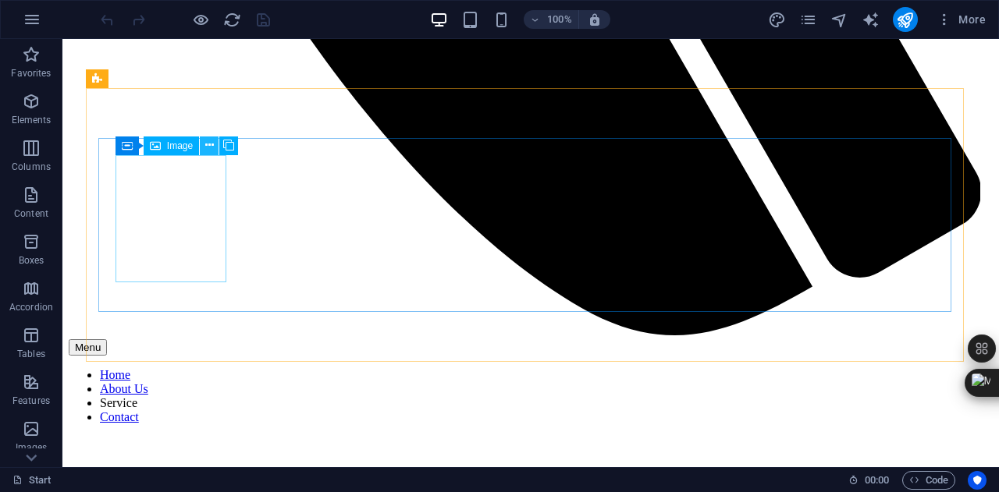
click at [211, 151] on icon at bounding box center [209, 145] width 9 height 16
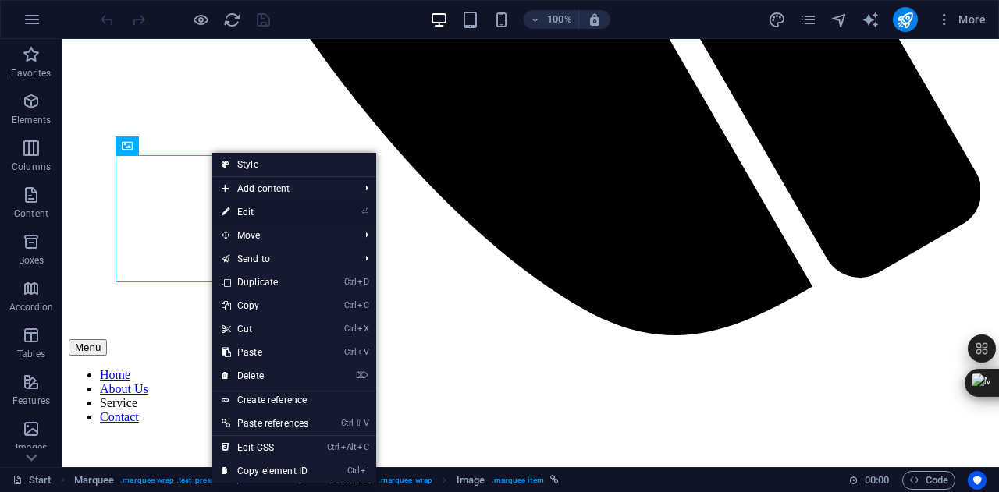
click at [256, 206] on link "⏎ Edit" at bounding box center [264, 212] width 105 height 23
select select "5"
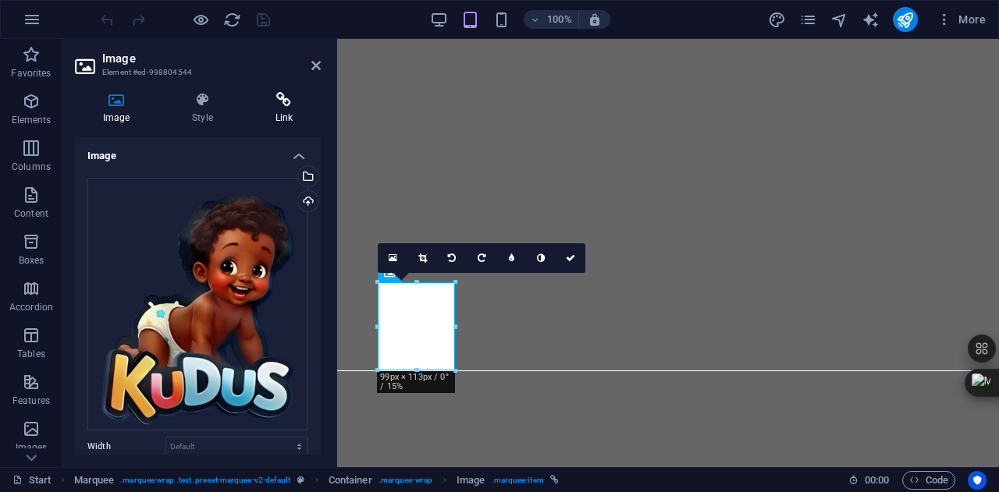
click at [287, 102] on icon at bounding box center [283, 100] width 73 height 16
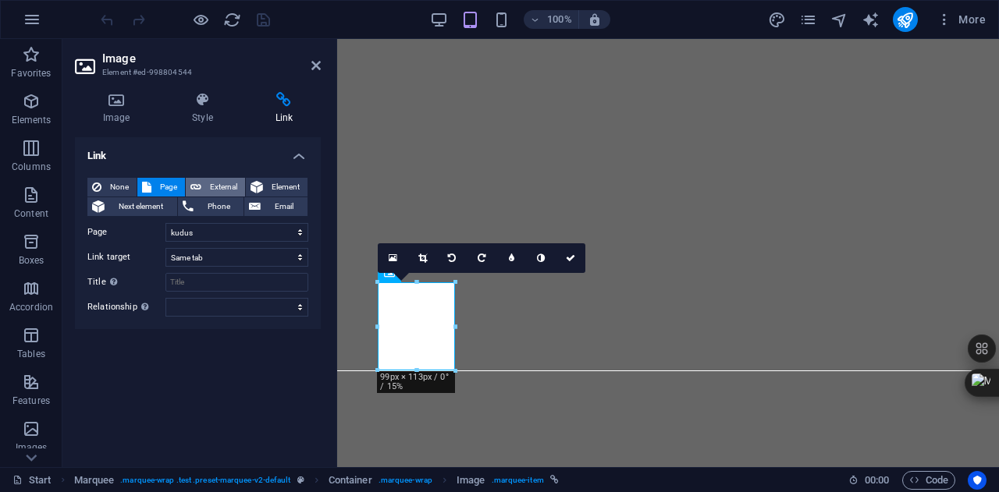
click at [240, 181] on span "External" at bounding box center [223, 187] width 34 height 19
select select "blank"
type input "/"
paste input "[URL][DOMAIN_NAME]"
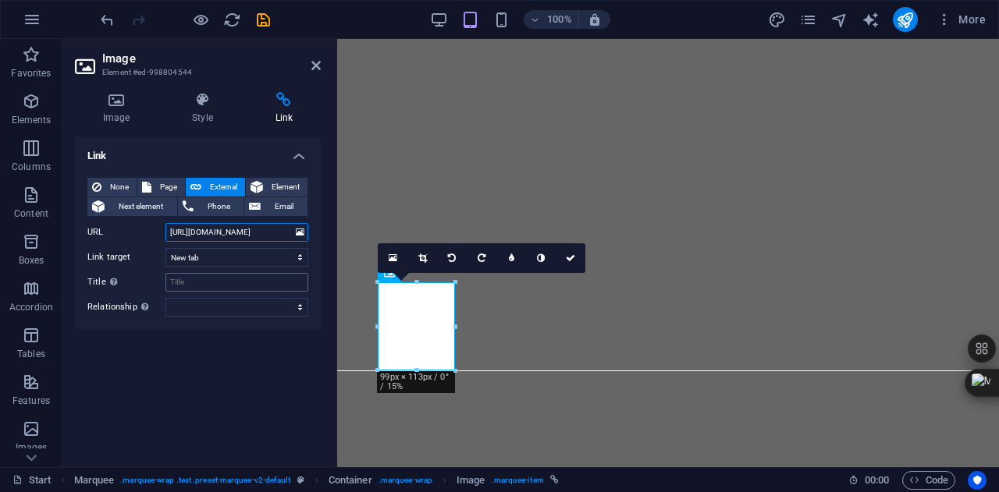
type input "[URL][DOMAIN_NAME]"
click at [235, 279] on input "Title Additional link description, should not be the same as the link text. The…" at bounding box center [236, 282] width 143 height 19
type input "kudus"
click at [264, 16] on icon "save" at bounding box center [263, 20] width 18 height 18
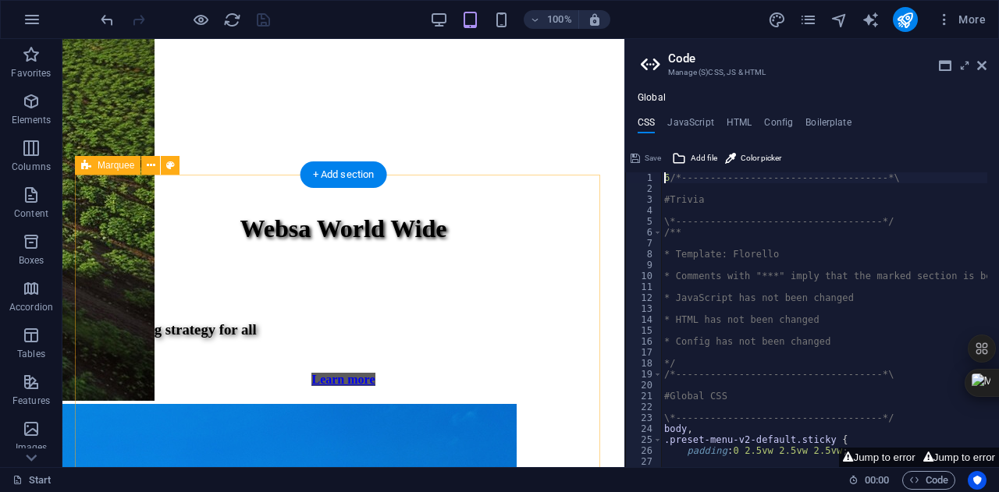
scroll to position [1108, 0]
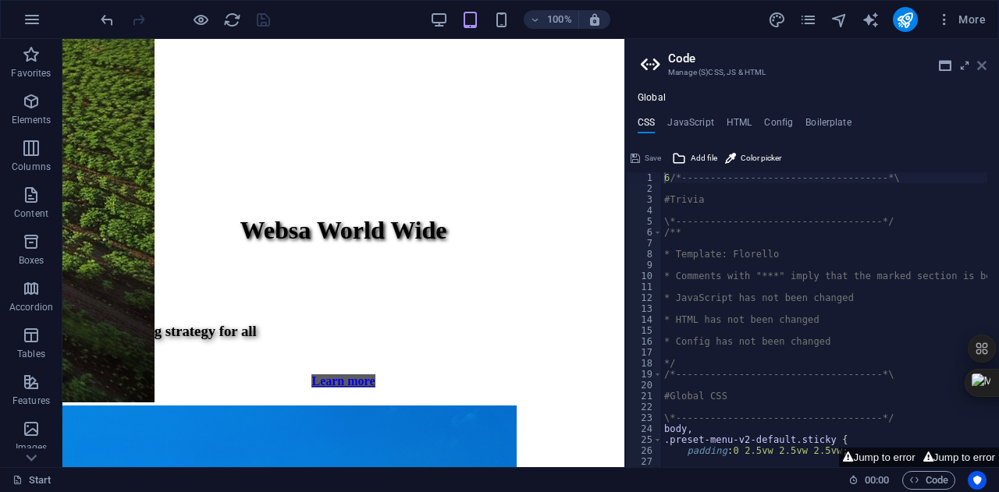
click at [982, 66] on icon at bounding box center [981, 65] width 9 height 12
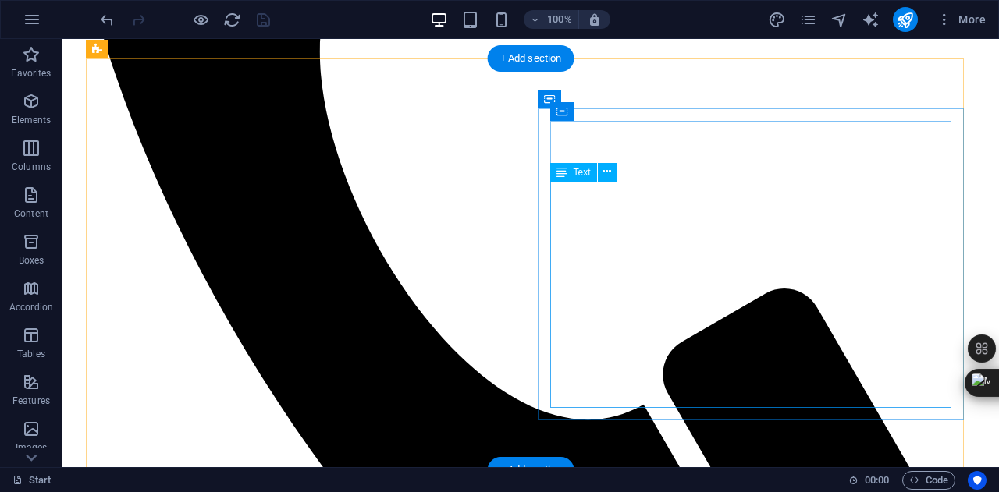
scroll to position [561, 0]
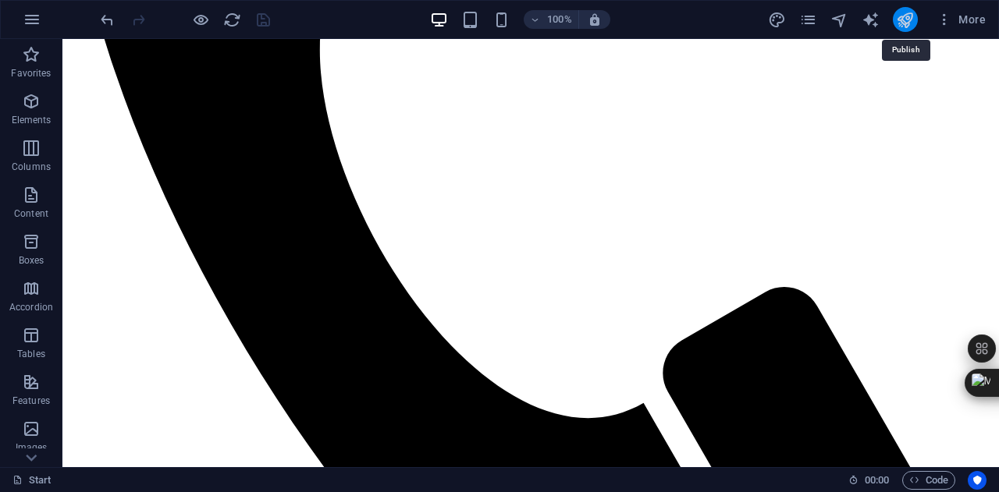
click at [905, 23] on icon "publish" at bounding box center [905, 20] width 18 height 18
